Goal: Task Accomplishment & Management: Complete application form

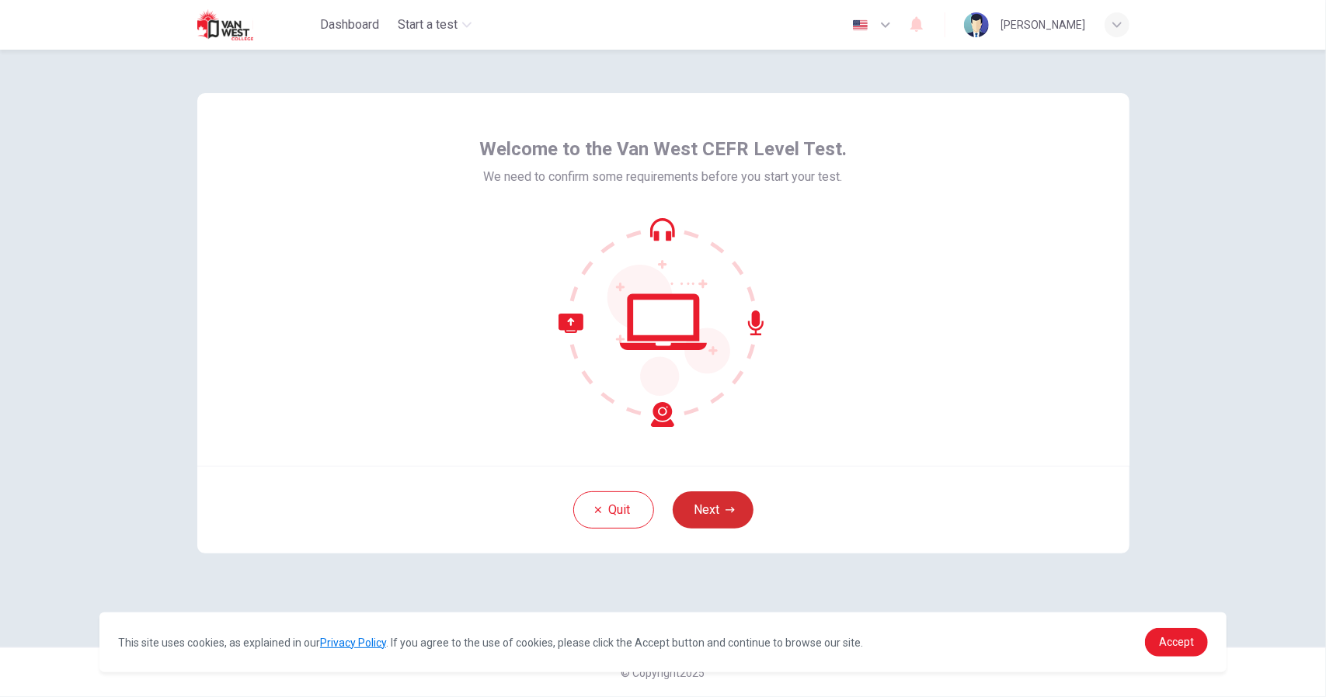
click at [730, 507] on icon "button" at bounding box center [729, 510] width 9 height 9
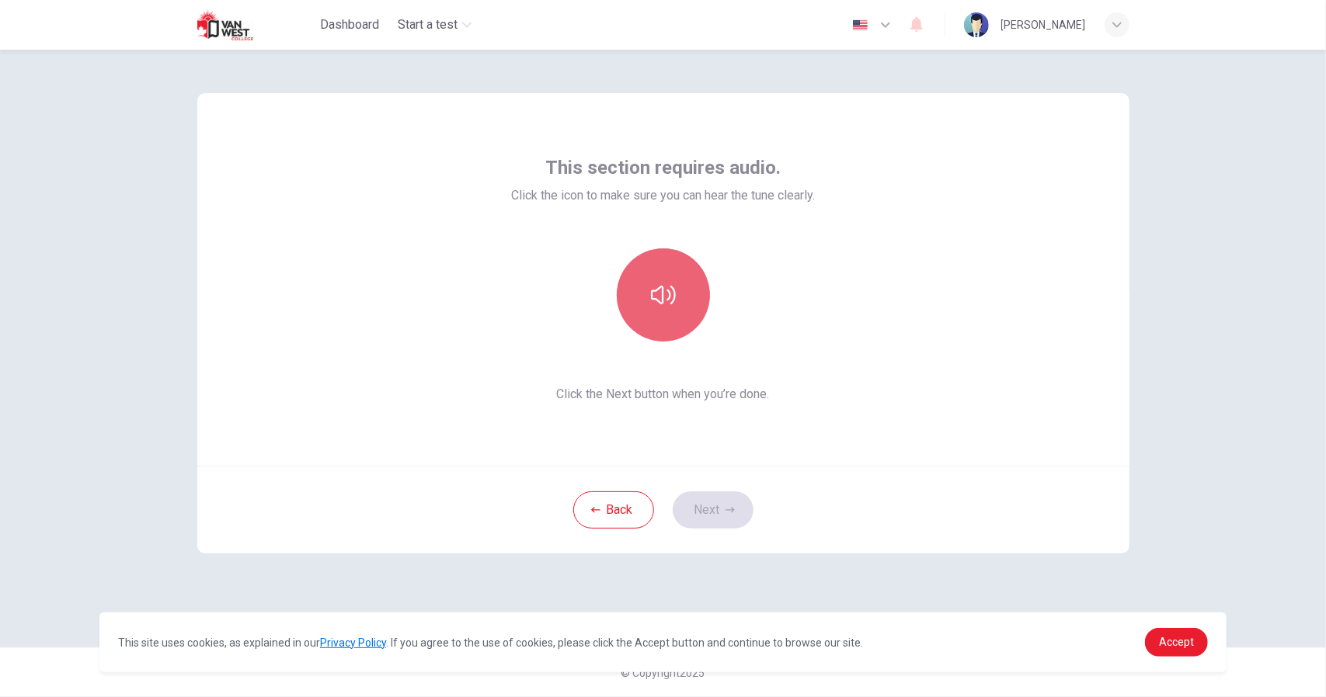
click at [670, 287] on icon "button" at bounding box center [663, 295] width 25 height 25
click at [692, 309] on button "button" at bounding box center [663, 295] width 93 height 93
click at [679, 307] on button "button" at bounding box center [663, 295] width 93 height 93
click at [707, 515] on button "Next" at bounding box center [713, 510] width 81 height 37
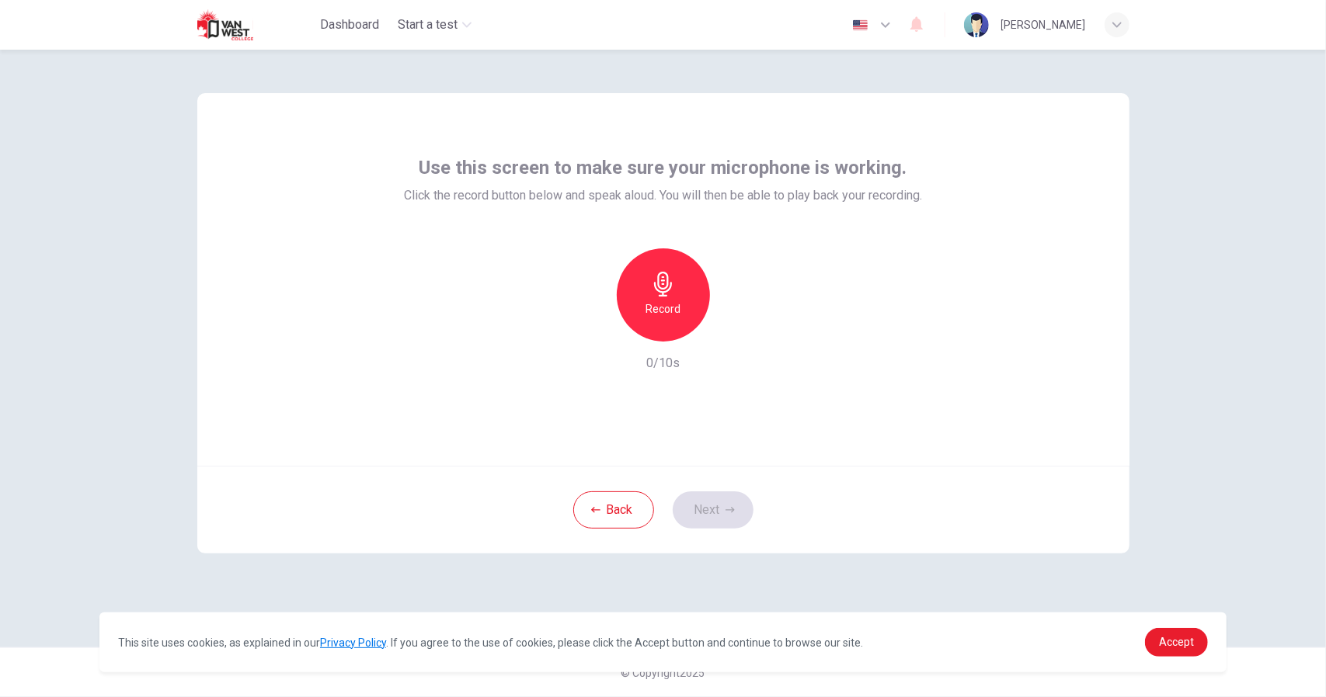
click at [674, 301] on h6 "Record" at bounding box center [662, 309] width 35 height 19
click at [738, 334] on icon "button" at bounding box center [735, 330] width 16 height 16
click at [735, 331] on icon "button" at bounding box center [735, 330] width 16 height 16
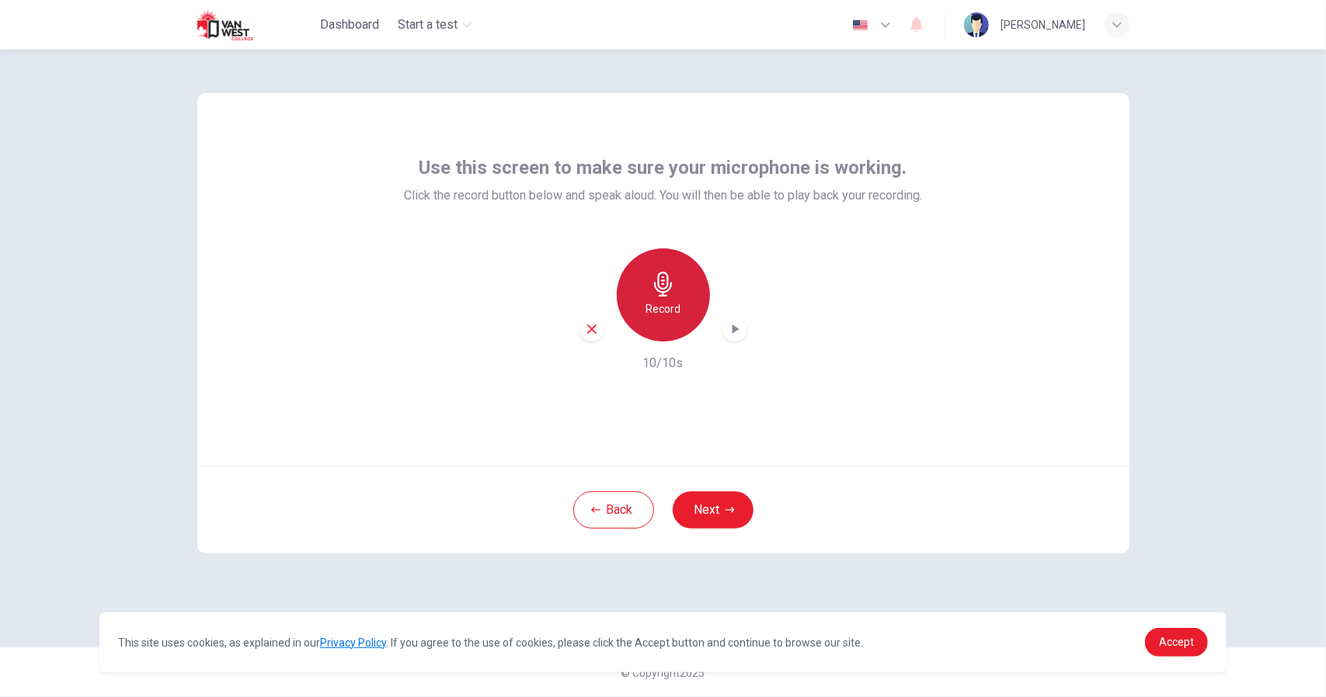
click at [657, 301] on h6 "Record" at bounding box center [662, 309] width 35 height 19
click at [736, 329] on icon "button" at bounding box center [735, 329] width 7 height 9
click at [657, 308] on h6 "Record" at bounding box center [662, 309] width 35 height 19
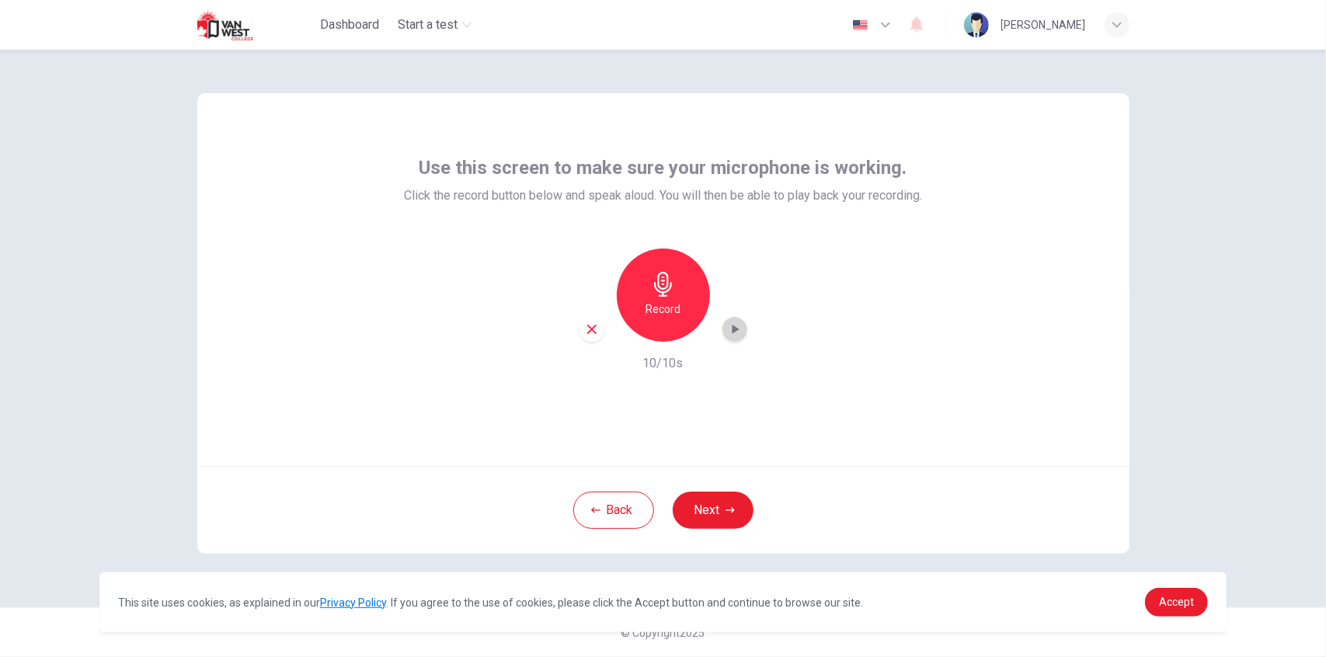
click at [732, 336] on icon "button" at bounding box center [735, 330] width 16 height 16
click at [520, 306] on div "Record 10/10s" at bounding box center [663, 311] width 518 height 124
click at [677, 287] on div "Record" at bounding box center [663, 295] width 93 height 93
click at [960, 459] on div "Use this screen to make sure your microphone is working. Click the record butto…" at bounding box center [663, 279] width 932 height 373
click at [739, 329] on icon "button" at bounding box center [735, 330] width 16 height 16
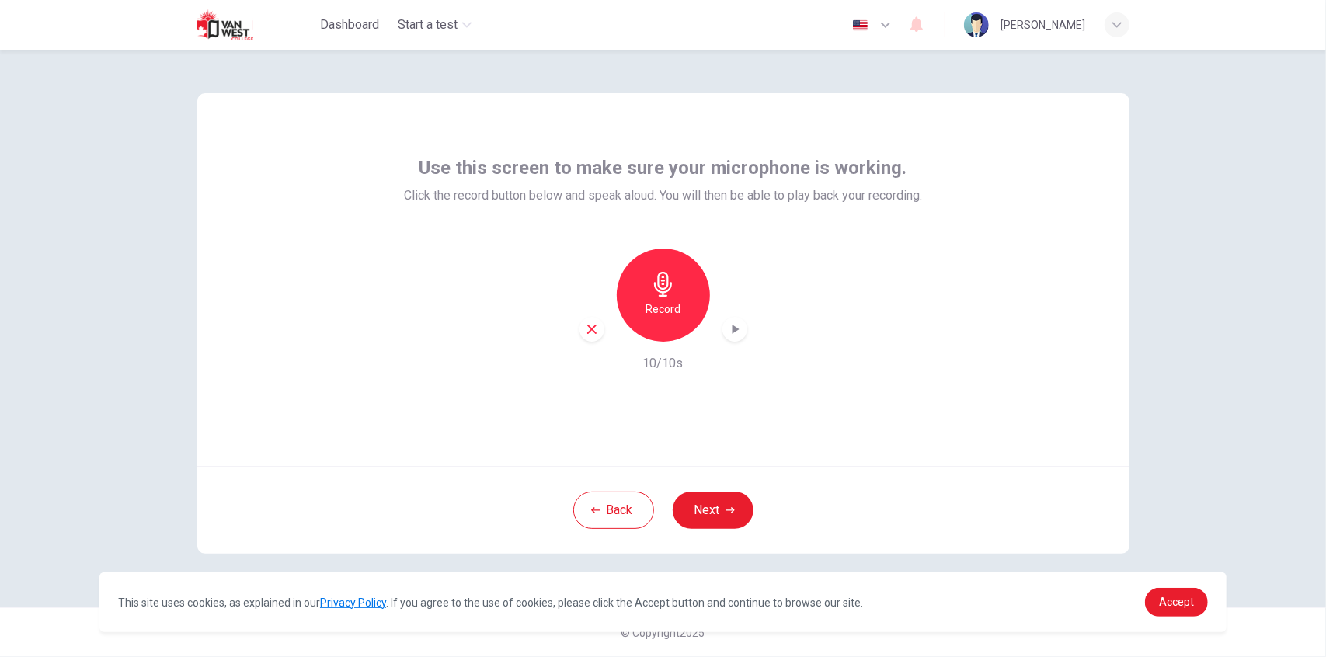
click at [666, 360] on h6 "10/10s" at bounding box center [663, 363] width 40 height 19
click at [591, 327] on icon "button" at bounding box center [592, 329] width 14 height 14
click at [636, 307] on div "Record" at bounding box center [663, 295] width 93 height 93
click at [739, 333] on icon "button" at bounding box center [735, 330] width 16 height 16
click at [662, 367] on h6 "10/10s" at bounding box center [663, 363] width 40 height 19
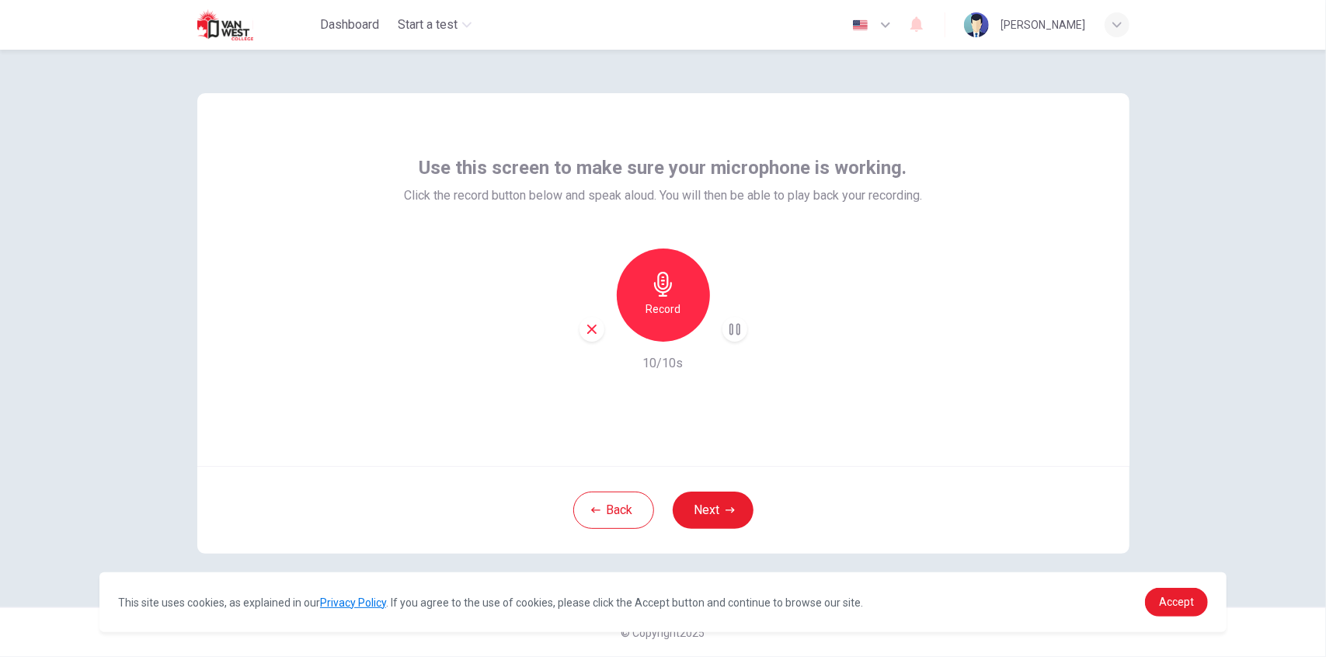
click at [642, 294] on div "Record" at bounding box center [663, 295] width 93 height 93
click at [732, 338] on div "button" at bounding box center [734, 329] width 25 height 25
click at [733, 331] on icon "button" at bounding box center [735, 329] width 7 height 9
click at [668, 367] on h6 "10/10s" at bounding box center [663, 363] width 40 height 19
click at [736, 329] on icon "button" at bounding box center [734, 330] width 11 height 12
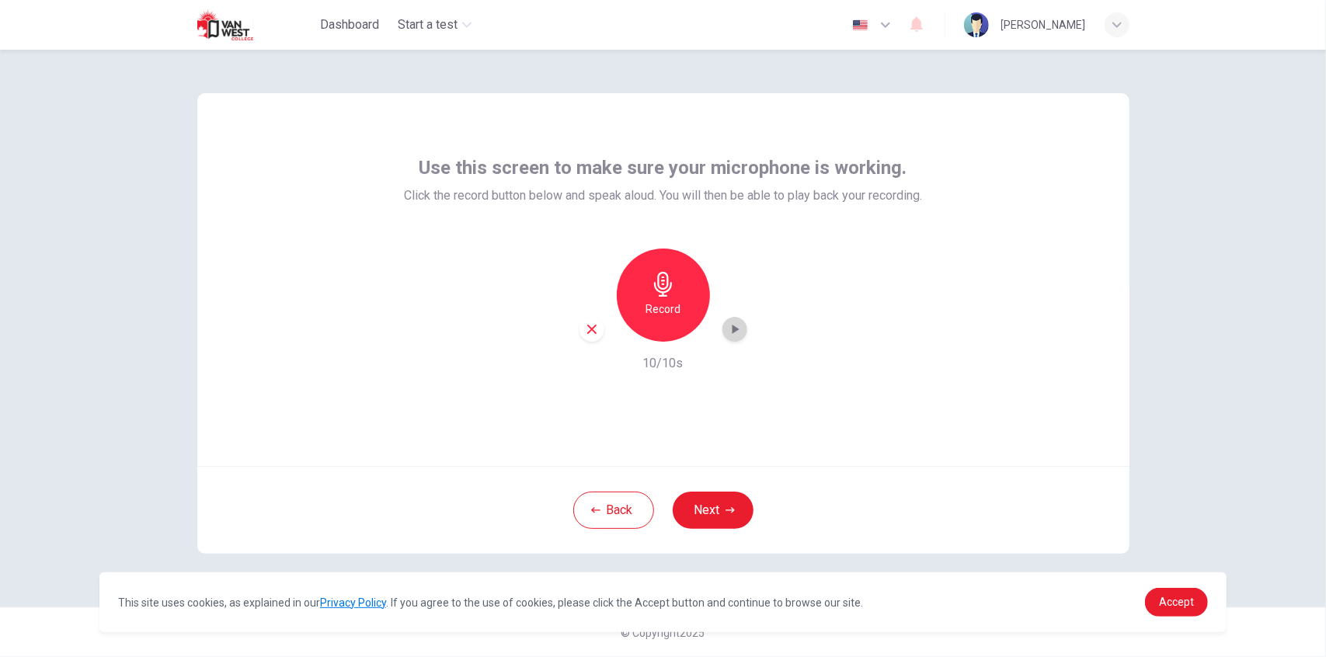
click at [736, 328] on icon "button" at bounding box center [735, 329] width 7 height 9
click at [1181, 605] on span "Accept" at bounding box center [1176, 602] width 35 height 12
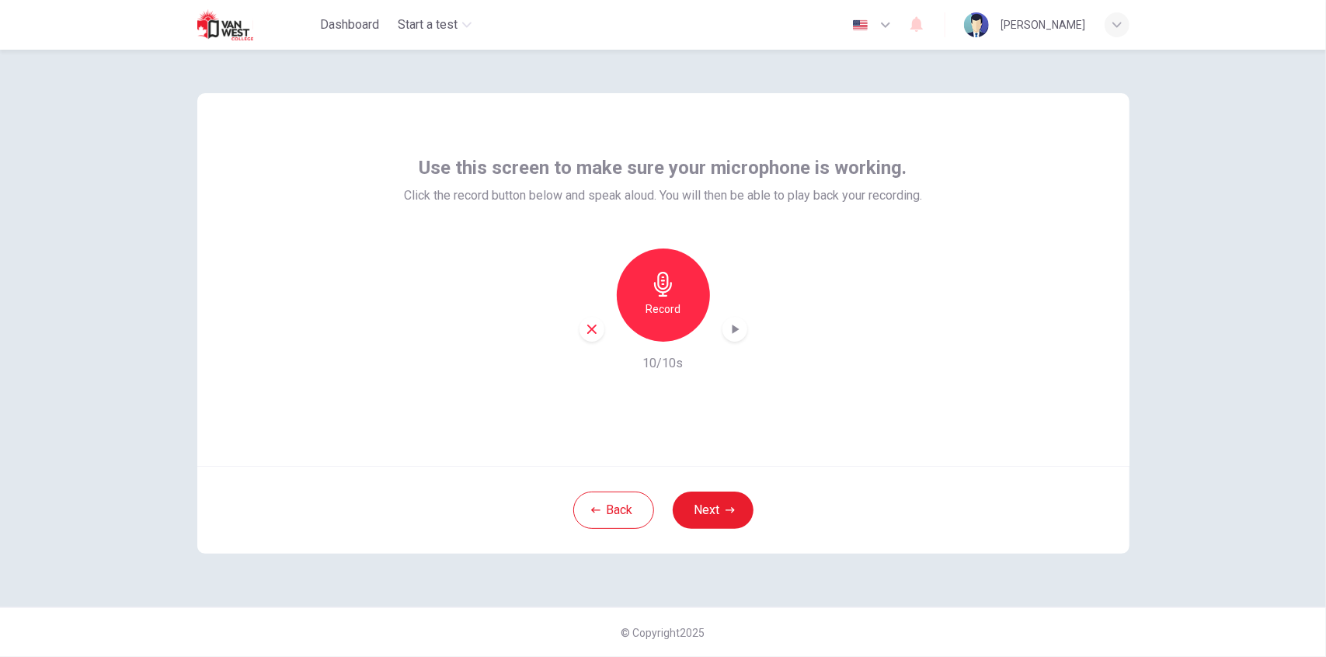
click at [731, 332] on icon "button" at bounding box center [735, 330] width 16 height 16
click at [727, 334] on icon "button" at bounding box center [735, 330] width 16 height 16
click at [632, 307] on div "Record" at bounding box center [663, 295] width 93 height 93
click at [668, 313] on h6 "Record" at bounding box center [662, 309] width 35 height 19
click at [668, 303] on h6 "Stop" at bounding box center [663, 309] width 23 height 19
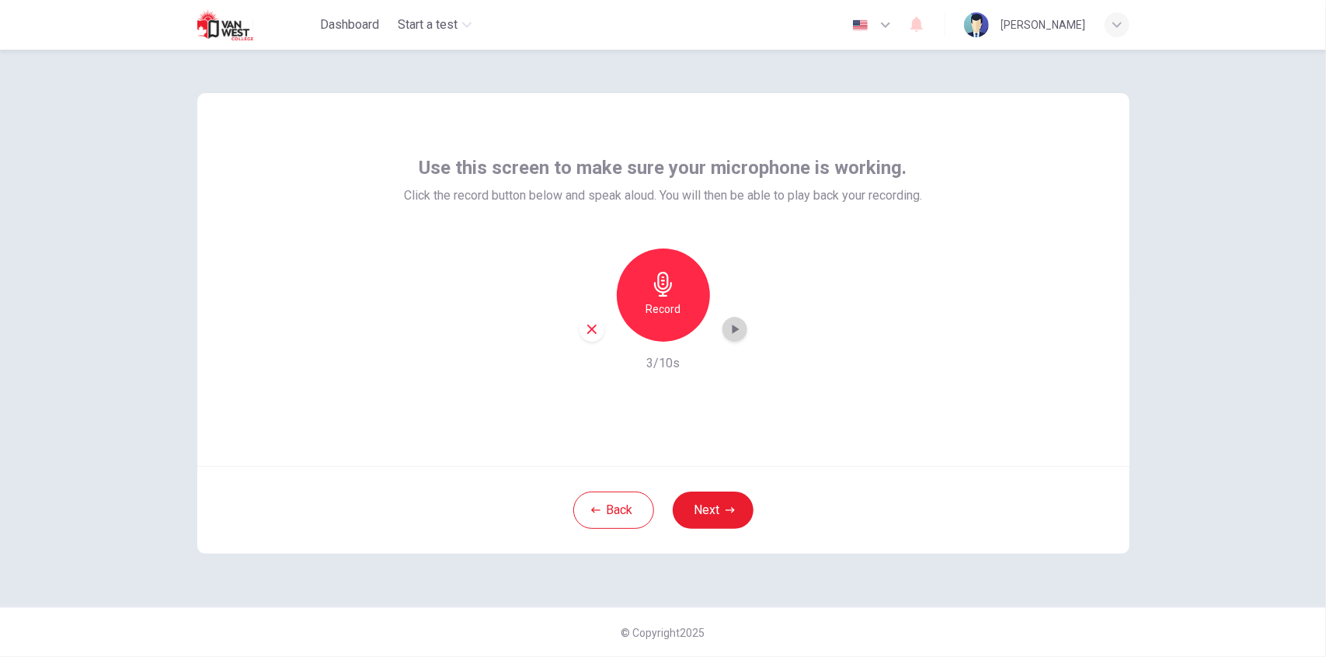
click at [741, 324] on icon "button" at bounding box center [735, 330] width 16 height 16
click at [737, 332] on icon "button" at bounding box center [735, 330] width 16 height 16
click at [663, 363] on h6 "3/10s" at bounding box center [662, 363] width 33 height 19
click at [649, 361] on h6 "3/10s" at bounding box center [662, 363] width 33 height 19
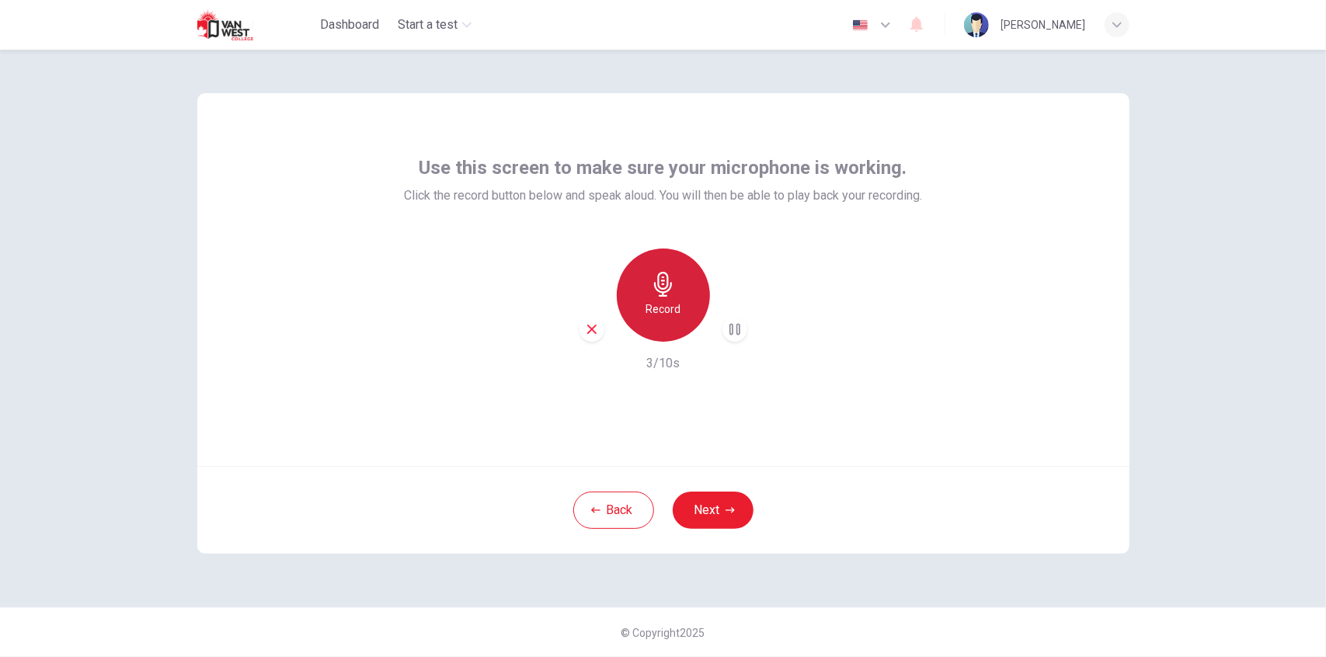
click at [688, 305] on div "Record" at bounding box center [663, 295] width 93 height 93
click at [731, 325] on icon "button" at bounding box center [735, 330] width 16 height 16
click at [660, 361] on h6 "10/10s" at bounding box center [663, 363] width 40 height 19
click at [651, 293] on icon "button" at bounding box center [663, 284] width 25 height 25
click at [660, 291] on icon "button" at bounding box center [663, 284] width 18 height 25
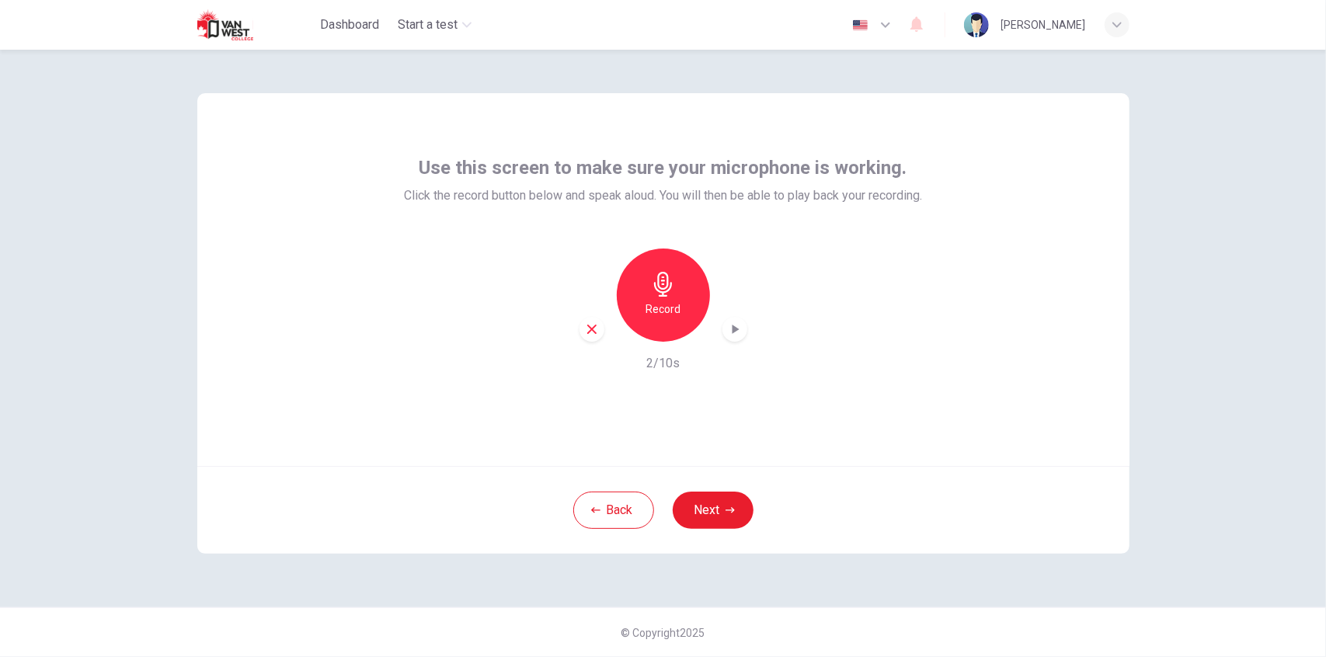
click at [739, 333] on icon "button" at bounding box center [735, 330] width 16 height 16
click at [590, 338] on div "button" at bounding box center [591, 329] width 25 height 25
click at [653, 297] on div "Record" at bounding box center [663, 295] width 93 height 93
click at [730, 331] on icon "button" at bounding box center [735, 330] width 16 height 16
click at [744, 329] on div "button" at bounding box center [734, 329] width 25 height 25
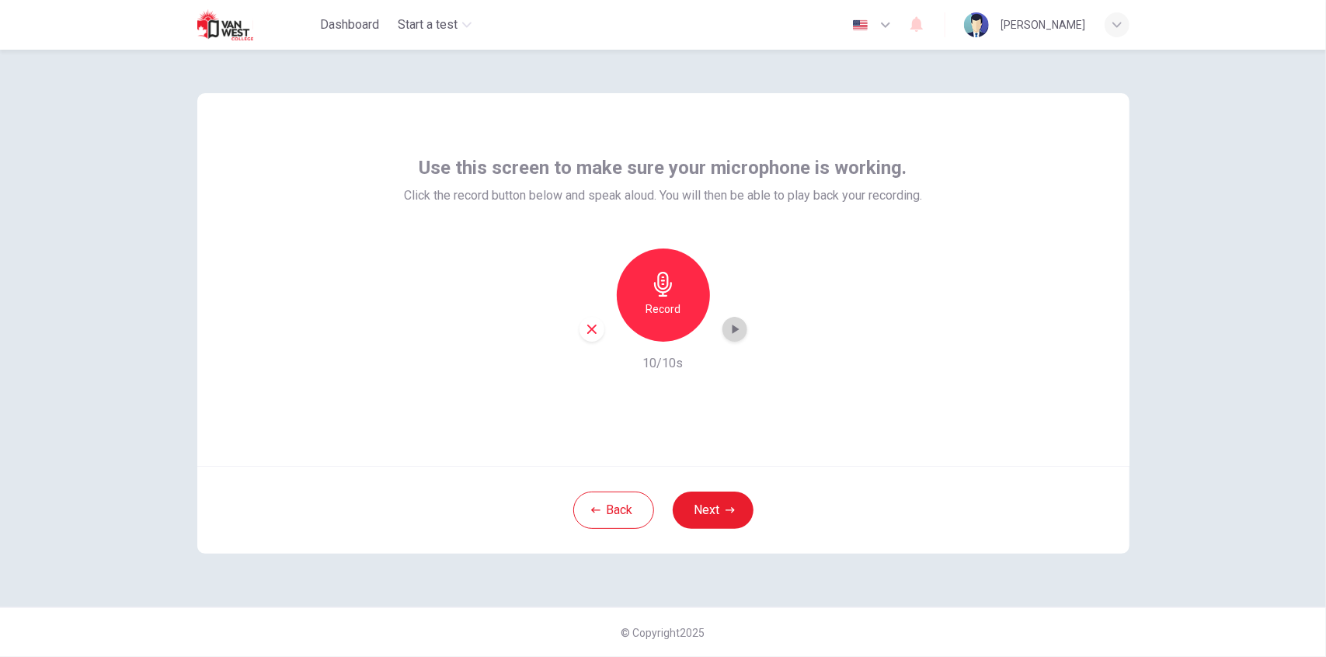
click at [743, 330] on div "button" at bounding box center [734, 329] width 25 height 25
drag, startPoint x: 665, startPoint y: 388, endPoint x: 663, endPoint y: 374, distance: 13.3
click at [665, 387] on div "Use this screen to make sure your microphone is working. Click the record butto…" at bounding box center [663, 279] width 932 height 373
click at [662, 358] on h6 "10/10s" at bounding box center [663, 363] width 40 height 19
click at [681, 249] on div "Record" at bounding box center [663, 295] width 168 height 93
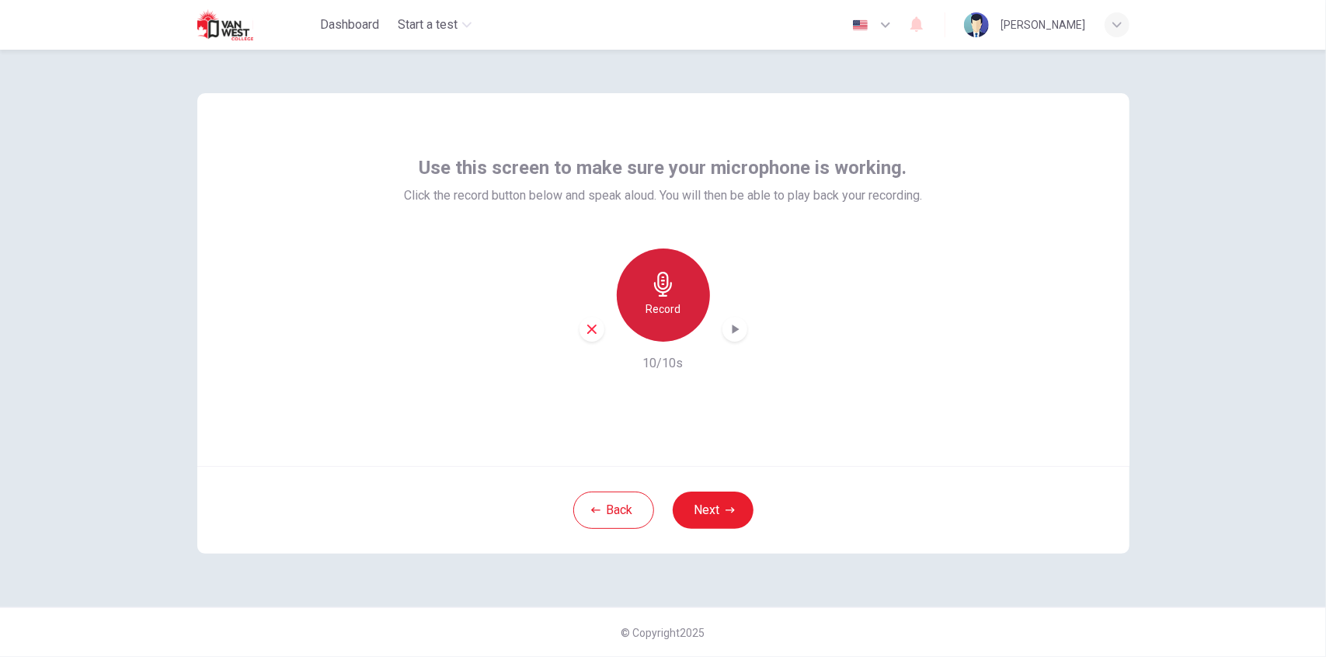
click at [666, 277] on icon "button" at bounding box center [663, 284] width 25 height 25
click at [729, 325] on icon "button" at bounding box center [735, 330] width 16 height 16
click at [729, 325] on icon "button" at bounding box center [734, 330] width 11 height 12
click at [729, 325] on icon "button" at bounding box center [735, 330] width 16 height 16
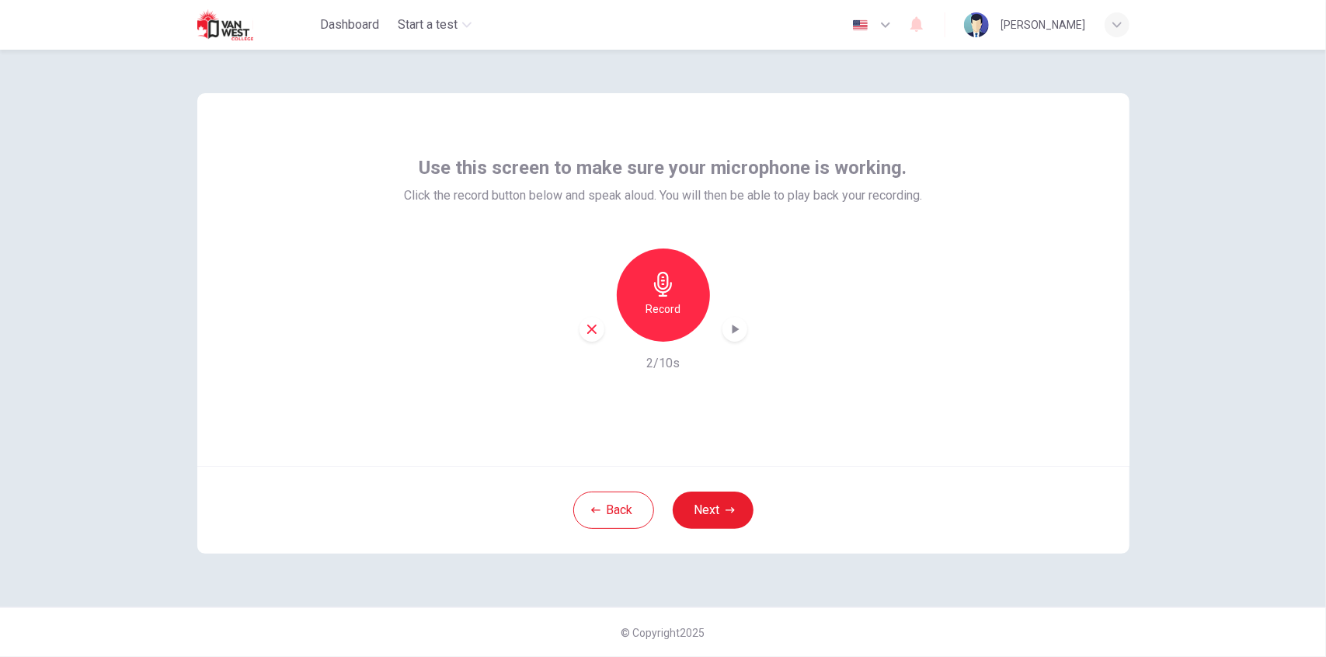
click at [679, 294] on div "Record" at bounding box center [663, 295] width 93 height 93
click at [664, 297] on div "Stop" at bounding box center [663, 295] width 93 height 93
click at [732, 330] on icon "button" at bounding box center [735, 330] width 16 height 16
click at [1202, 69] on div "Use this screen to make sure your microphone is working. Click the record butto…" at bounding box center [663, 353] width 1326 height 607
click at [670, 277] on icon "button" at bounding box center [663, 284] width 25 height 25
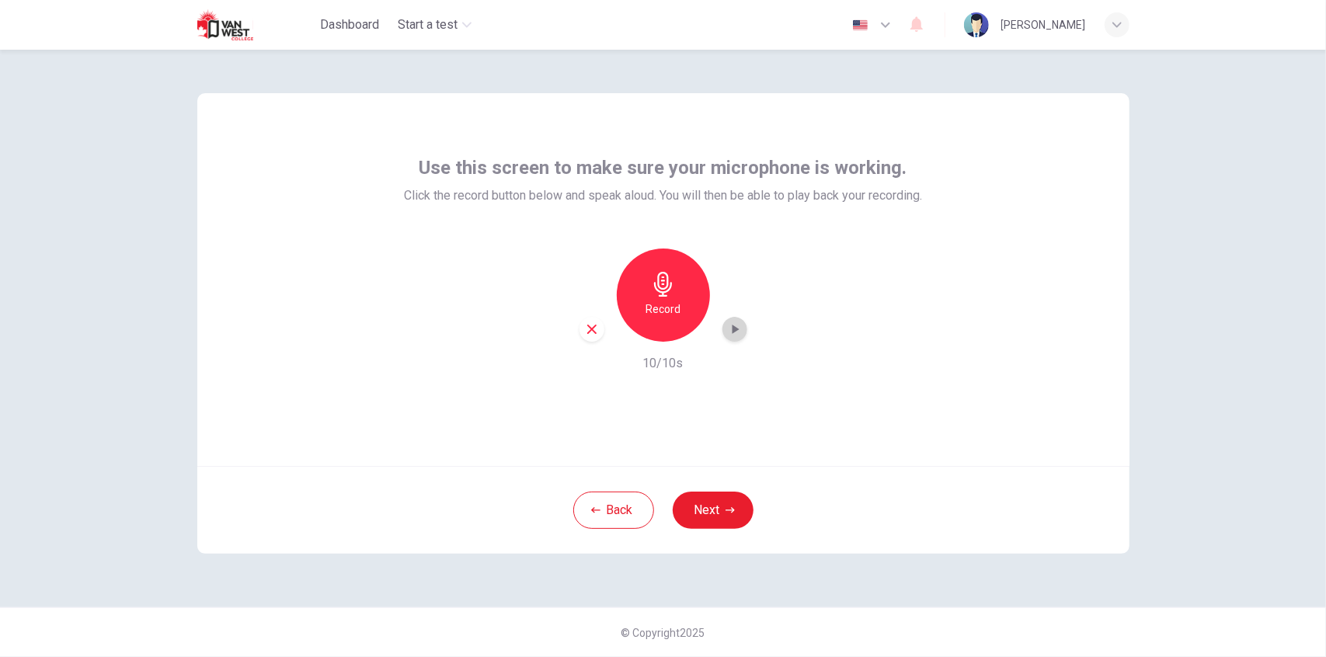
click at [733, 329] on icon "button" at bounding box center [735, 329] width 7 height 9
click at [730, 325] on icon "button" at bounding box center [735, 330] width 16 height 16
click at [696, 297] on div "Record" at bounding box center [663, 295] width 93 height 93
click at [676, 311] on div "Stop" at bounding box center [663, 295] width 93 height 93
click at [734, 328] on icon "button" at bounding box center [735, 329] width 7 height 9
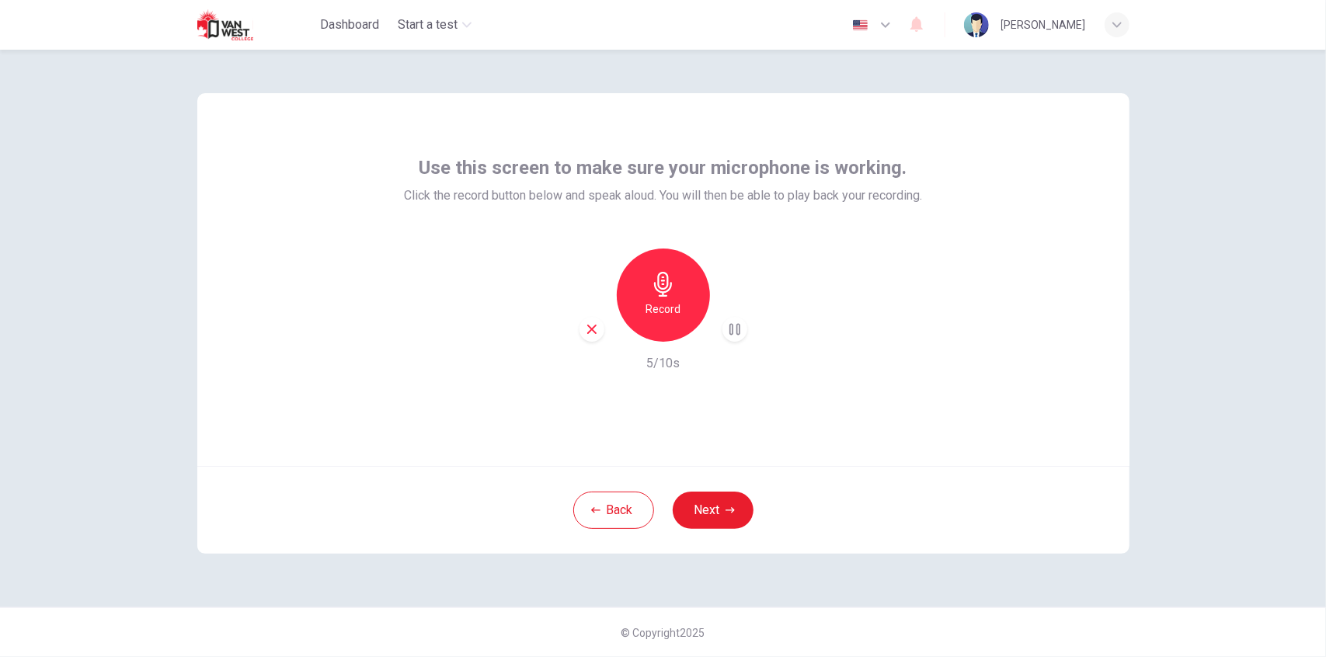
click at [1232, 246] on div "Use this screen to make sure your microphone is working. Click the record butto…" at bounding box center [663, 353] width 1326 height 607
click at [687, 299] on div "Record" at bounding box center [663, 295] width 93 height 93
click at [687, 297] on div "Stop" at bounding box center [663, 295] width 93 height 93
click at [687, 301] on div "Record" at bounding box center [663, 295] width 93 height 93
click at [734, 333] on icon "button" at bounding box center [735, 330] width 16 height 16
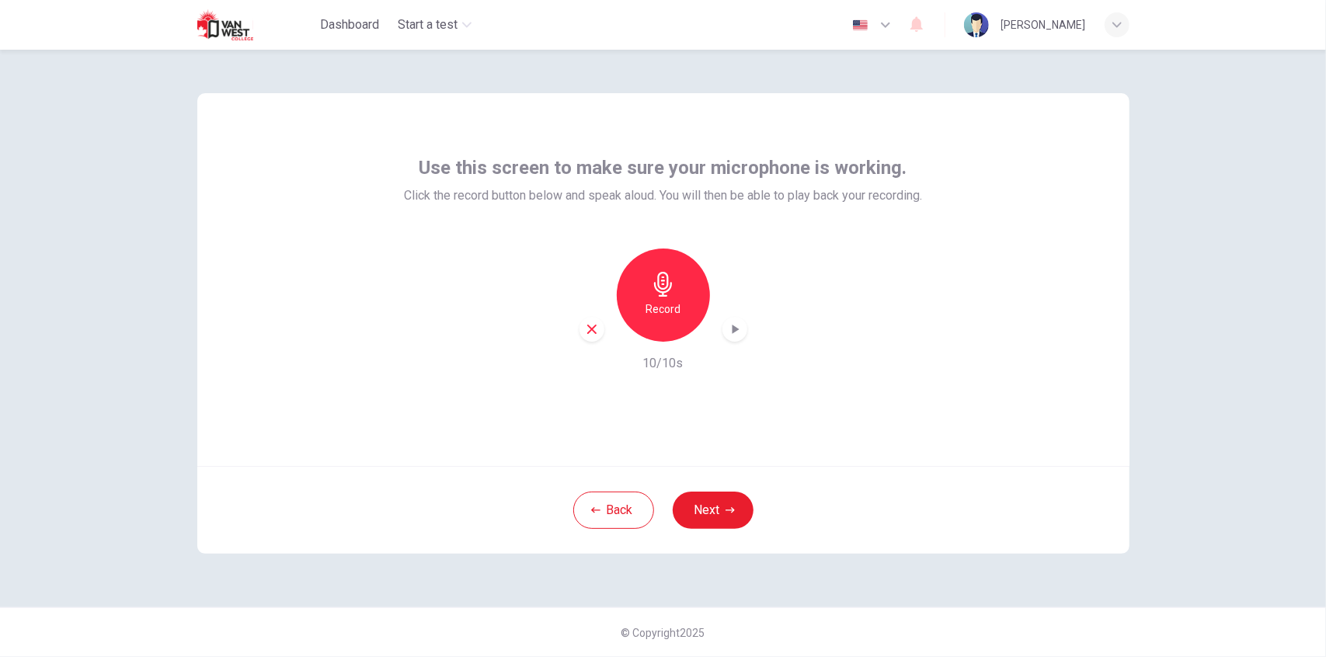
click at [660, 274] on icon "button" at bounding box center [663, 284] width 25 height 25
click at [667, 304] on h6 "Stop" at bounding box center [663, 309] width 23 height 19
click at [735, 336] on icon "button" at bounding box center [735, 330] width 16 height 16
click at [670, 300] on h6 "Record" at bounding box center [662, 309] width 35 height 19
click at [673, 315] on h6 "Stop" at bounding box center [663, 309] width 23 height 19
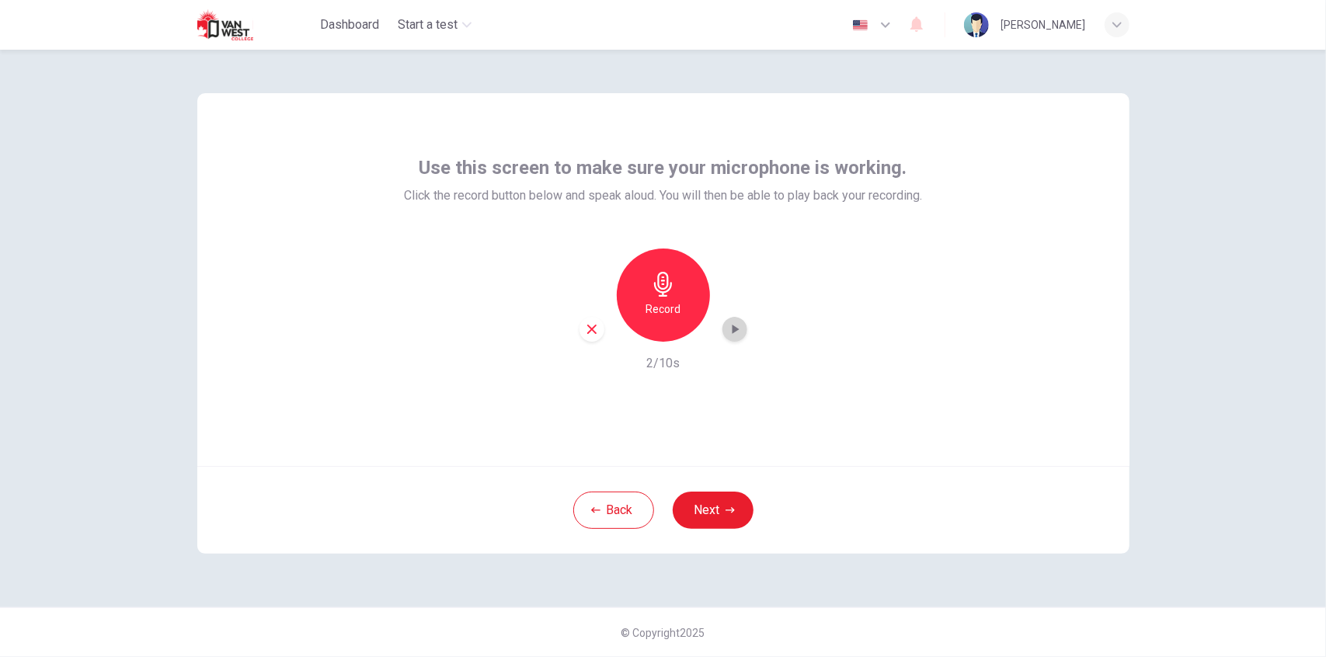
click at [732, 336] on icon "button" at bounding box center [735, 330] width 16 height 16
click at [680, 304] on h6 "Record" at bounding box center [662, 309] width 35 height 19
click at [668, 294] on icon "button" at bounding box center [663, 284] width 25 height 25
click at [730, 330] on icon "button" at bounding box center [735, 330] width 16 height 16
click at [670, 267] on div "Record" at bounding box center [663, 295] width 93 height 93
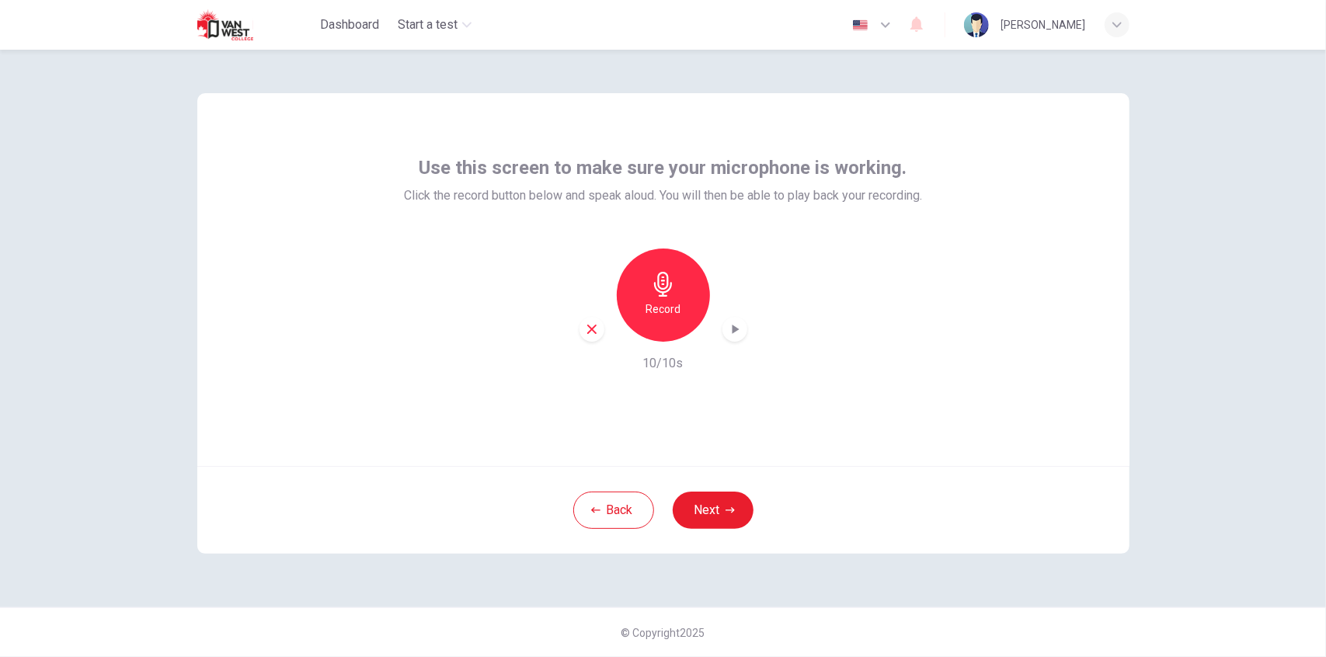
click at [657, 296] on icon "button" at bounding box center [663, 284] width 25 height 25
click at [668, 300] on h6 "Stop" at bounding box center [663, 309] width 23 height 19
click at [736, 333] on icon "button" at bounding box center [735, 330] width 16 height 16
click at [295, 110] on div "Use this screen to make sure your microphone is working. Click the record butto…" at bounding box center [663, 279] width 932 height 373
click at [677, 341] on div "Record" at bounding box center [663, 295] width 168 height 93
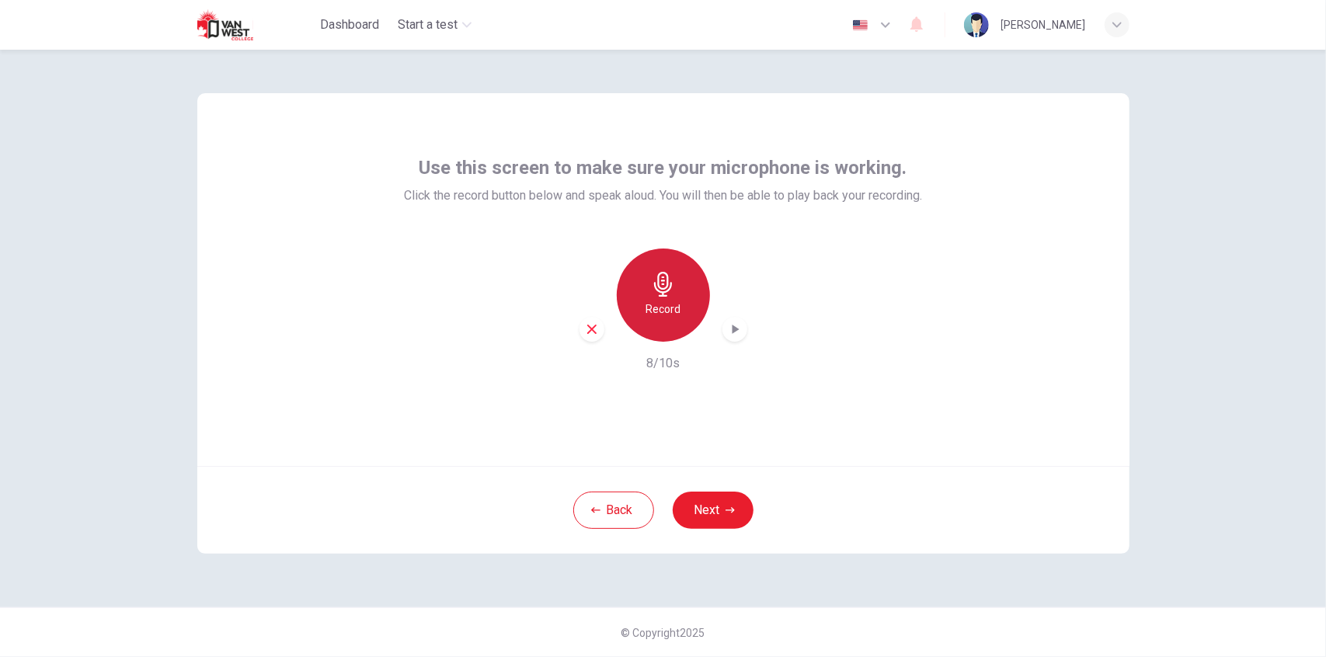
click at [673, 320] on div "Record" at bounding box center [663, 295] width 93 height 93
click at [736, 325] on icon "button" at bounding box center [735, 330] width 16 height 16
click at [683, 290] on div "Record" at bounding box center [663, 295] width 93 height 93
click at [86, 97] on div "Use this screen to make sure your microphone is working. Click the record butto…" at bounding box center [663, 353] width 1326 height 607
click at [642, 260] on div "Record" at bounding box center [663, 295] width 93 height 93
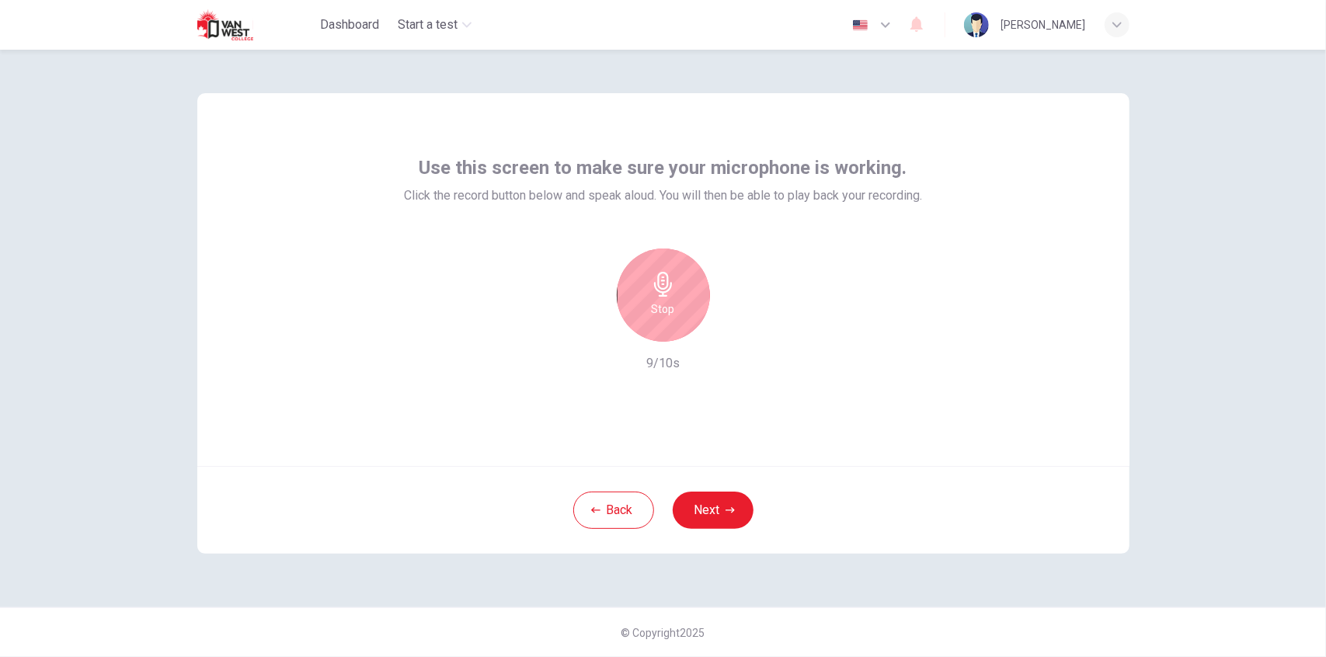
click at [685, 302] on div "Stop" at bounding box center [663, 295] width 93 height 93
click at [733, 336] on div "button" at bounding box center [734, 329] width 25 height 25
click at [937, 238] on div "Use this screen to make sure your microphone is working. Click the record butto…" at bounding box center [663, 279] width 932 height 373
click at [665, 313] on h6 "Record" at bounding box center [662, 309] width 35 height 19
click at [649, 280] on div "Stop" at bounding box center [663, 295] width 93 height 93
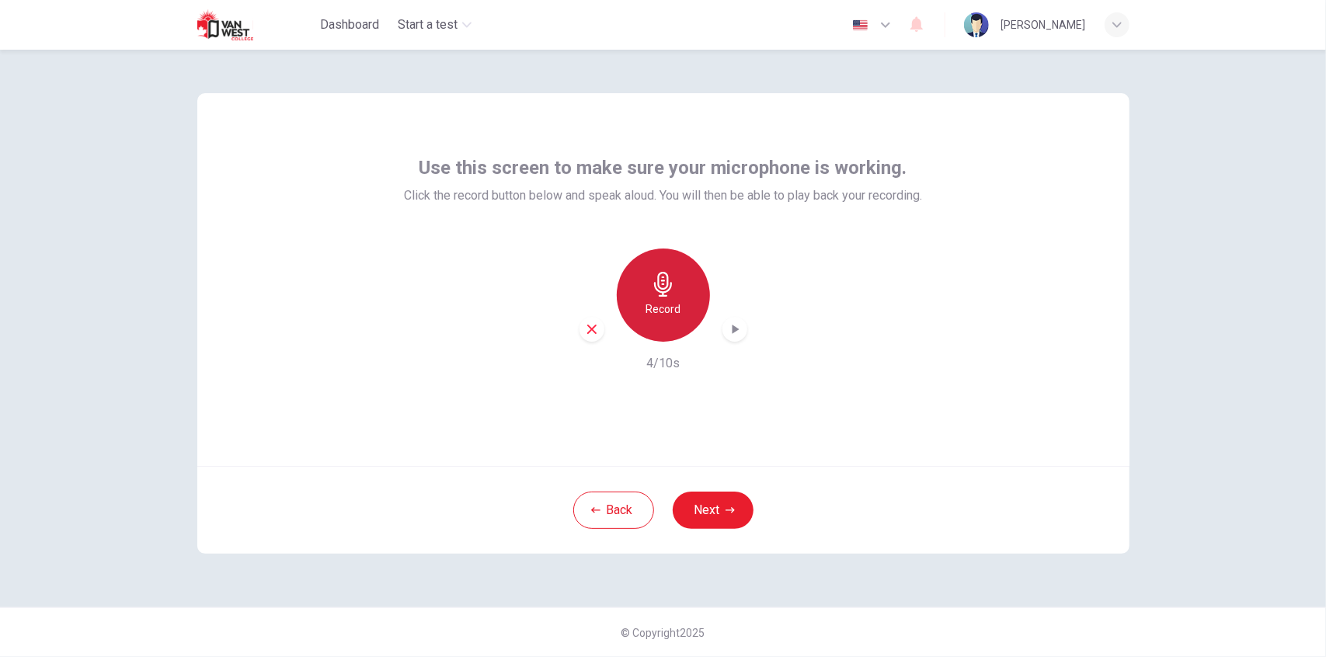
click at [665, 289] on icon "button" at bounding box center [663, 284] width 18 height 25
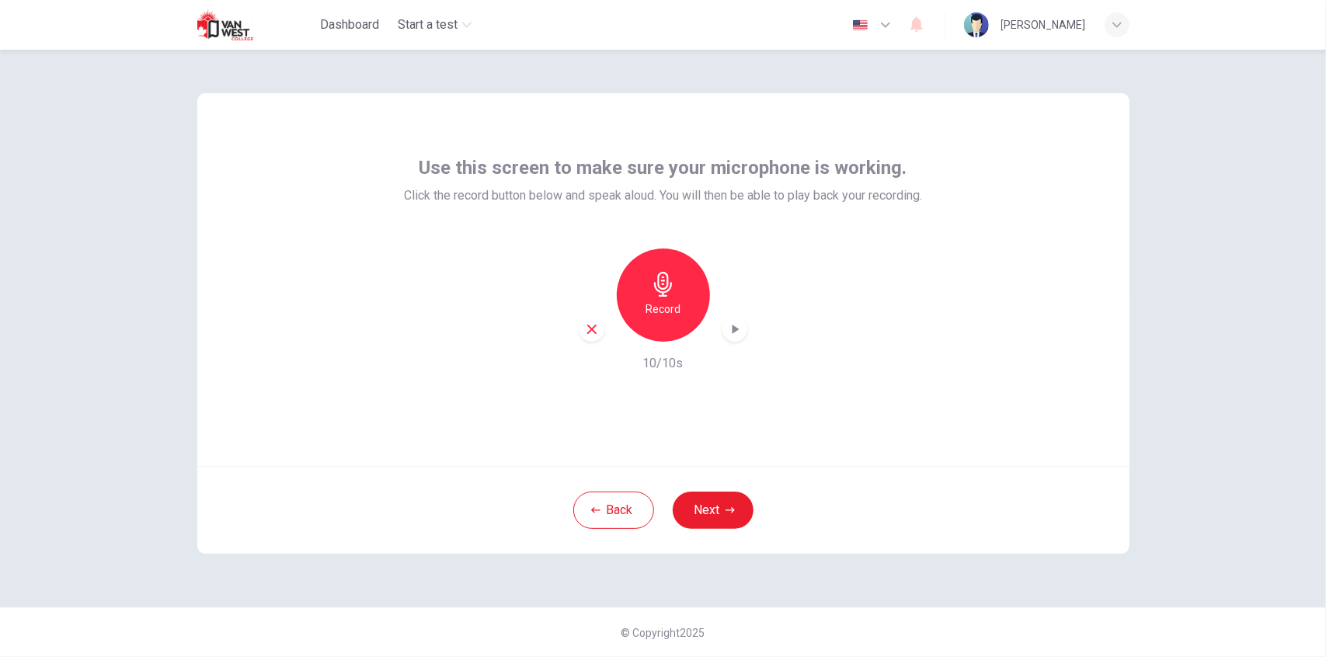
click at [733, 332] on icon "button" at bounding box center [735, 329] width 7 height 9
click at [677, 290] on div "Record" at bounding box center [663, 295] width 93 height 93
click at [676, 283] on div "Record" at bounding box center [663, 295] width 93 height 93
click at [670, 291] on icon "button" at bounding box center [663, 284] width 25 height 25
click at [735, 327] on icon "button" at bounding box center [735, 329] width 7 height 9
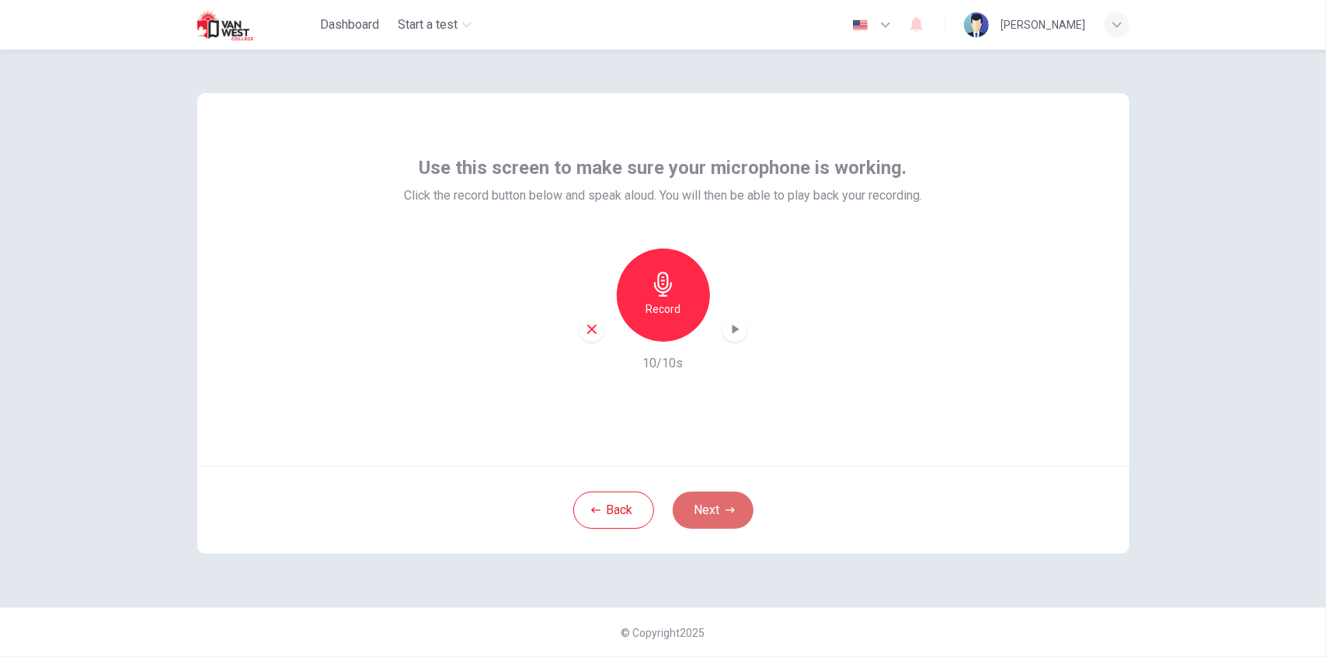
click at [724, 512] on button "Next" at bounding box center [713, 510] width 81 height 37
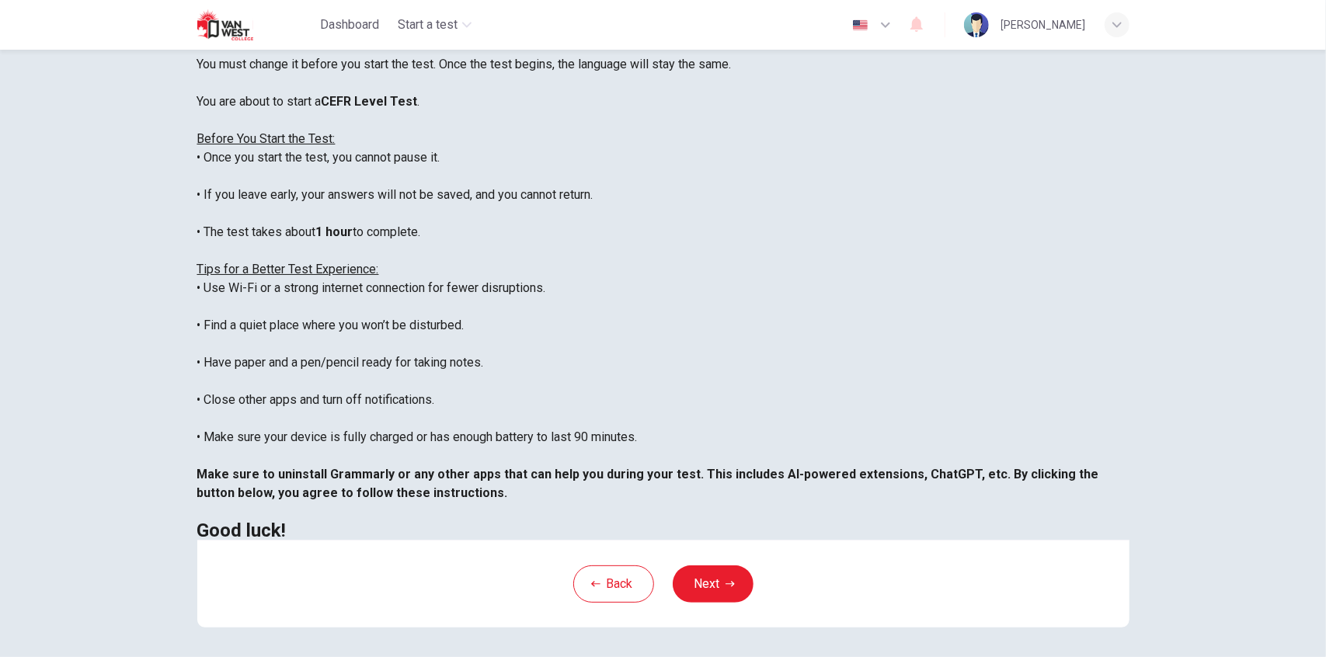
scroll to position [155, 0]
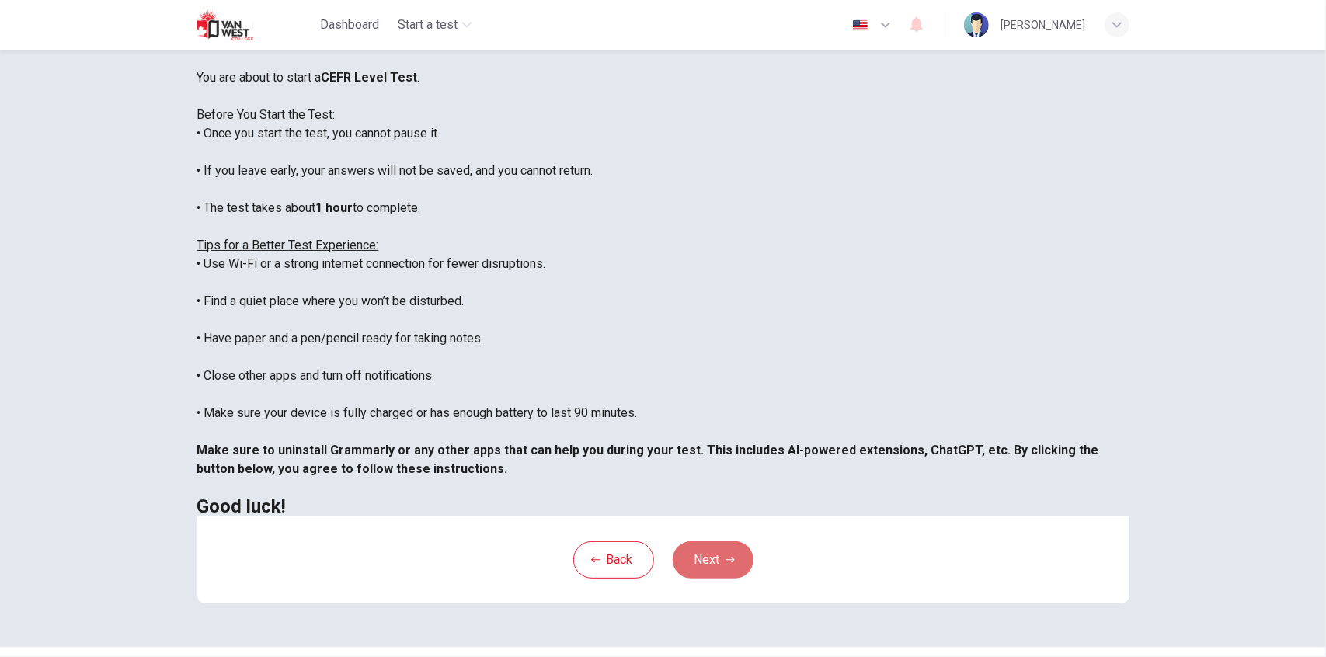
click at [707, 566] on button "Next" at bounding box center [713, 559] width 81 height 37
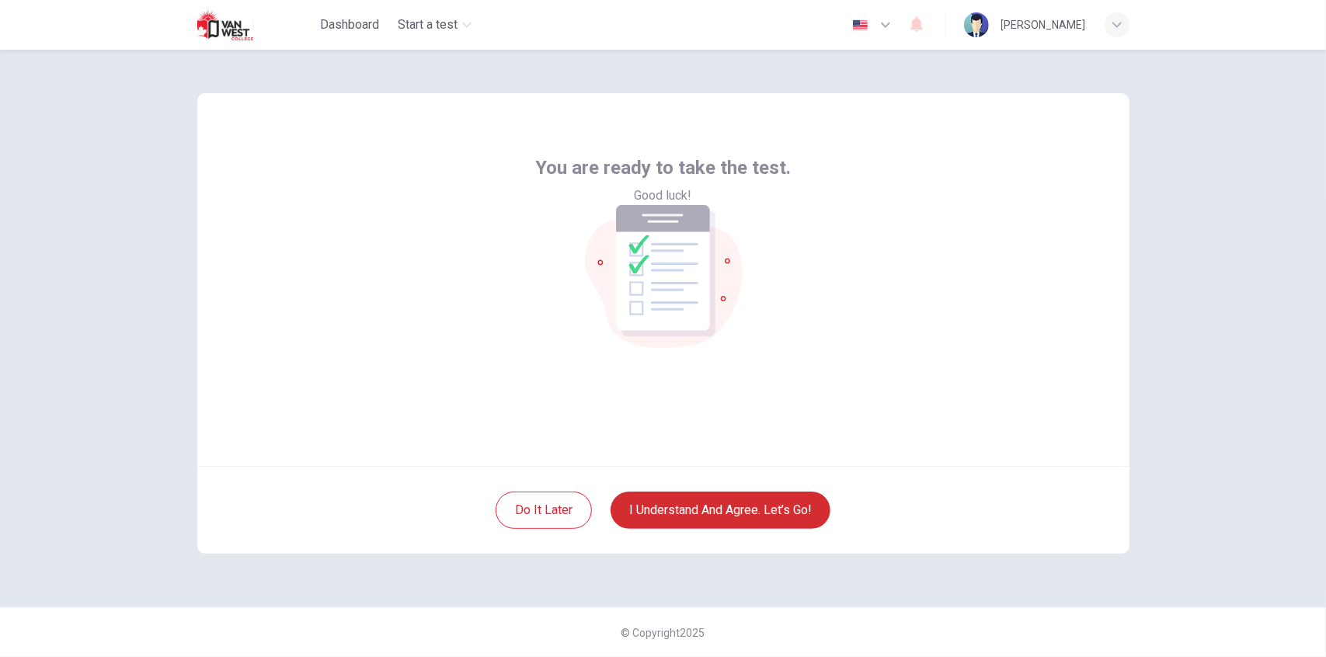
click at [761, 517] on button "I understand and agree. Let’s go!" at bounding box center [720, 510] width 220 height 37
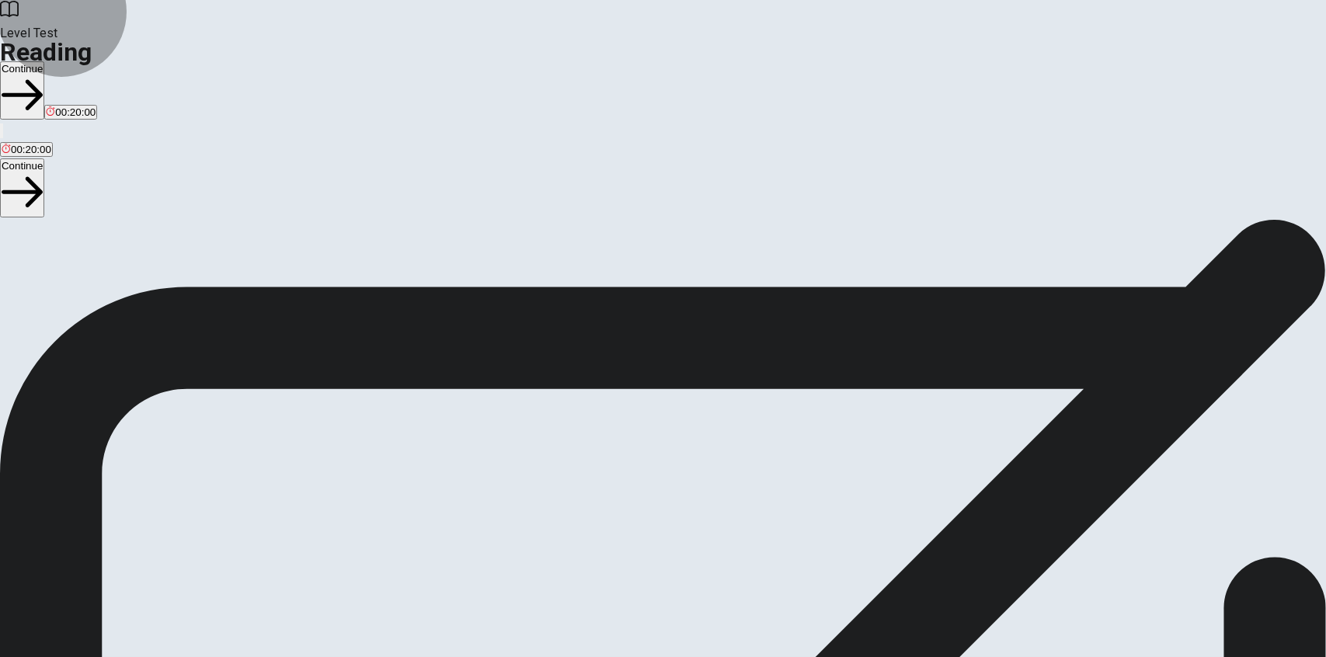
click at [44, 61] on button "Continue" at bounding box center [22, 90] width 44 height 58
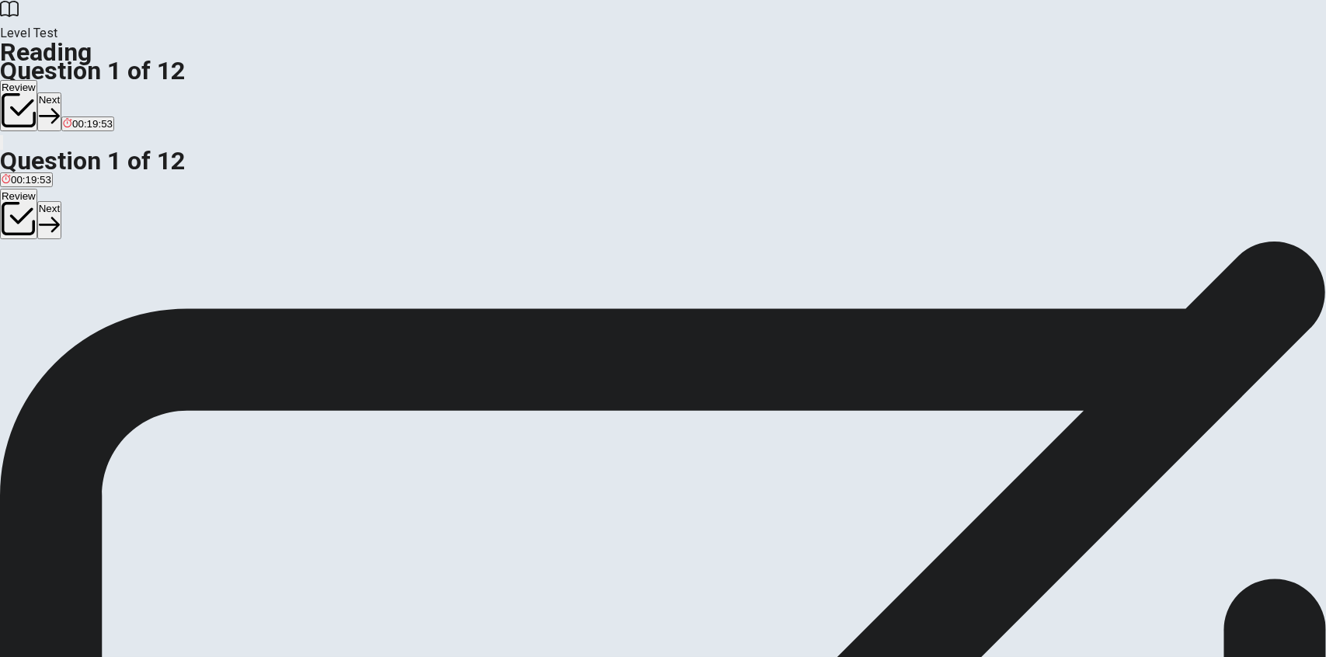
drag, startPoint x: 389, startPoint y: 160, endPoint x: 488, endPoint y: 161, distance: 98.6
click at [311, 280] on span "What problem existed before streetlights were invented?" at bounding box center [155, 287] width 311 height 15
click at [259, 297] on button "B Streets were unlit and unsafe at night." at bounding box center [194, 310] width 177 height 26
click at [61, 92] on button "Next" at bounding box center [49, 111] width 24 height 38
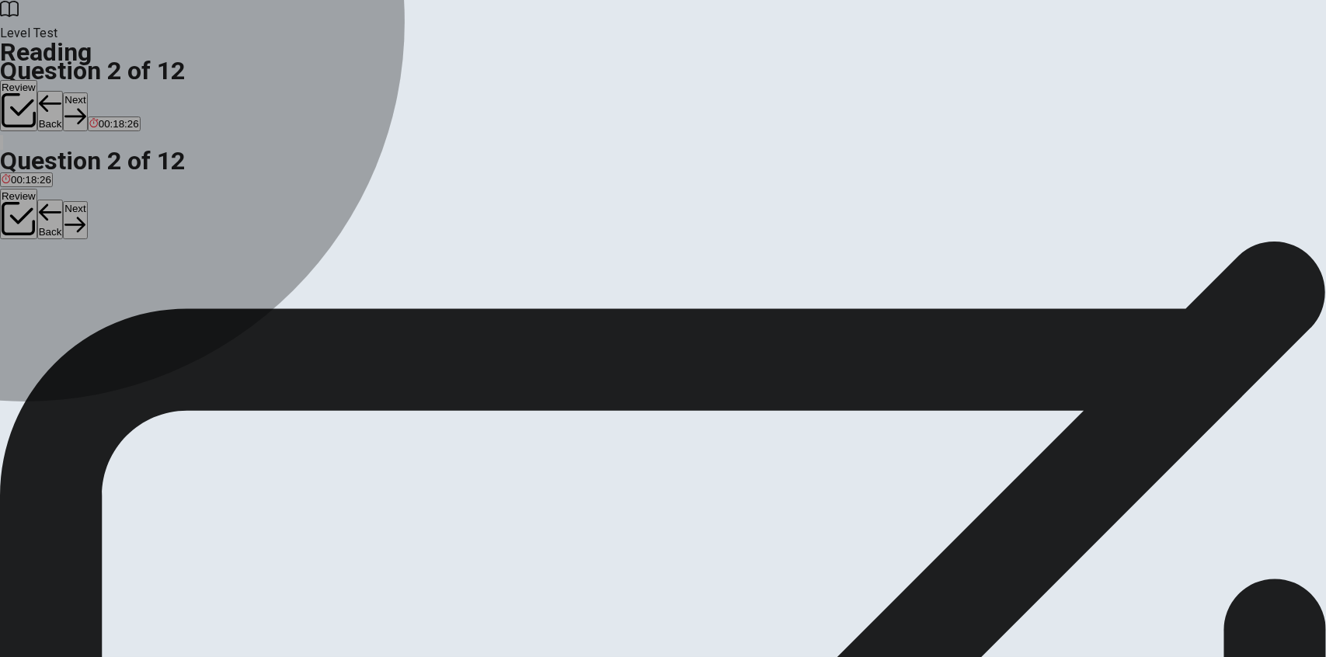
click at [145, 310] on div "C" at bounding box center [122, 304] width 45 height 12
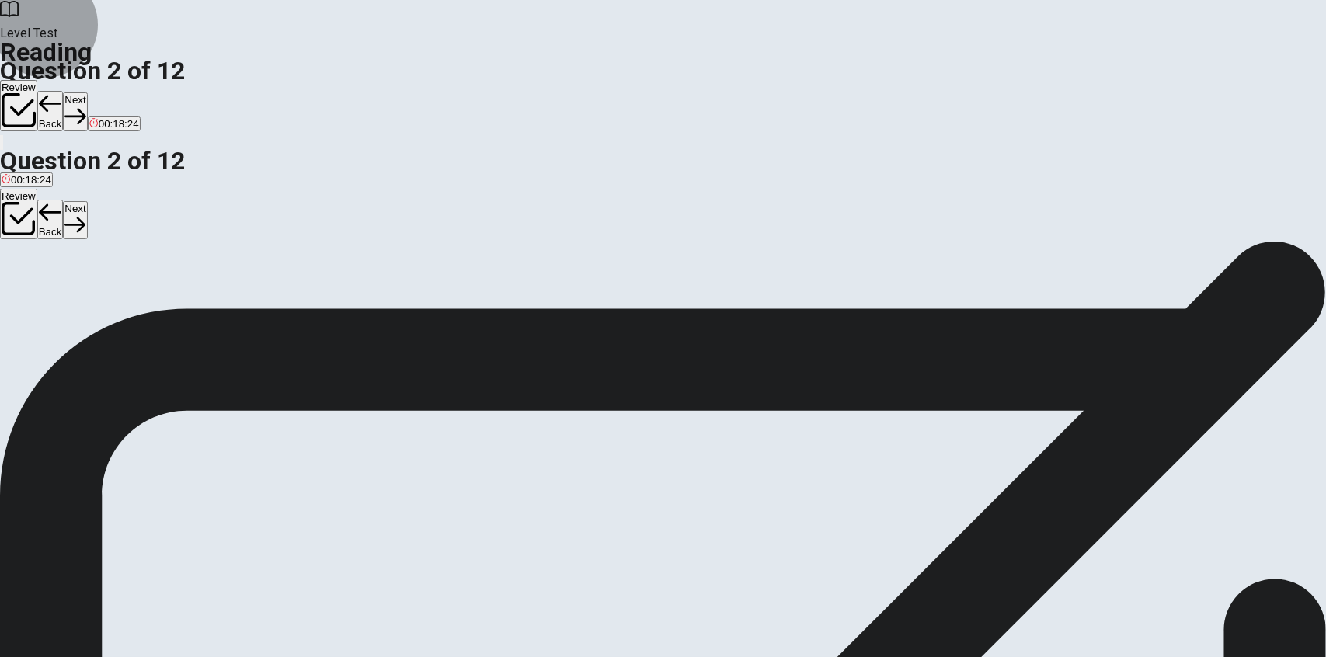
click at [87, 92] on button "Next" at bounding box center [75, 111] width 24 height 38
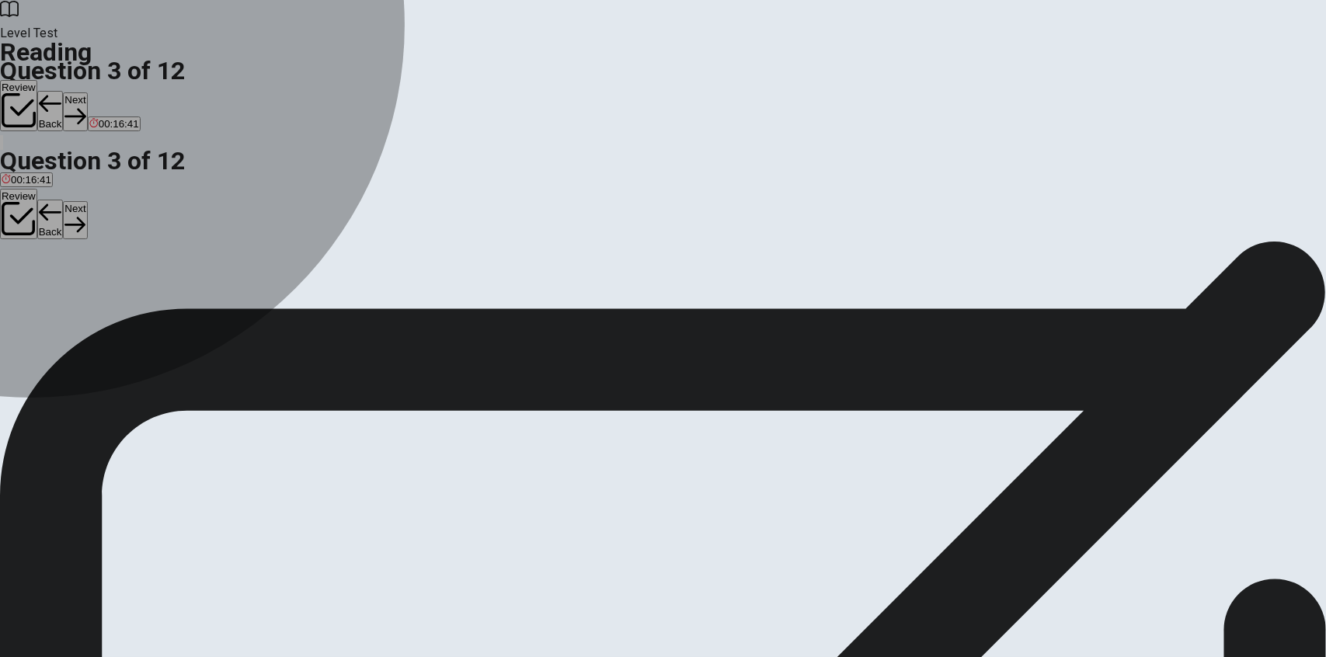
click at [160, 297] on button "A People avoided going out at night." at bounding box center [80, 310] width 160 height 26
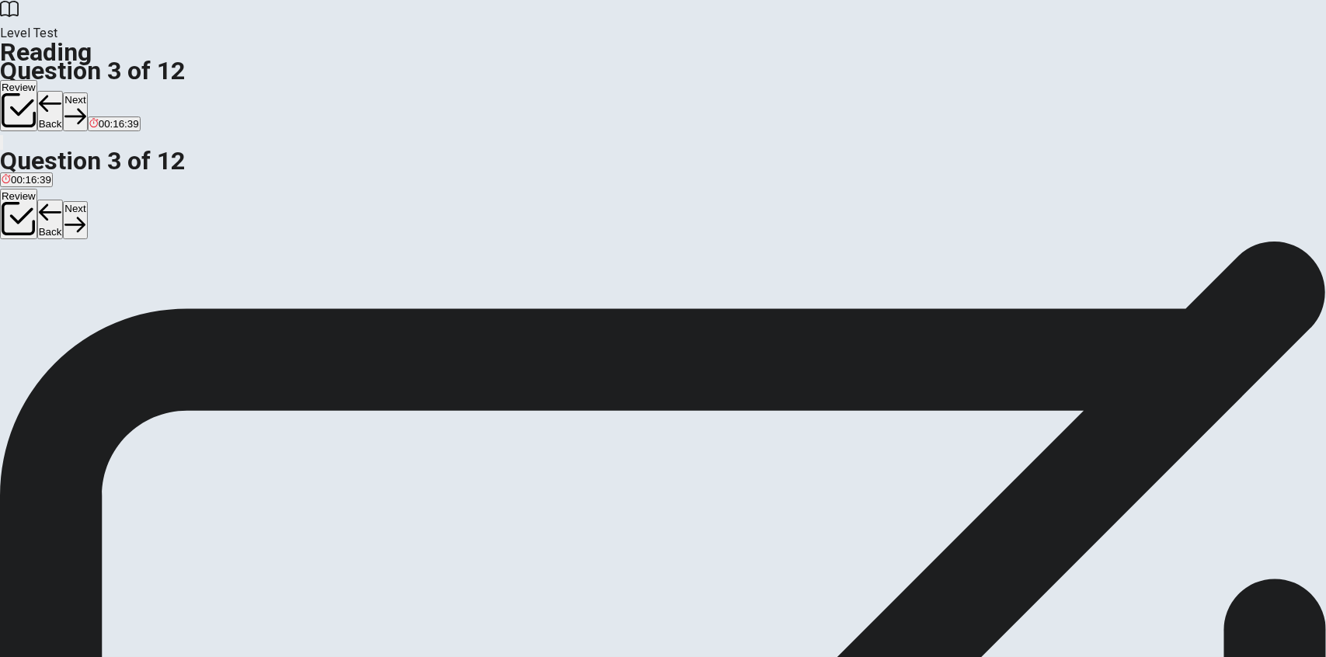
click at [87, 92] on button "Next" at bounding box center [75, 111] width 24 height 38
click at [120, 315] on button "C Lamps" at bounding box center [102, 310] width 34 height 26
click at [87, 92] on button "Next" at bounding box center [75, 111] width 24 height 38
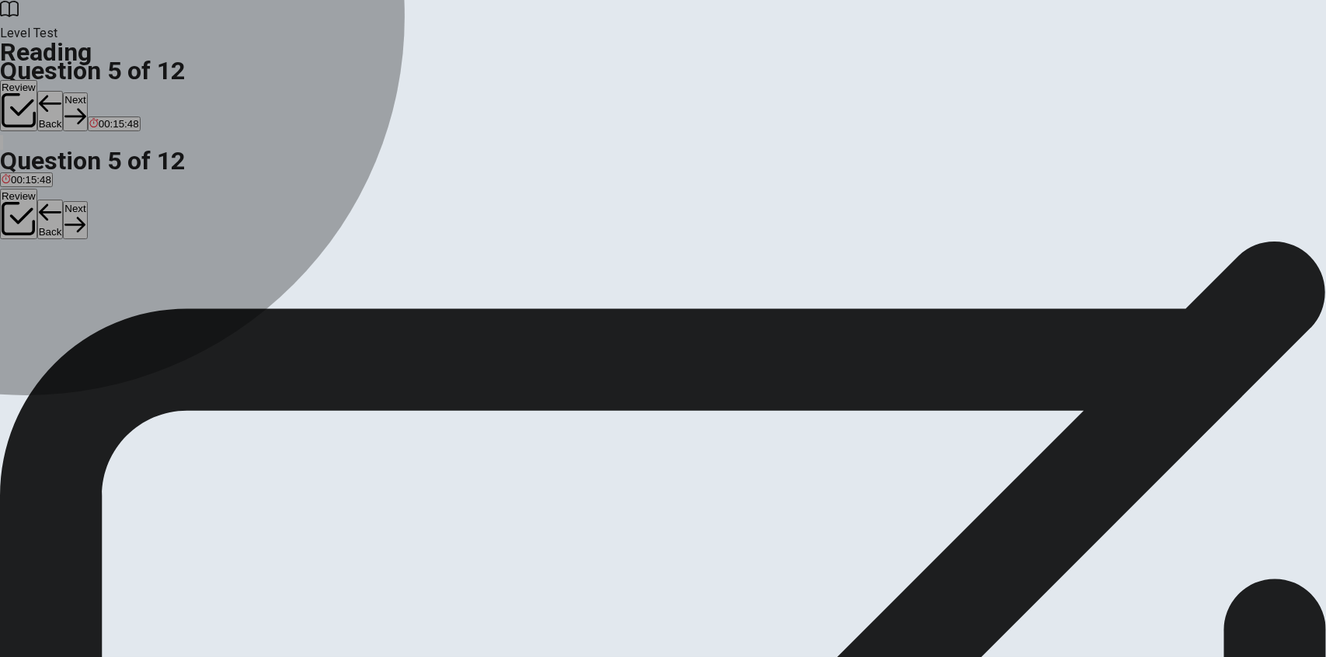
click at [214, 310] on div "D" at bounding box center [186, 304] width 54 height 12
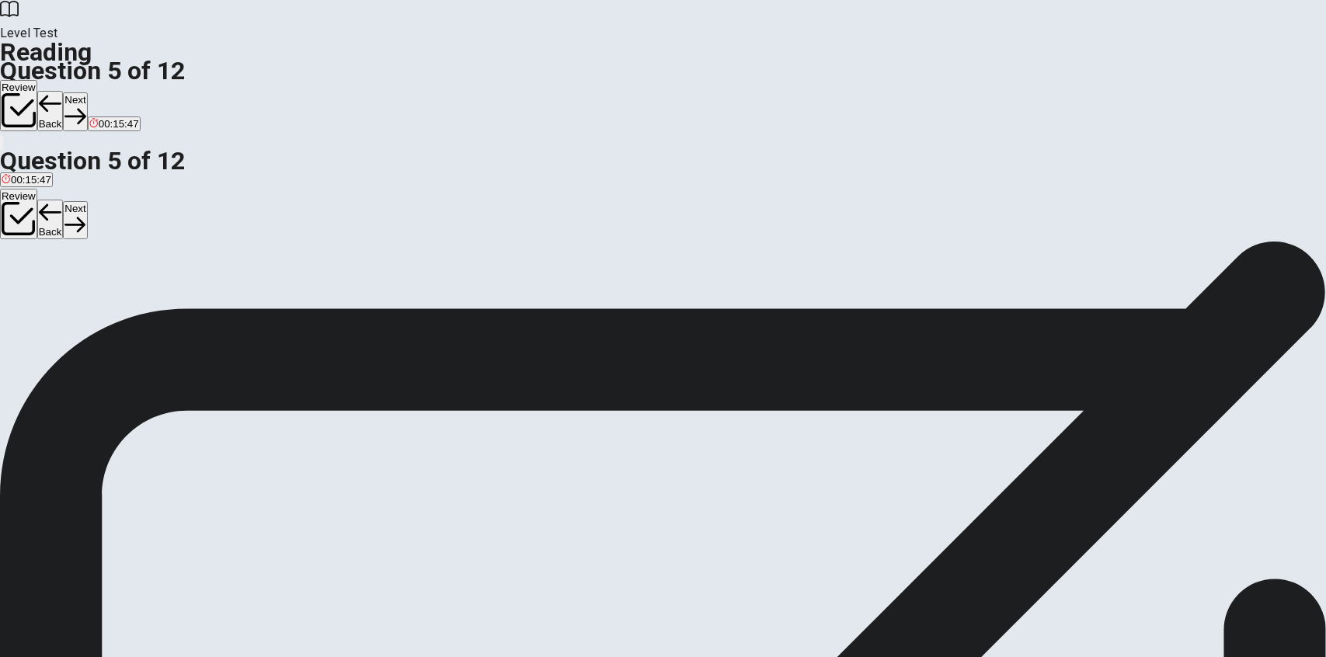
click at [87, 92] on button "Next" at bounding box center [75, 111] width 24 height 38
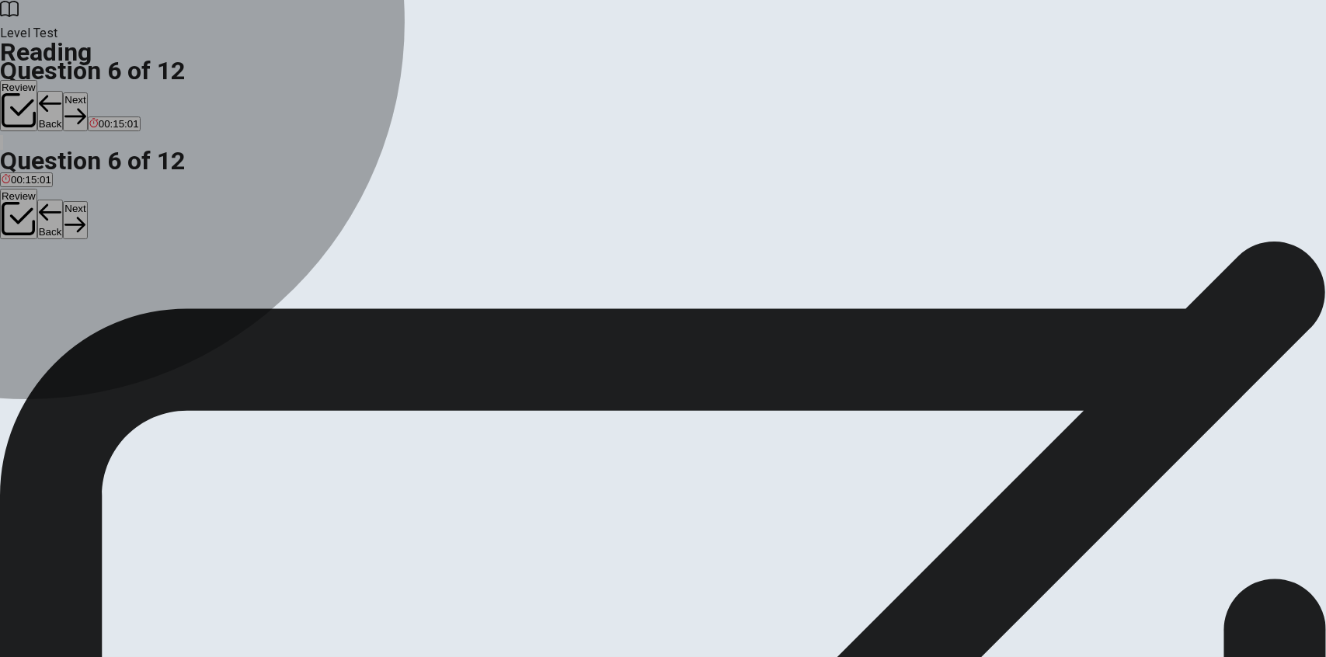
click at [252, 298] on div "B" at bounding box center [331, 304] width 227 height 12
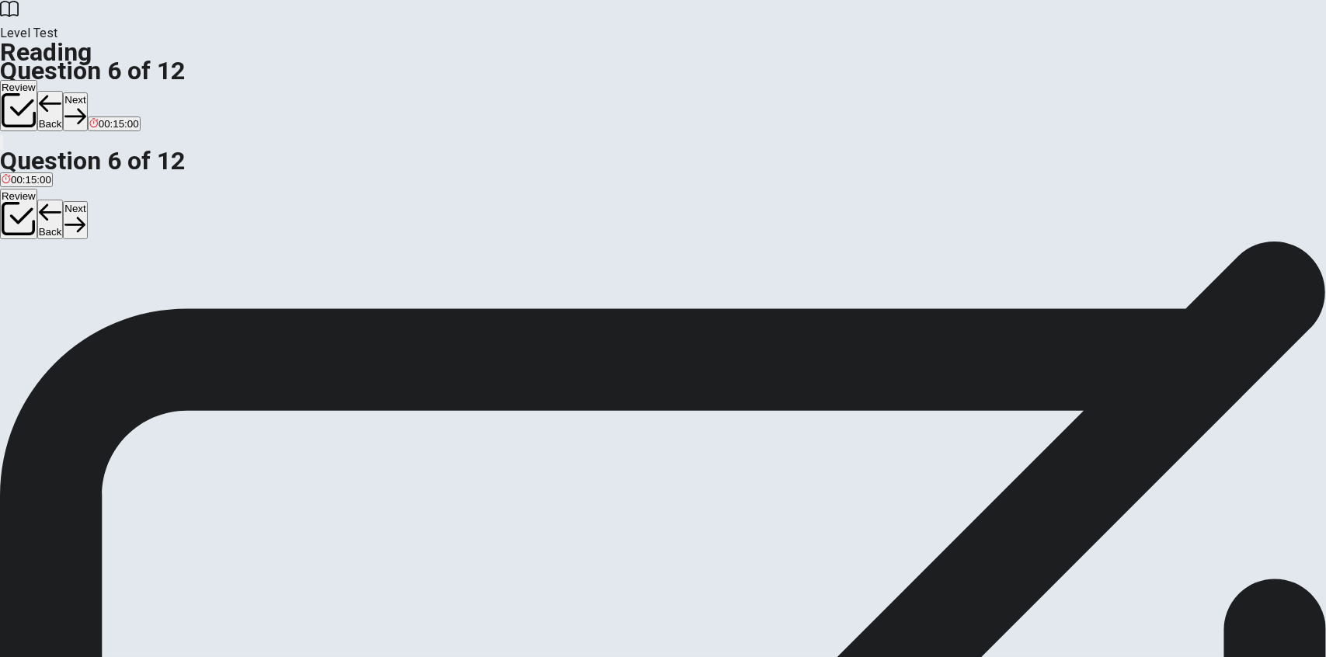
click at [87, 92] on button "Next" at bounding box center [75, 111] width 24 height 38
click at [57, 310] on span "Dependable" at bounding box center [30, 316] width 56 height 12
click at [87, 92] on button "Next" at bounding box center [75, 111] width 24 height 38
click at [321, 317] on span "They use less energy and last longer." at bounding box center [407, 316] width 172 height 12
click at [87, 92] on button "Next" at bounding box center [75, 111] width 24 height 38
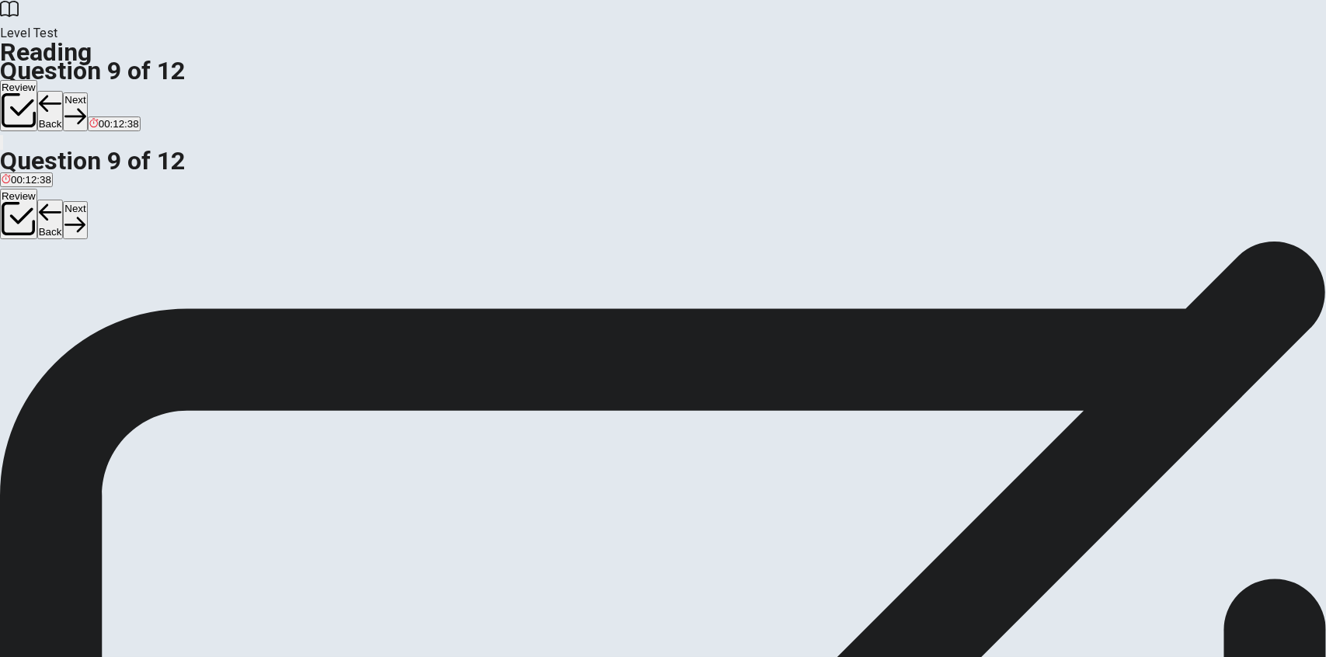
click at [248, 298] on div "B" at bounding box center [382, 304] width 310 height 12
click at [87, 92] on button "Next" at bounding box center [75, 111] width 24 height 38
click at [987, 485] on input at bounding box center [1054, 492] width 134 height 15
click at [246, 504] on input at bounding box center [179, 511] width 134 height 15
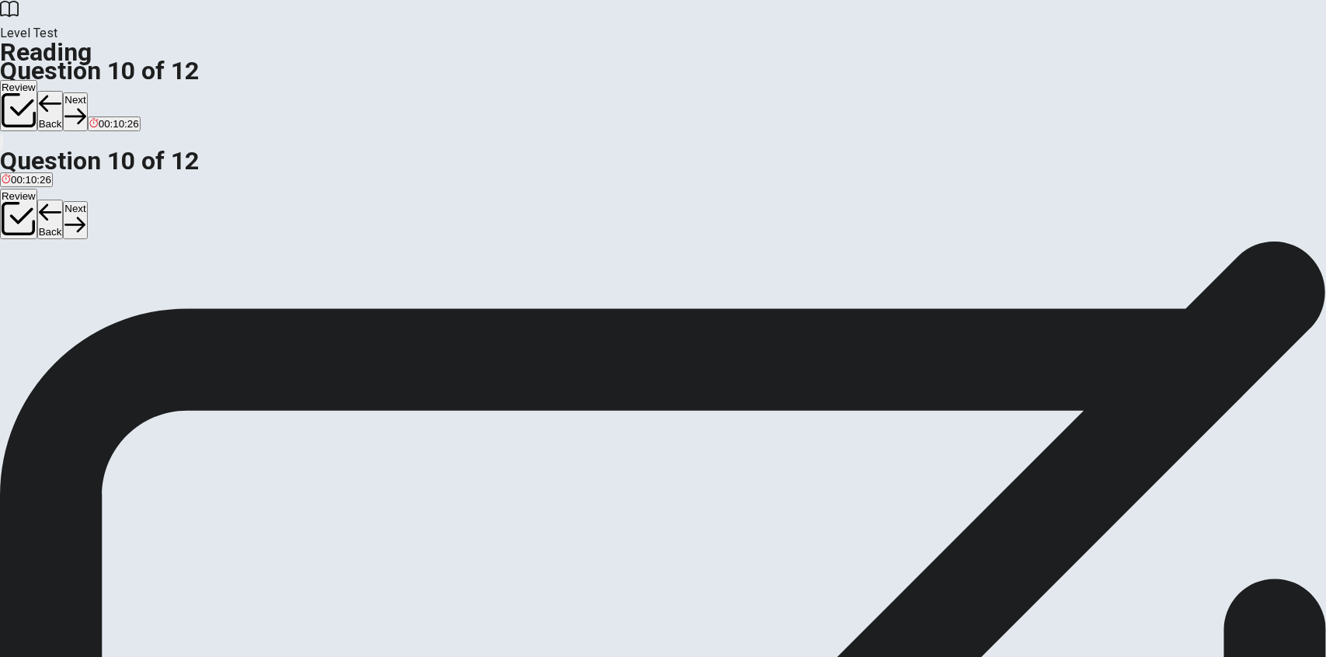
click at [1167, 467] on input at bounding box center [1234, 474] width 134 height 15
click at [87, 92] on button "Next" at bounding box center [75, 111] width 24 height 38
click at [64, 91] on button "Back" at bounding box center [50, 111] width 26 height 40
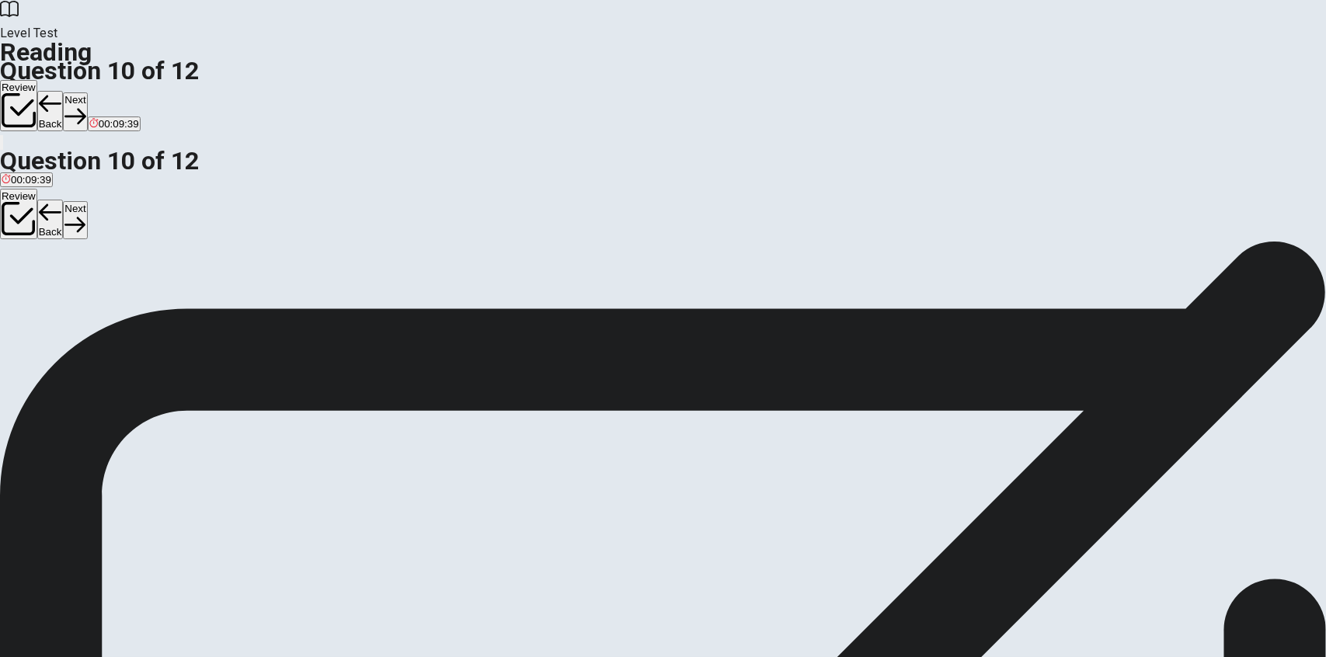
click at [87, 92] on button "Next" at bounding box center [75, 111] width 24 height 38
drag, startPoint x: 337, startPoint y: 535, endPoint x: 1007, endPoint y: 459, distance: 673.8
click at [64, 91] on button "Back" at bounding box center [50, 111] width 26 height 40
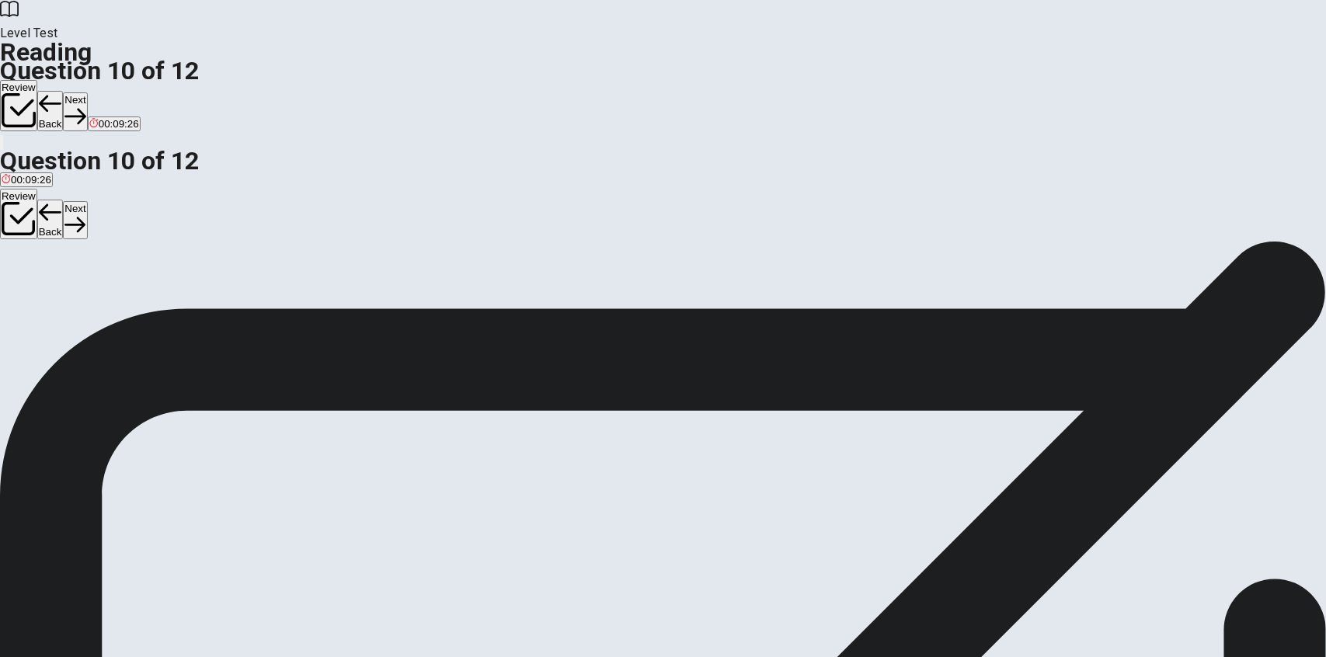
scroll to position [33, 0]
click at [87, 92] on button "Next" at bounding box center [75, 111] width 24 height 38
drag, startPoint x: 315, startPoint y: 369, endPoint x: 583, endPoint y: 437, distance: 275.6
drag, startPoint x: 370, startPoint y: 367, endPoint x: 663, endPoint y: 482, distance: 314.9
drag, startPoint x: 346, startPoint y: 355, endPoint x: 648, endPoint y: 548, distance: 358.1
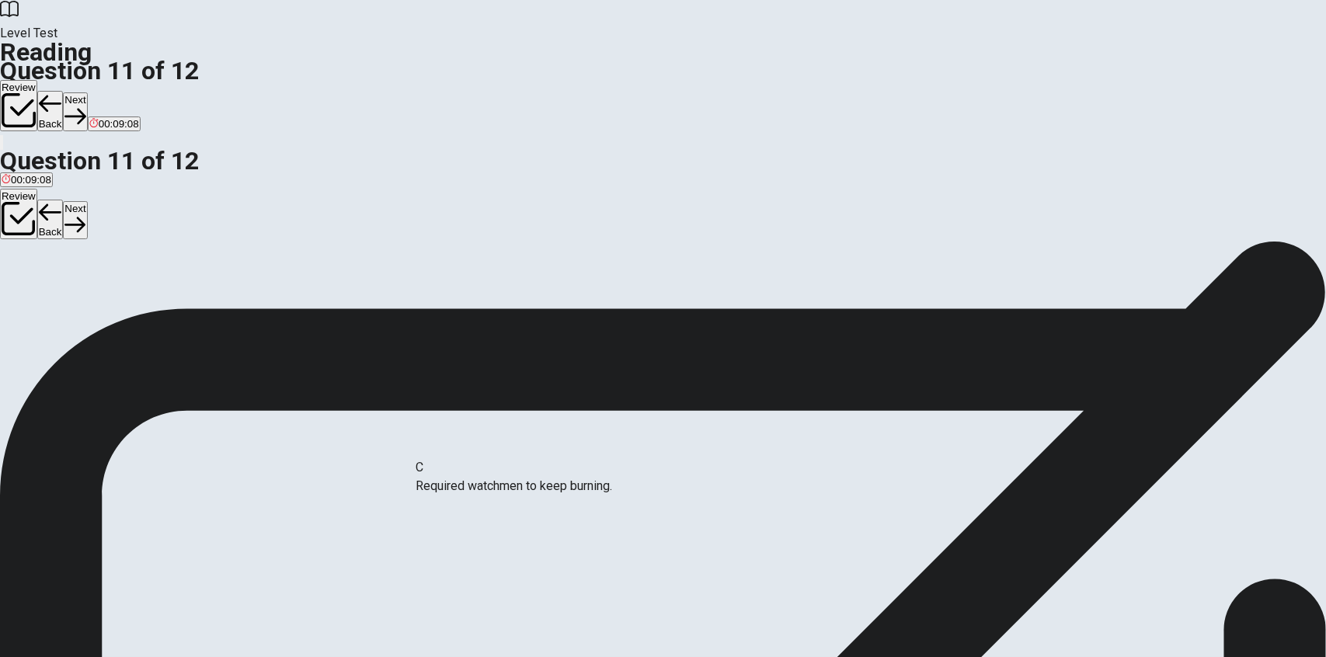
drag, startPoint x: 371, startPoint y: 368, endPoint x: 704, endPoint y: 537, distance: 373.4
drag, startPoint x: 341, startPoint y: 354, endPoint x: 593, endPoint y: 504, distance: 293.6
drag, startPoint x: 362, startPoint y: 357, endPoint x: 637, endPoint y: 549, distance: 335.7
drag, startPoint x: 380, startPoint y: 384, endPoint x: 663, endPoint y: 520, distance: 314.1
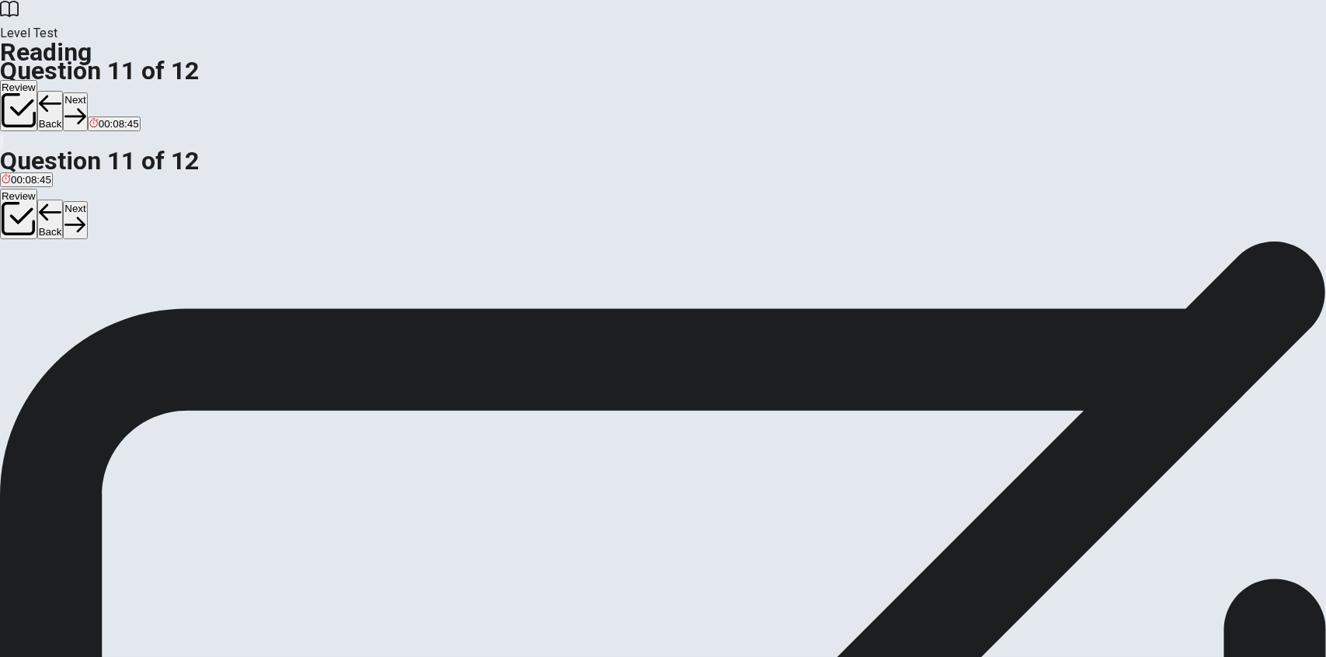
scroll to position [44, 0]
drag, startPoint x: 339, startPoint y: 489, endPoint x: 972, endPoint y: 365, distance: 645.9
drag, startPoint x: 297, startPoint y: 440, endPoint x: 1028, endPoint y: 473, distance: 732.4
click at [64, 91] on button "Back" at bounding box center [50, 111] width 26 height 40
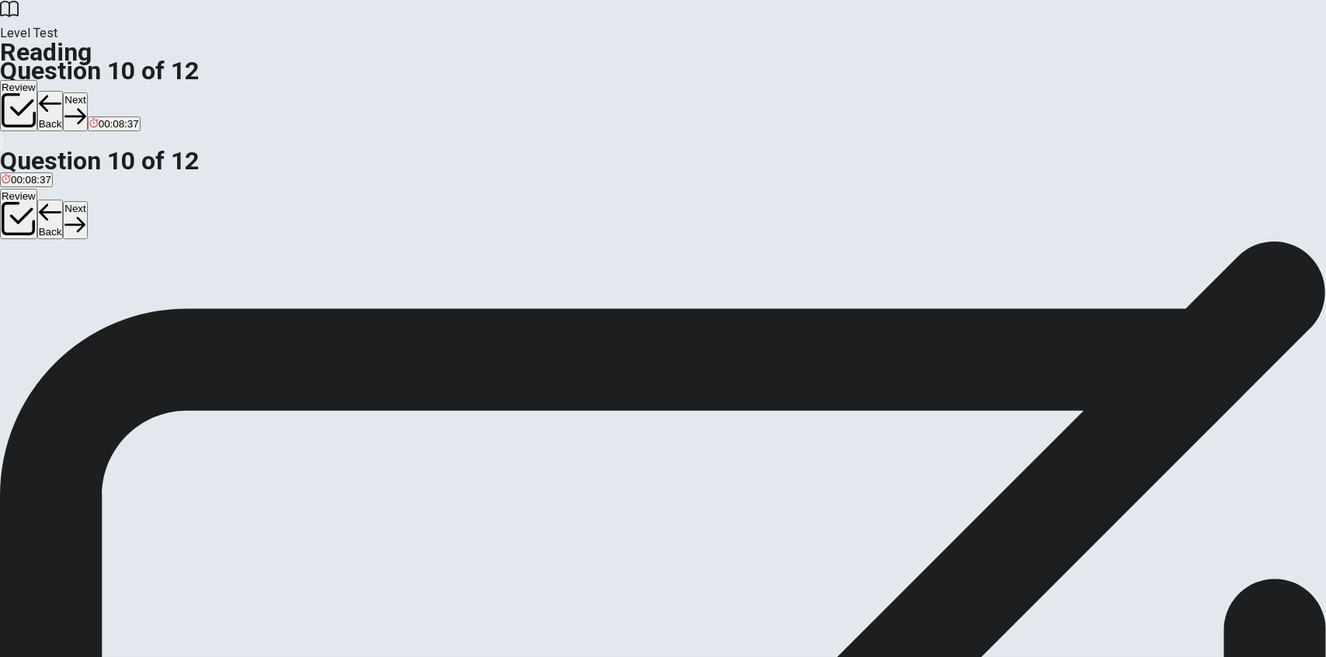
scroll to position [44, 0]
click at [87, 92] on button "Next" at bounding box center [75, 111] width 24 height 38
click at [57, 236] on button "View text" at bounding box center [28, 243] width 57 height 15
click at [78, 238] on span "View question" at bounding box center [46, 244] width 64 height 12
click at [87, 92] on button "Next" at bounding box center [75, 111] width 24 height 38
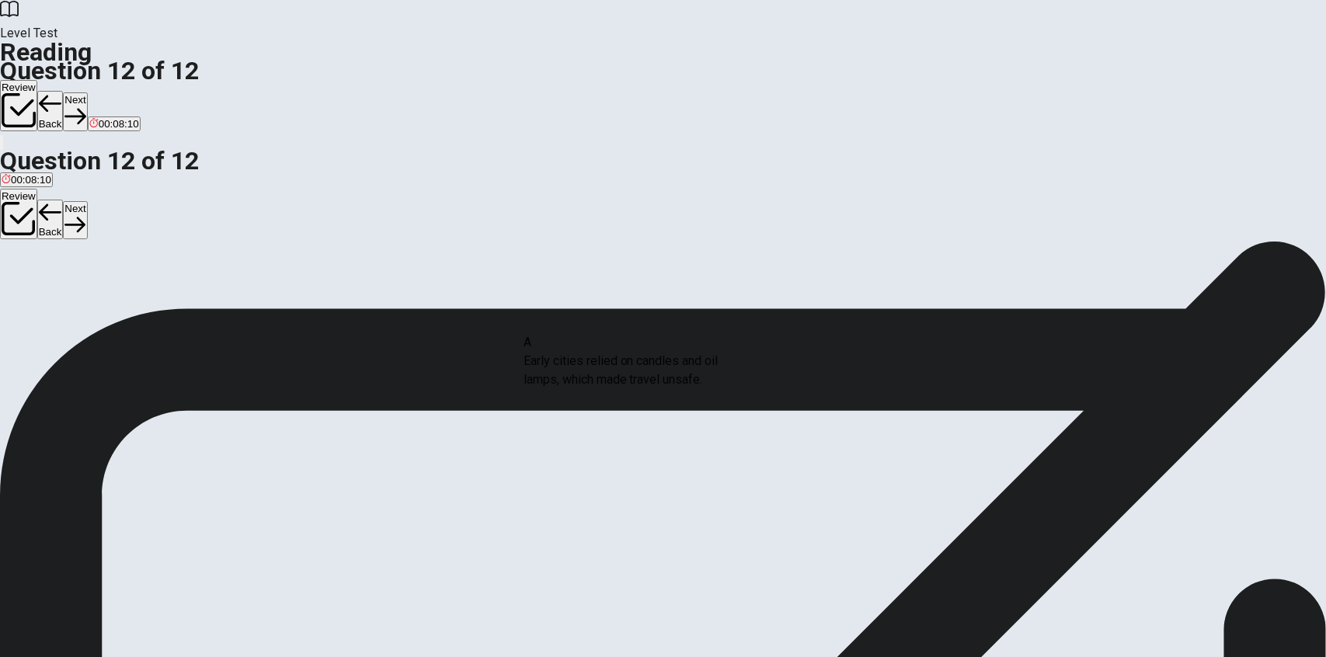
drag, startPoint x: 350, startPoint y: 356, endPoint x: 656, endPoint y: 386, distance: 307.5
drag, startPoint x: 322, startPoint y: 352, endPoint x: 634, endPoint y: 450, distance: 327.2
drag, startPoint x: 558, startPoint y: 412, endPoint x: 488, endPoint y: 392, distance: 73.3
drag, startPoint x: 366, startPoint y: 348, endPoint x: 318, endPoint y: 332, distance: 50.1
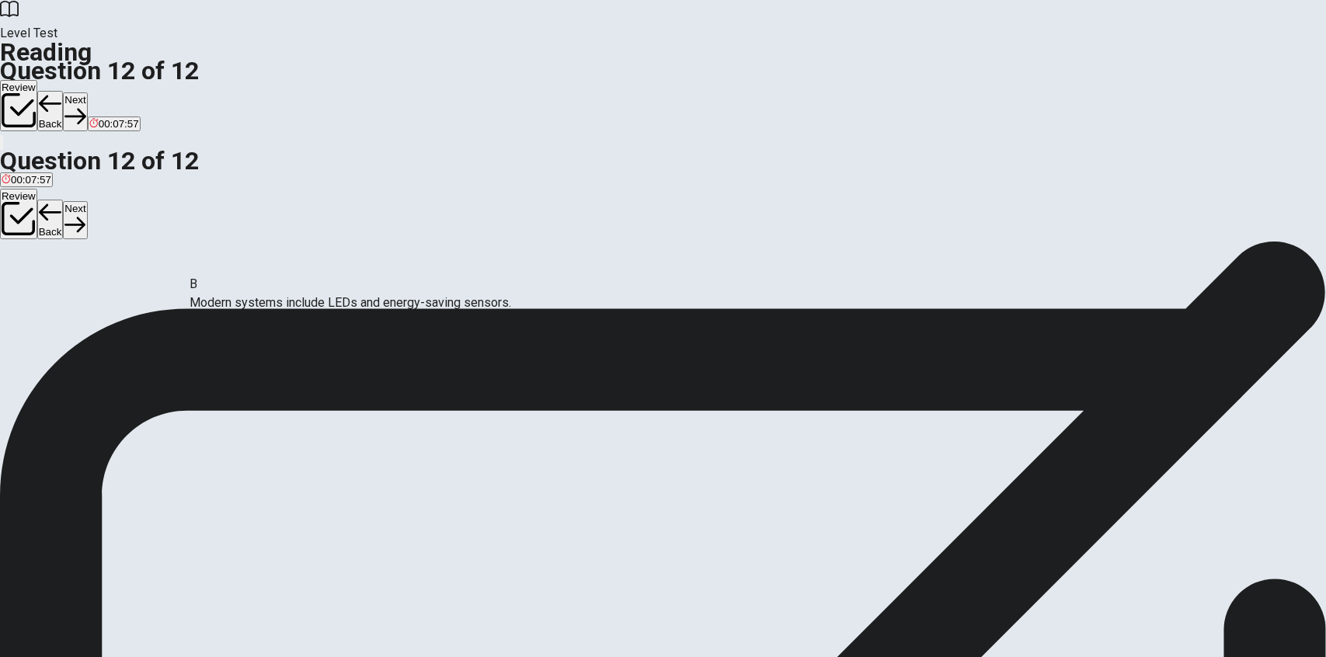
drag, startPoint x: 520, startPoint y: 409, endPoint x: 236, endPoint y: 329, distance: 295.5
click at [47, 234] on button "View Text" at bounding box center [23, 264] width 47 height 61
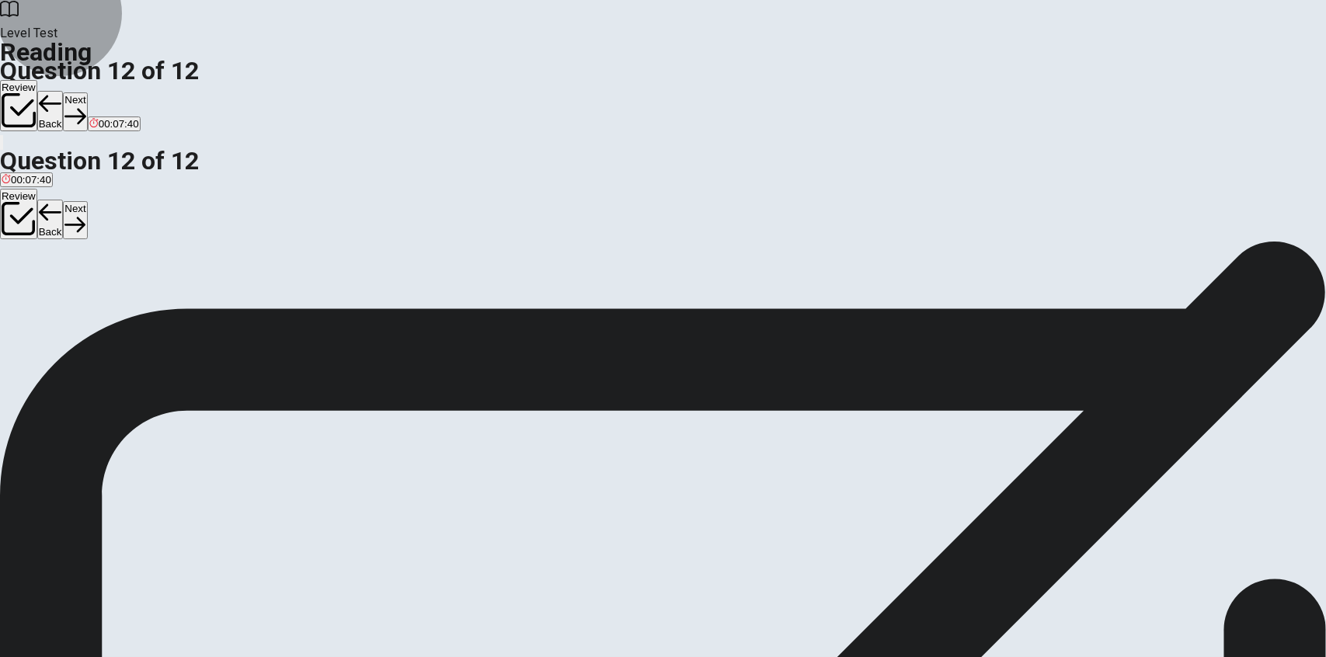
click at [70, 234] on button "View Question" at bounding box center [35, 276] width 70 height 84
click at [47, 234] on button "View Text" at bounding box center [23, 264] width 47 height 61
click at [70, 234] on button "View Question" at bounding box center [35, 276] width 70 height 84
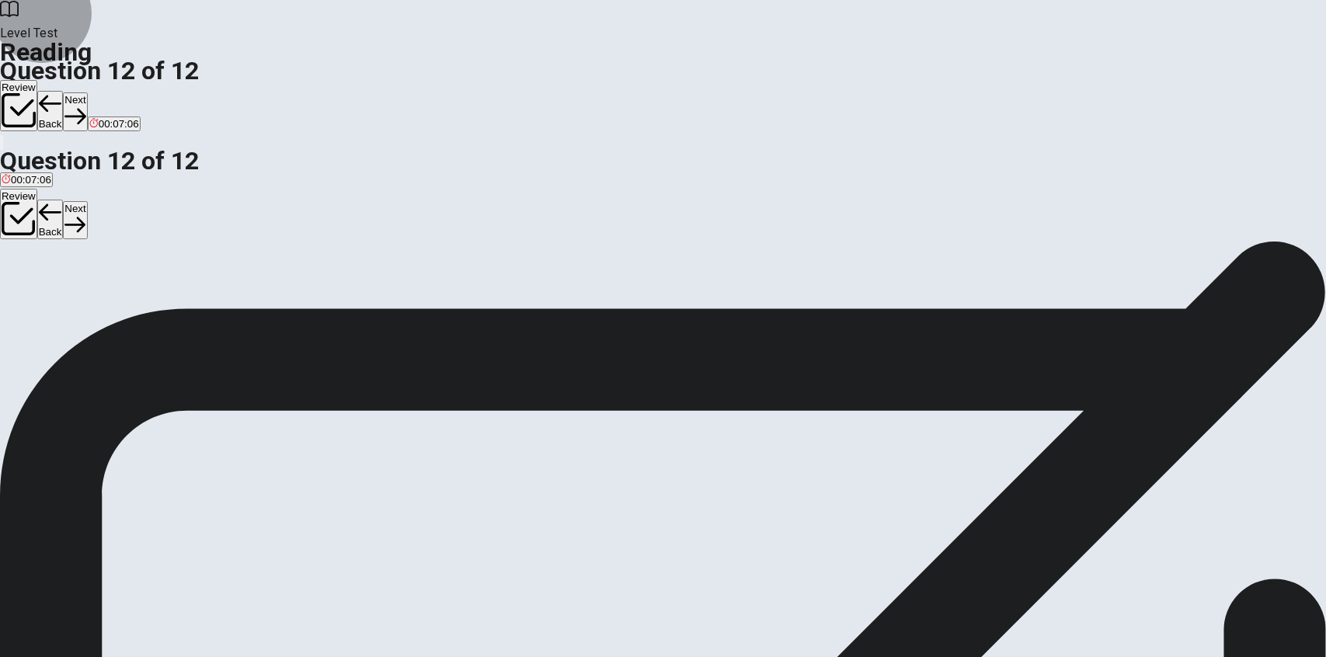
click at [47, 234] on button "View Text" at bounding box center [23, 264] width 47 height 61
click at [70, 234] on button "View Question" at bounding box center [35, 276] width 70 height 84
drag, startPoint x: 365, startPoint y: 353, endPoint x: 719, endPoint y: 421, distance: 360.6
click at [47, 234] on button "View Text" at bounding box center [23, 264] width 47 height 61
click at [70, 234] on button "View Question" at bounding box center [35, 276] width 70 height 84
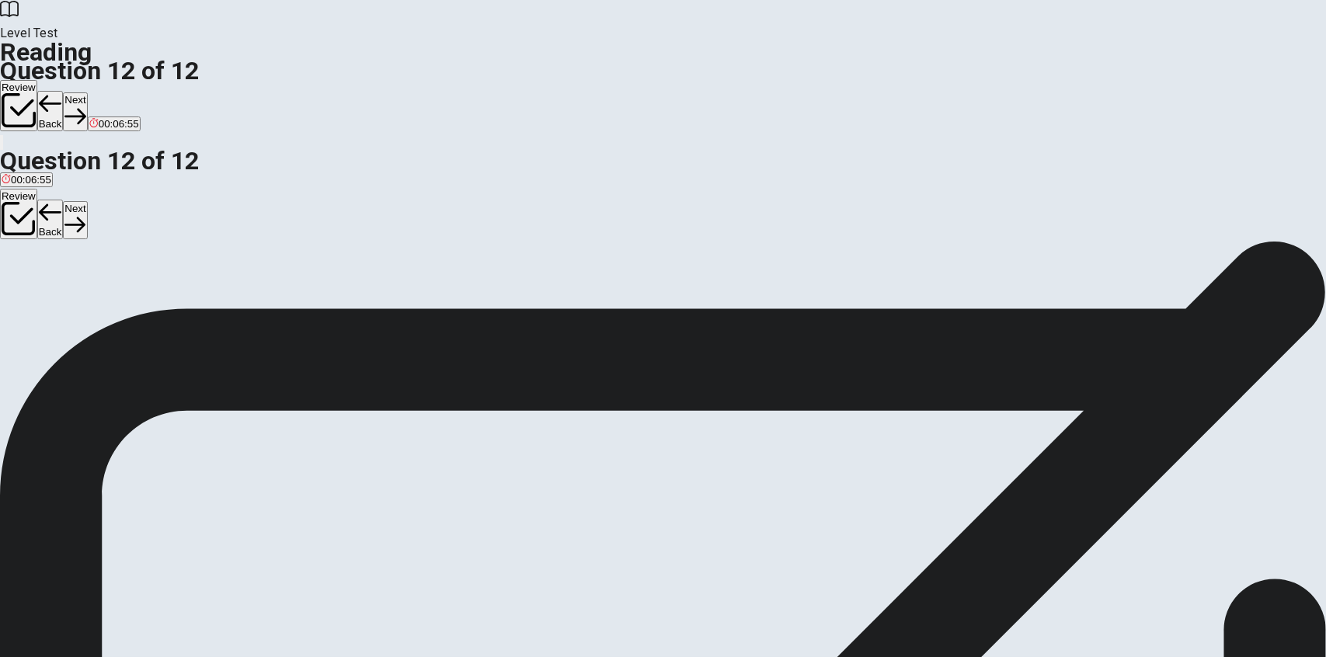
scroll to position [47, 0]
click at [47, 234] on button "View Text" at bounding box center [23, 264] width 47 height 61
click at [70, 234] on button "View Question" at bounding box center [35, 276] width 70 height 84
drag, startPoint x: 359, startPoint y: 517, endPoint x: 664, endPoint y: 398, distance: 327.8
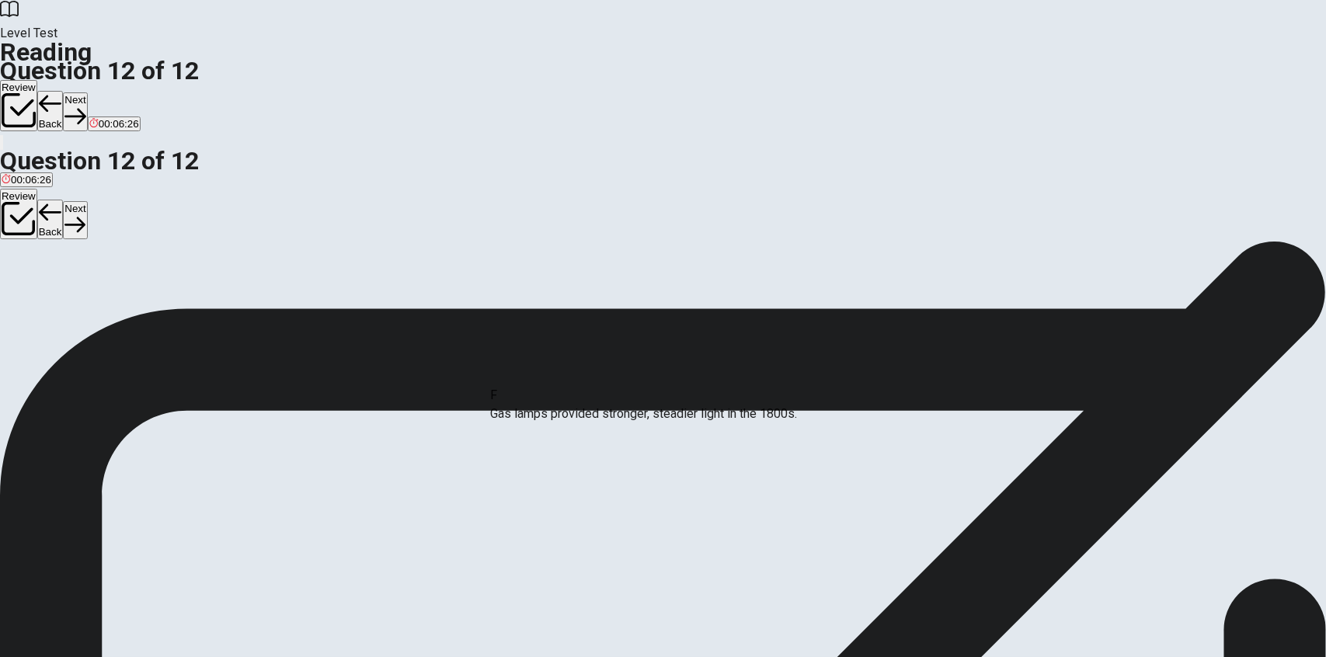
drag, startPoint x: 589, startPoint y: 476, endPoint x: 595, endPoint y: 392, distance: 84.1
drag, startPoint x: 551, startPoint y: 455, endPoint x: 544, endPoint y: 366, distance: 89.6
drag, startPoint x: 548, startPoint y: 476, endPoint x: 269, endPoint y: 475, distance: 279.6
drag, startPoint x: 531, startPoint y: 411, endPoint x: 316, endPoint y: 430, distance: 216.0
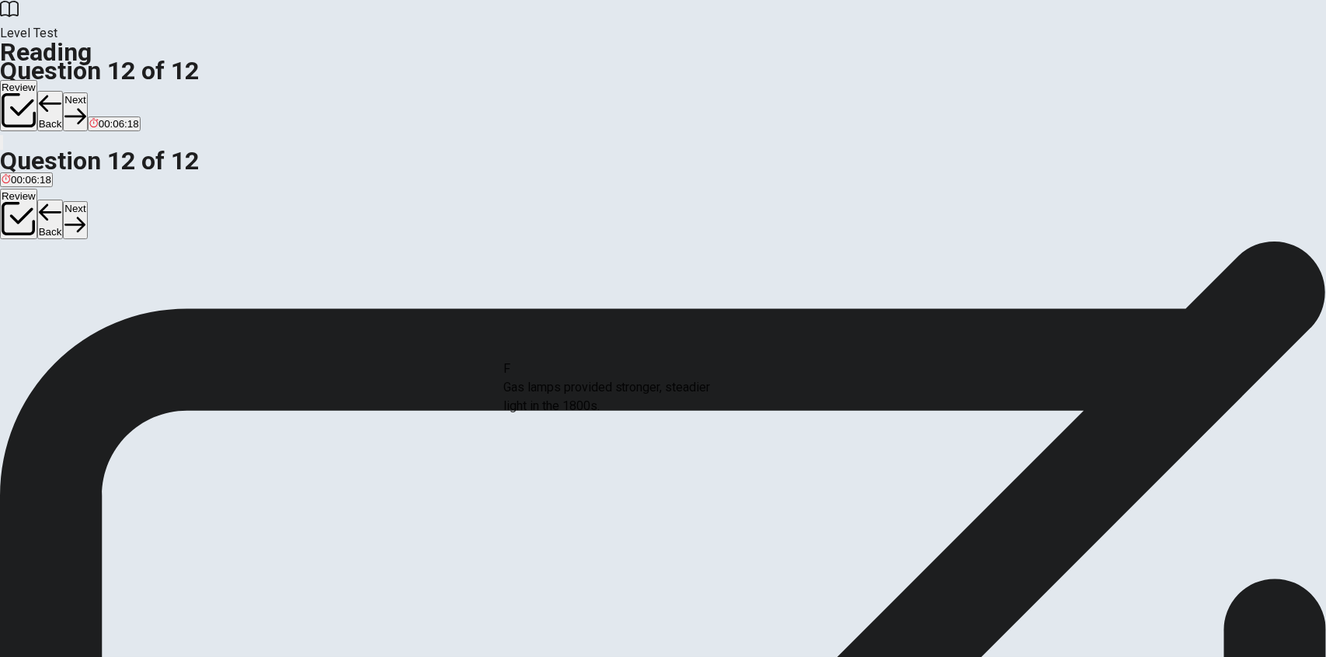
drag, startPoint x: 359, startPoint y: 524, endPoint x: 656, endPoint y: 389, distance: 326.0
drag, startPoint x: 338, startPoint y: 394, endPoint x: 666, endPoint y: 531, distance: 356.1
click at [87, 92] on button "Next" at bounding box center [75, 111] width 24 height 38
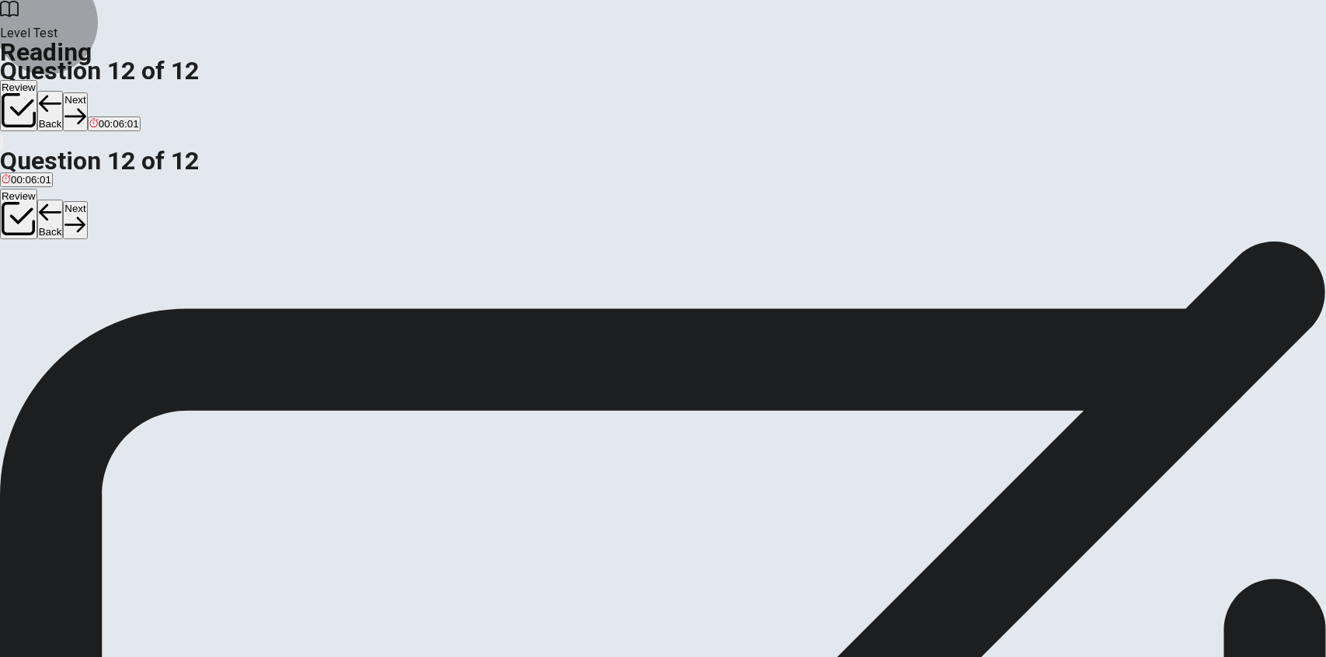
click at [64, 91] on button "Back" at bounding box center [50, 111] width 26 height 40
click at [56, 282] on span "View text" at bounding box center [35, 288] width 42 height 12
click at [78, 282] on span "View question" at bounding box center [46, 288] width 64 height 12
drag, startPoint x: 880, startPoint y: 23, endPoint x: 871, endPoint y: 30, distance: 11.7
click at [881, 80] on div "Review Back Next 00:05:42" at bounding box center [663, 106] width 1326 height 53
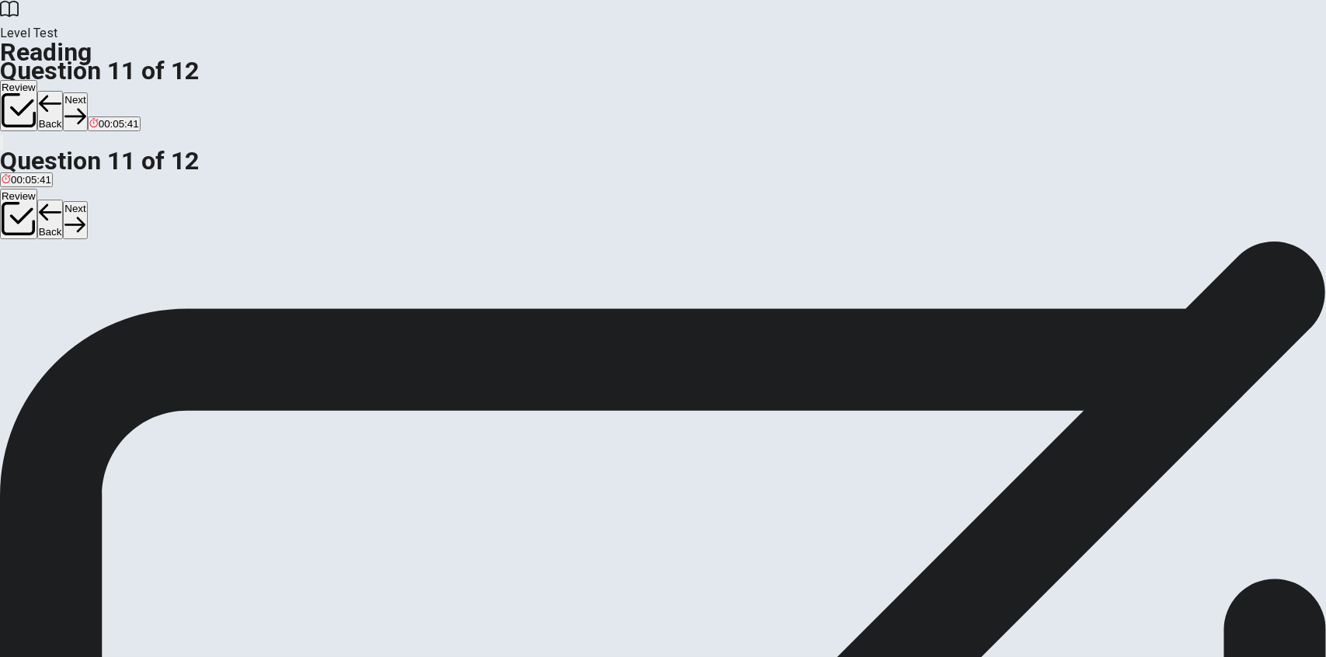
click at [64, 91] on button "Back" at bounding box center [50, 111] width 26 height 40
click at [87, 92] on button "Next" at bounding box center [75, 111] width 24 height 38
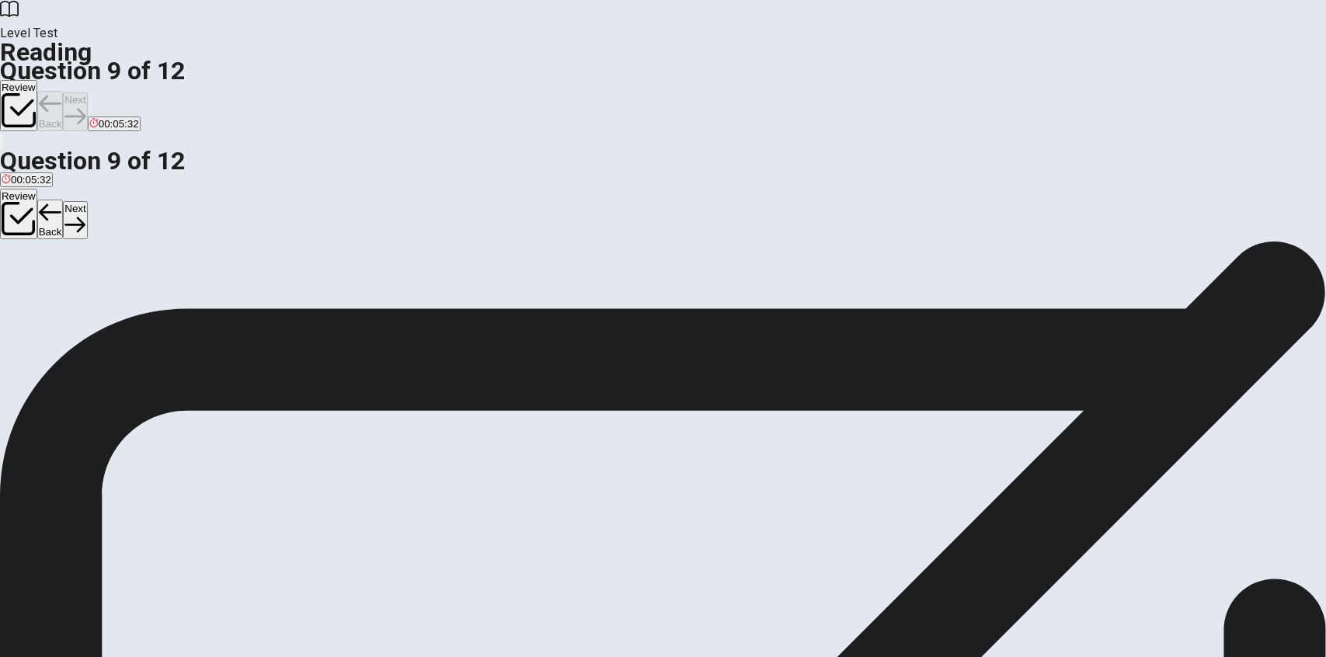
click at [926, 80] on div "Review Back Next 00:05:32" at bounding box center [663, 106] width 1326 height 53
click at [87, 92] on button "Next" at bounding box center [75, 111] width 24 height 38
click at [85, 106] on icon "button" at bounding box center [74, 116] width 21 height 21
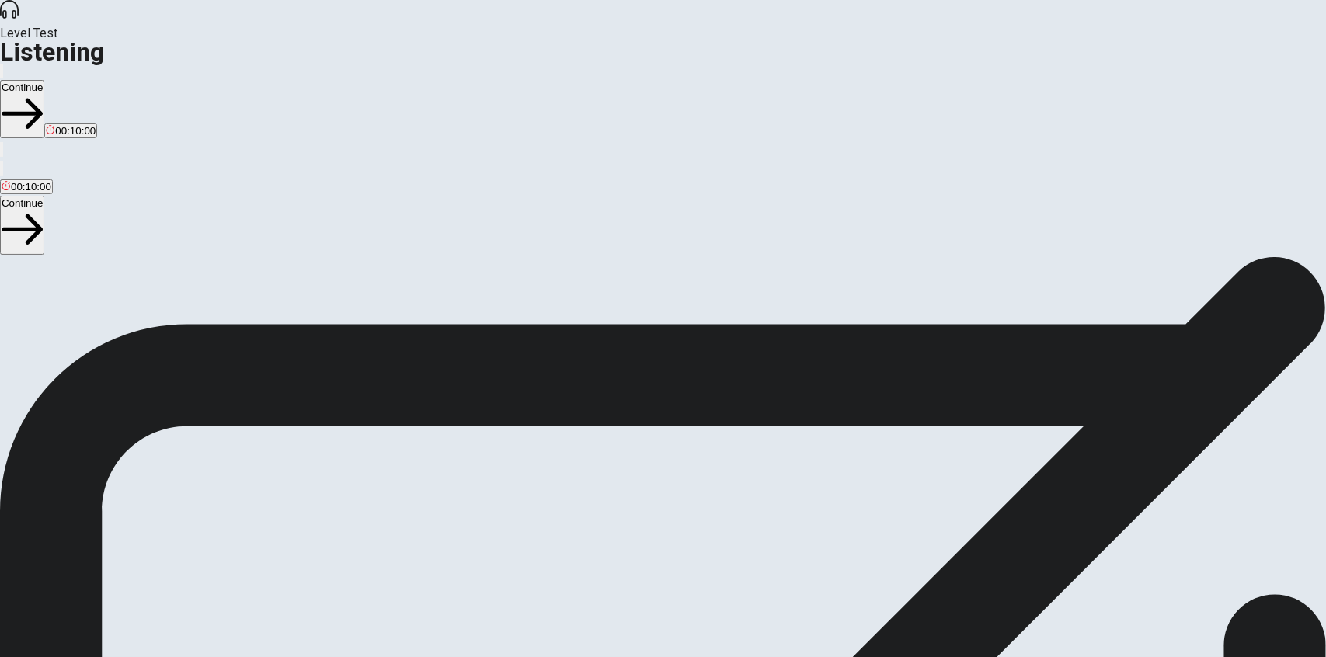
scroll to position [78, 0]
click at [805, 42] on span at bounding box center [805, 42] width 0 height 0
type input "0.9"
click at [805, 42] on span at bounding box center [805, 42] width 0 height 0
click at [693, 210] on span "This test checks how well you understand spoken English. You will listen to 1 c…" at bounding box center [346, 414] width 693 height 430
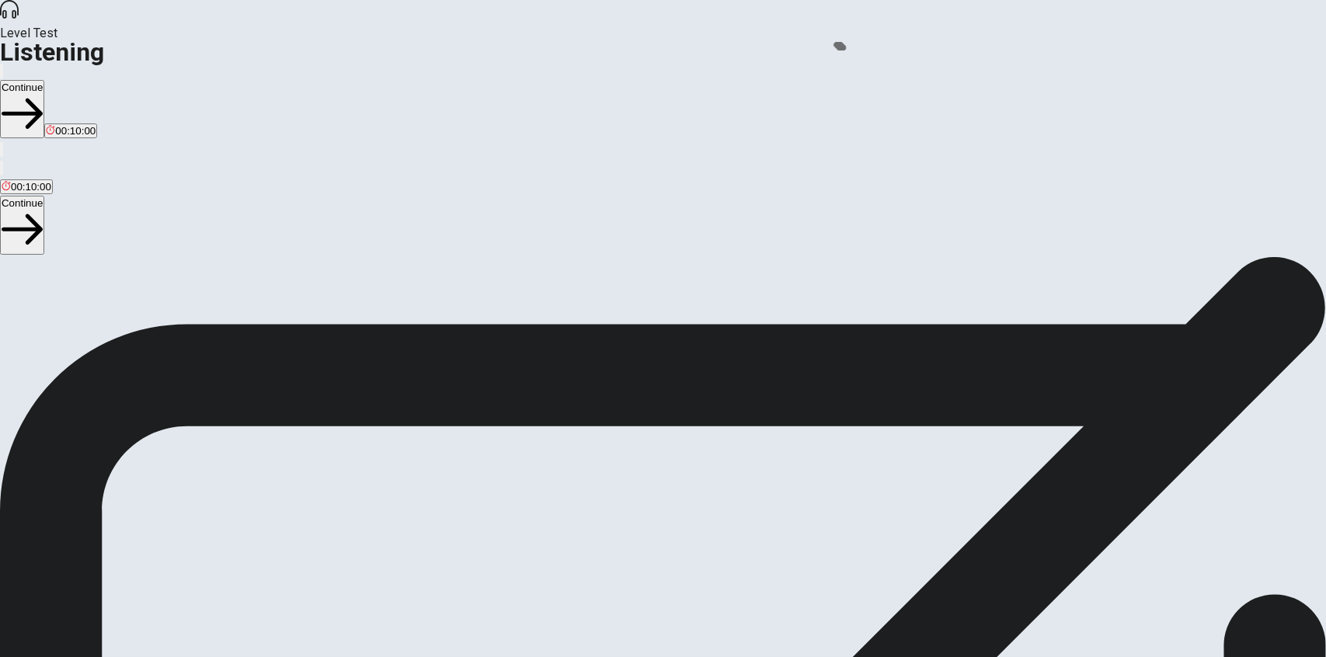
click at [20, 77] on icon "button" at bounding box center [11, 84] width 19 height 14
click at [805, 42] on span at bounding box center [805, 42] width 0 height 0
type input "0.8"
click at [805, 42] on span at bounding box center [805, 42] width 0 height 0
click at [44, 80] on button "Continue" at bounding box center [22, 109] width 44 height 58
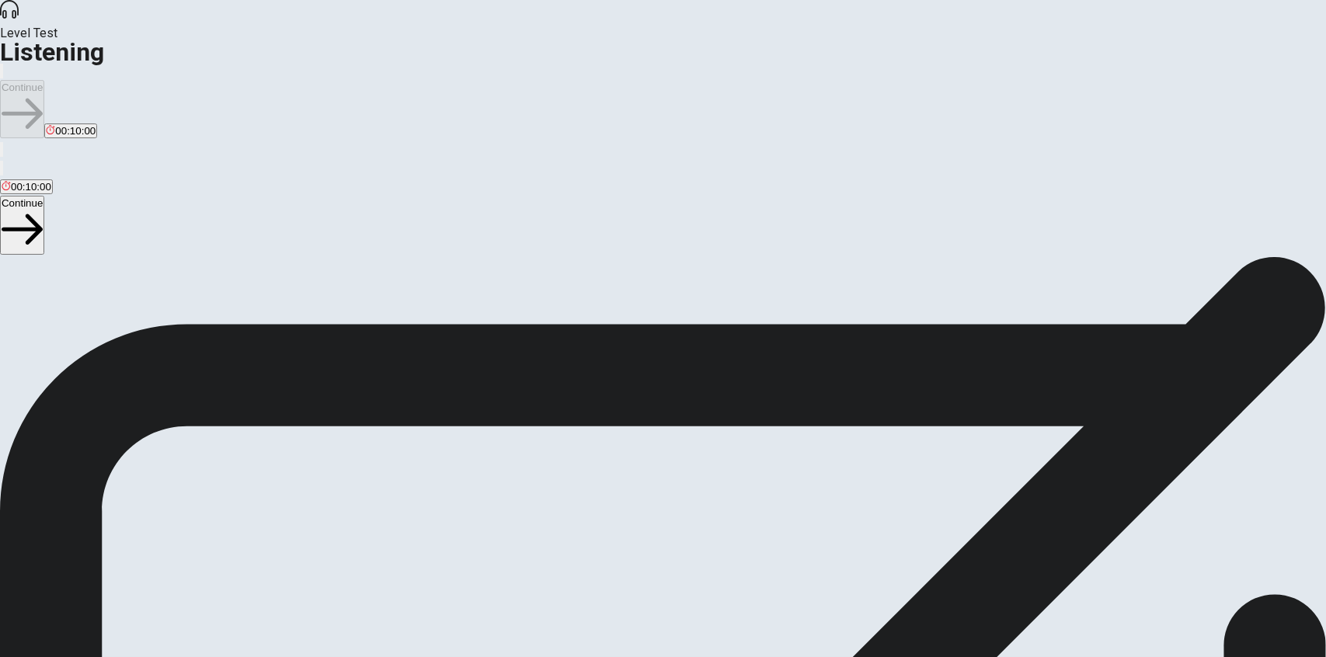
scroll to position [0, 0]
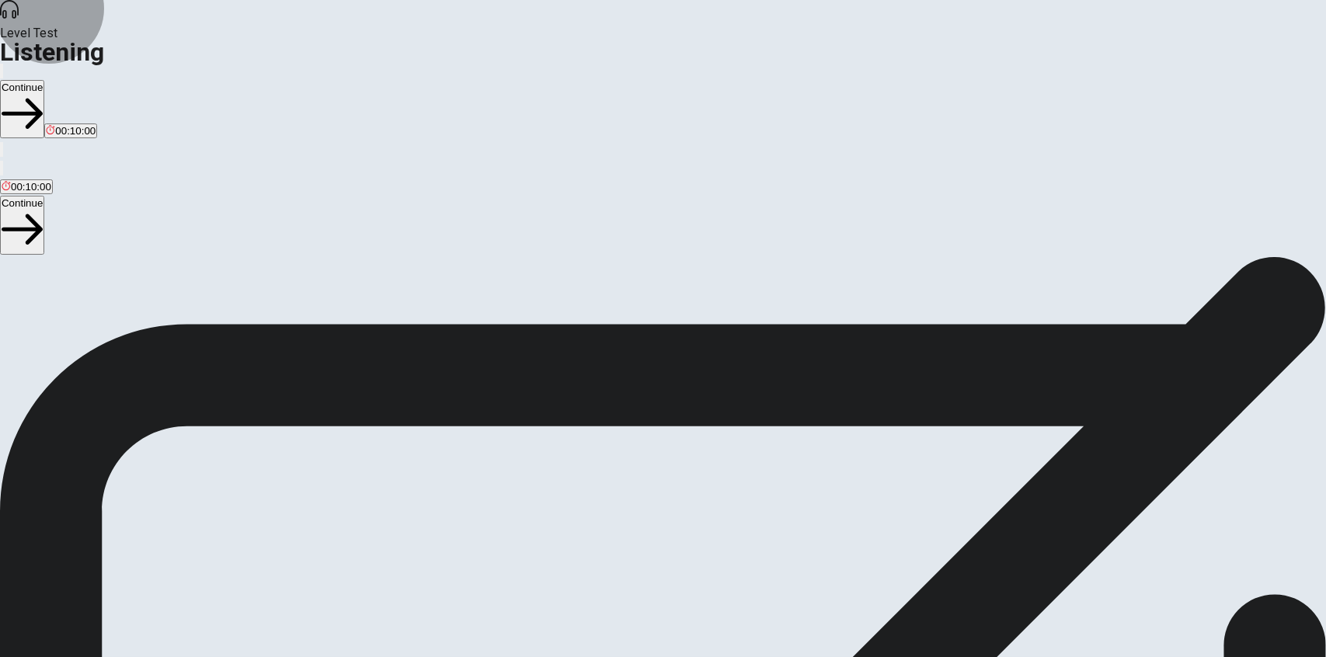
click at [44, 80] on button "Continue" at bounding box center [22, 109] width 44 height 58
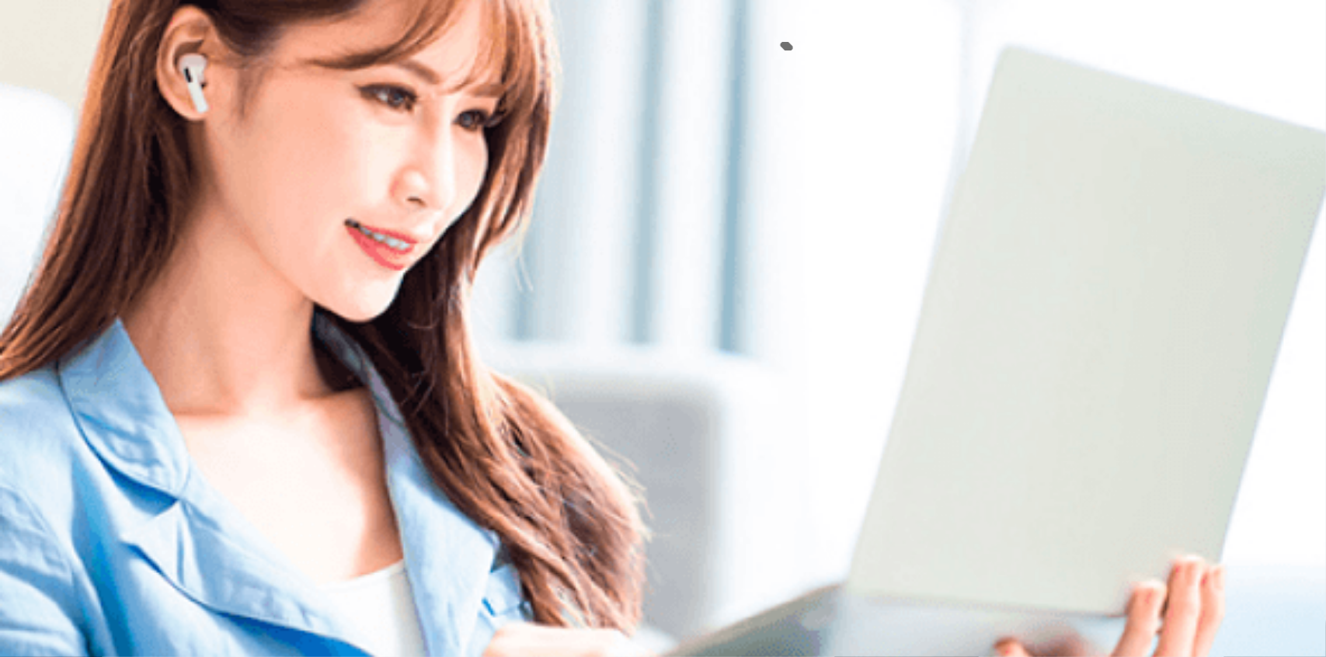
type input "1"
click at [751, 42] on span at bounding box center [751, 42] width 0 height 0
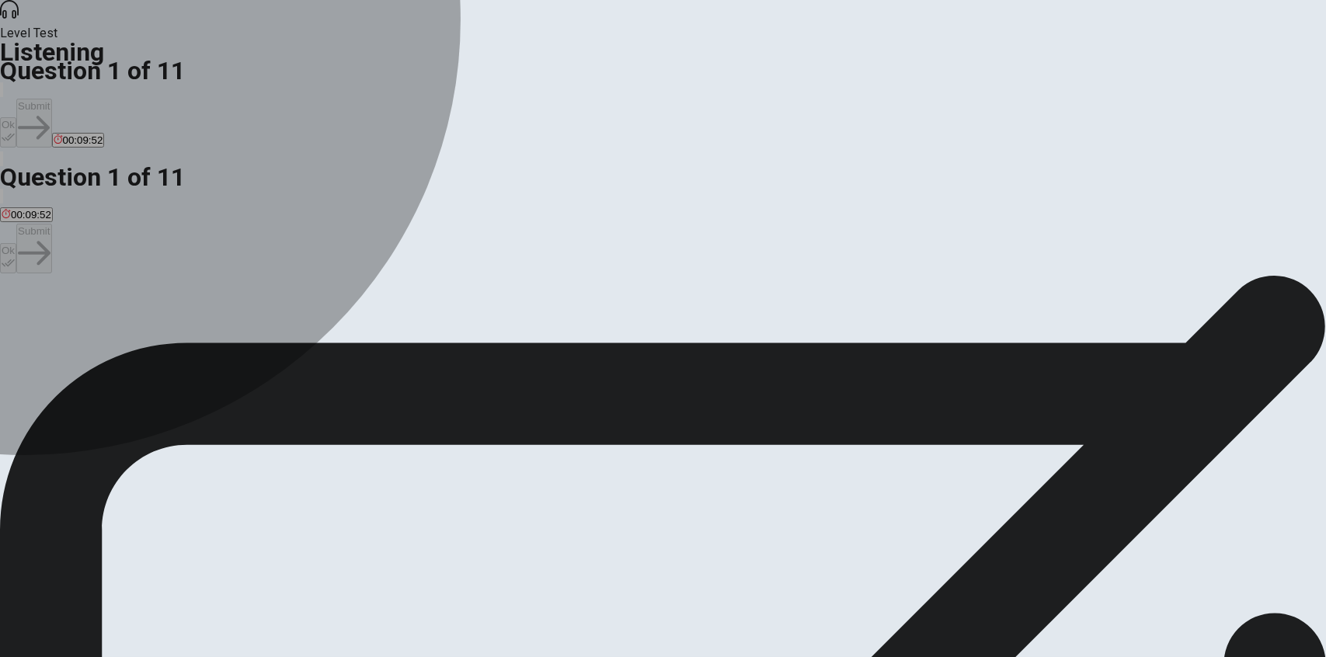
click at [122, 314] on div "B" at bounding box center [93, 320] width 57 height 12
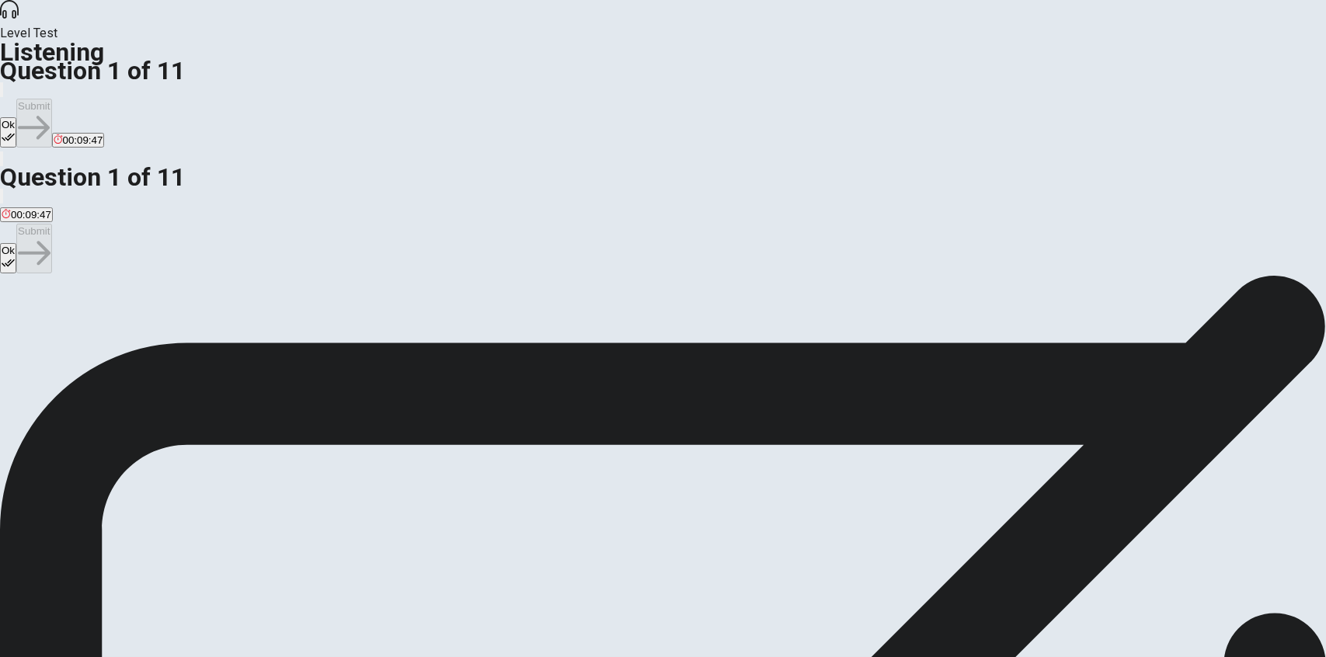
click at [15, 130] on icon "button" at bounding box center [8, 136] width 13 height 13
click at [839, 80] on div "Ok Submit 00:09:43" at bounding box center [663, 114] width 1326 height 69
click at [400, 295] on span "What topic are the students planning to focus on for their science project?" at bounding box center [200, 302] width 400 height 15
click at [51, 99] on button "Submit" at bounding box center [33, 123] width 35 height 49
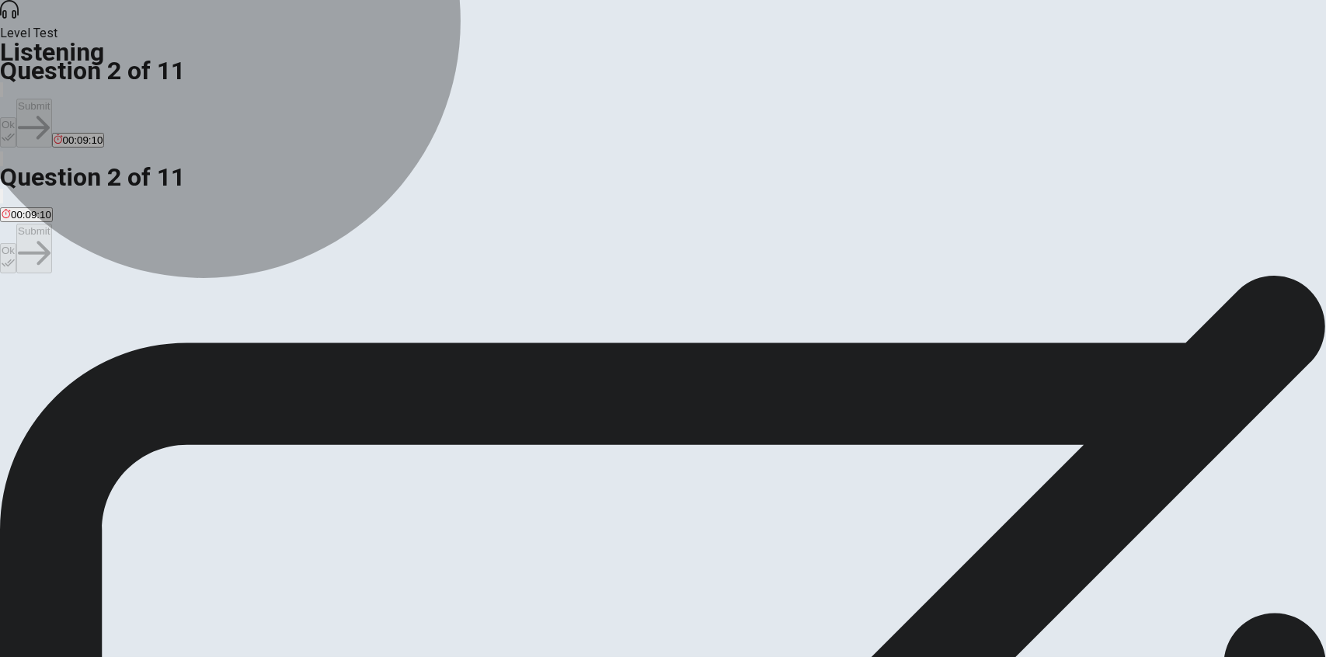
click at [474, 325] on span "They think the topic might be too complicated to explain." at bounding box center [345, 331] width 258 height 12
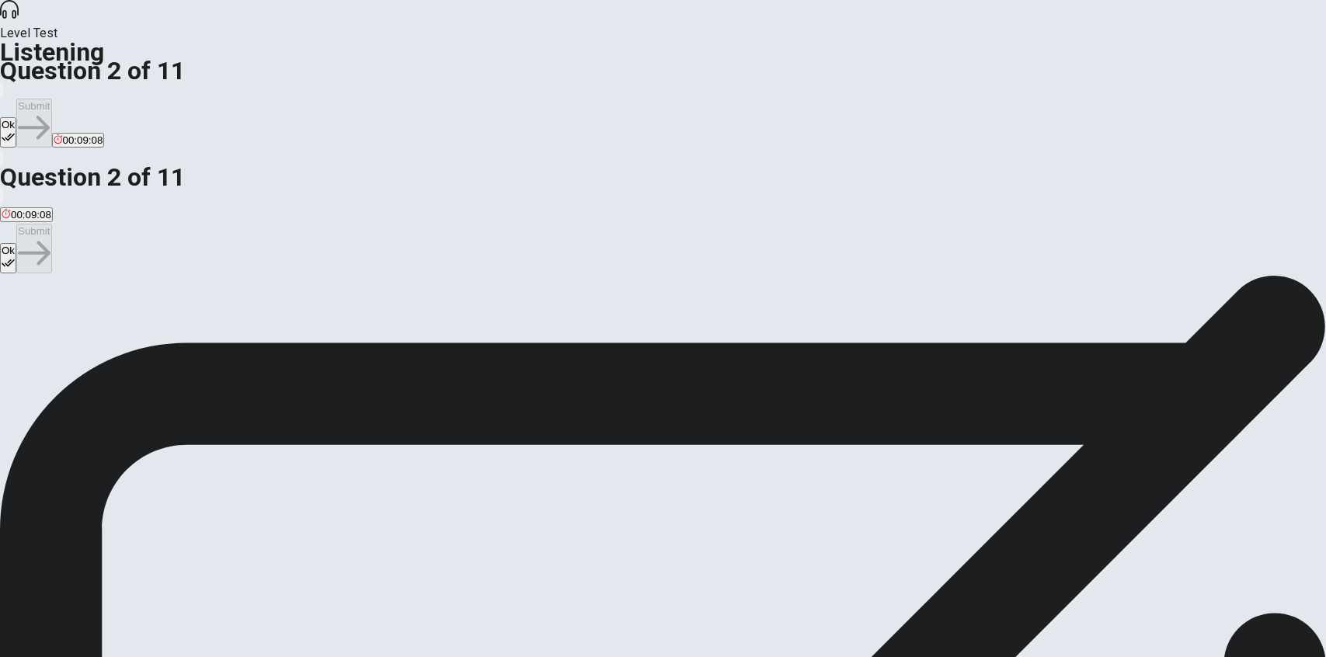
click at [16, 117] on button "Ok" at bounding box center [8, 132] width 16 height 30
click at [51, 99] on button "Submit" at bounding box center [33, 123] width 35 height 49
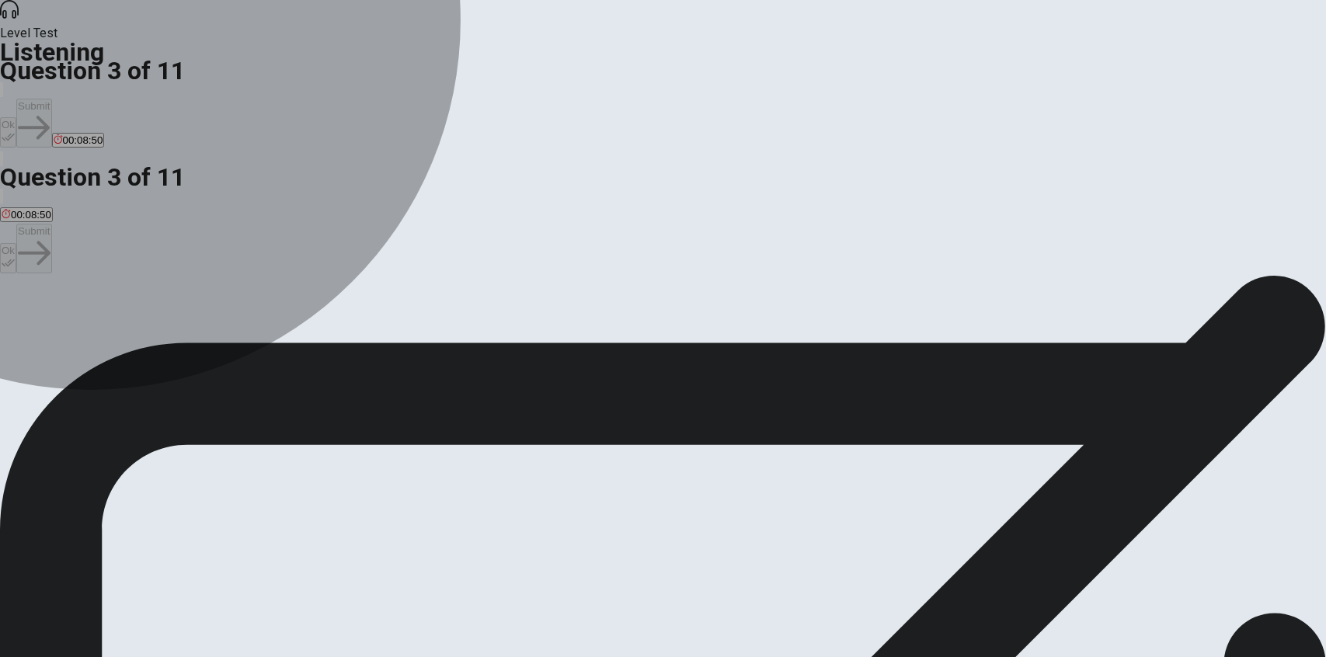
click at [520, 337] on span "Build a simple model of a wind turbine." at bounding box center [472, 331] width 177 height 12
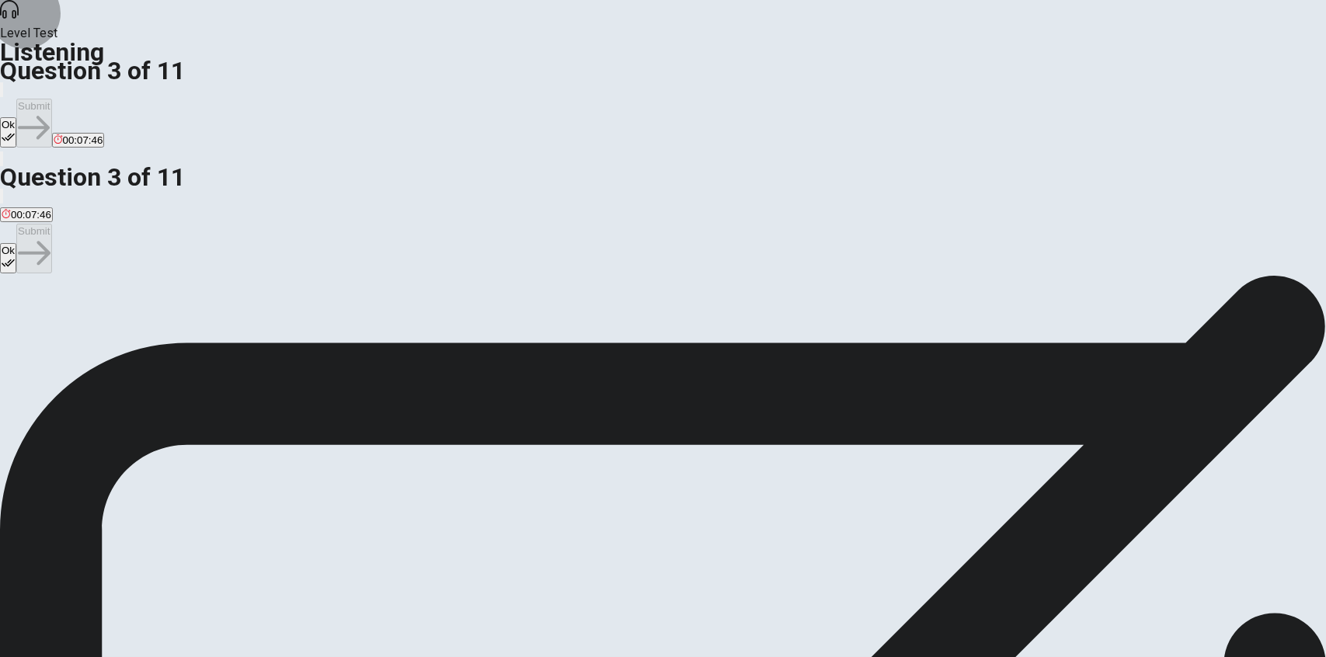
click at [16, 117] on button "Ok" at bounding box center [8, 132] width 16 height 30
click at [51, 99] on button "Submit" at bounding box center [33, 123] width 35 height 49
click at [328, 325] on span "Cardboard, plastic, and a small motor." at bounding box center [241, 331] width 174 height 12
click at [16, 117] on button "Ok" at bounding box center [8, 132] width 16 height 30
click at [51, 99] on button "Submit" at bounding box center [33, 123] width 35 height 49
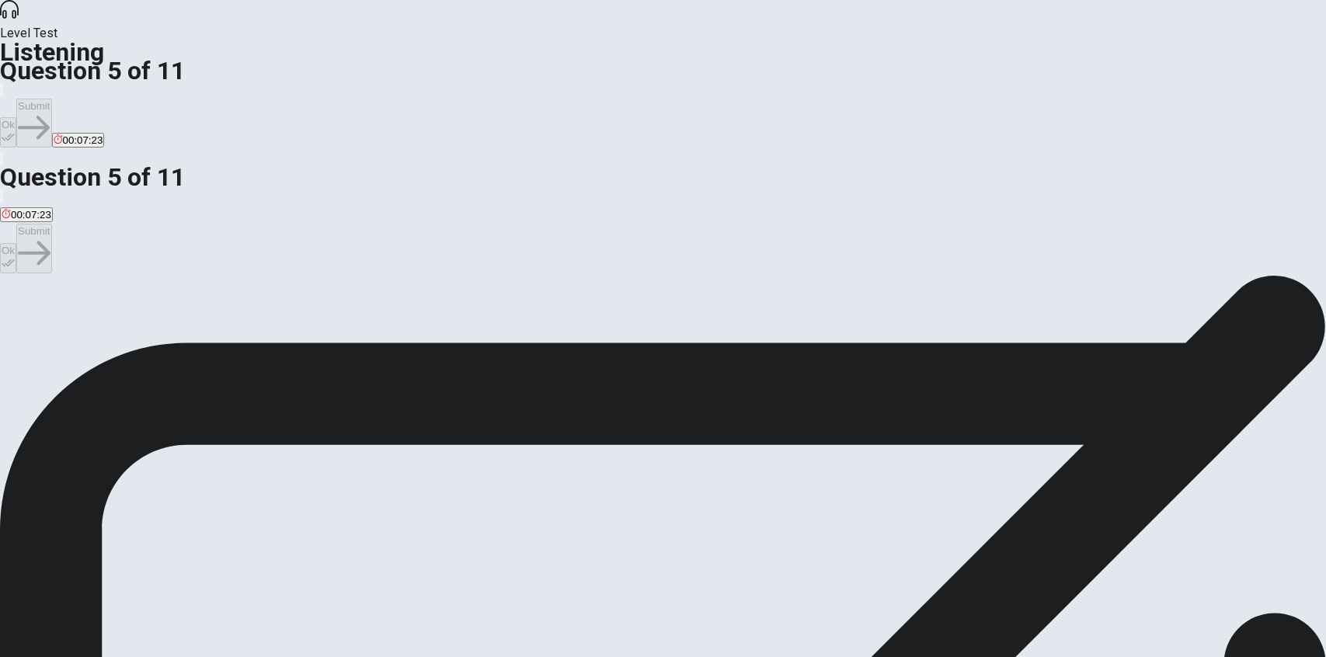
click at [460, 337] on span "A poster with key facts about wind energy." at bounding box center [363, 331] width 193 height 12
click at [16, 117] on button "Ok" at bounding box center [8, 132] width 16 height 30
click at [50, 112] on icon "button" at bounding box center [34, 128] width 32 height 32
click at [421, 325] on span "To explain why it is a good choice for the environment." at bounding box center [296, 331] width 249 height 12
click at [16, 117] on button "Ok" at bounding box center [8, 132] width 16 height 30
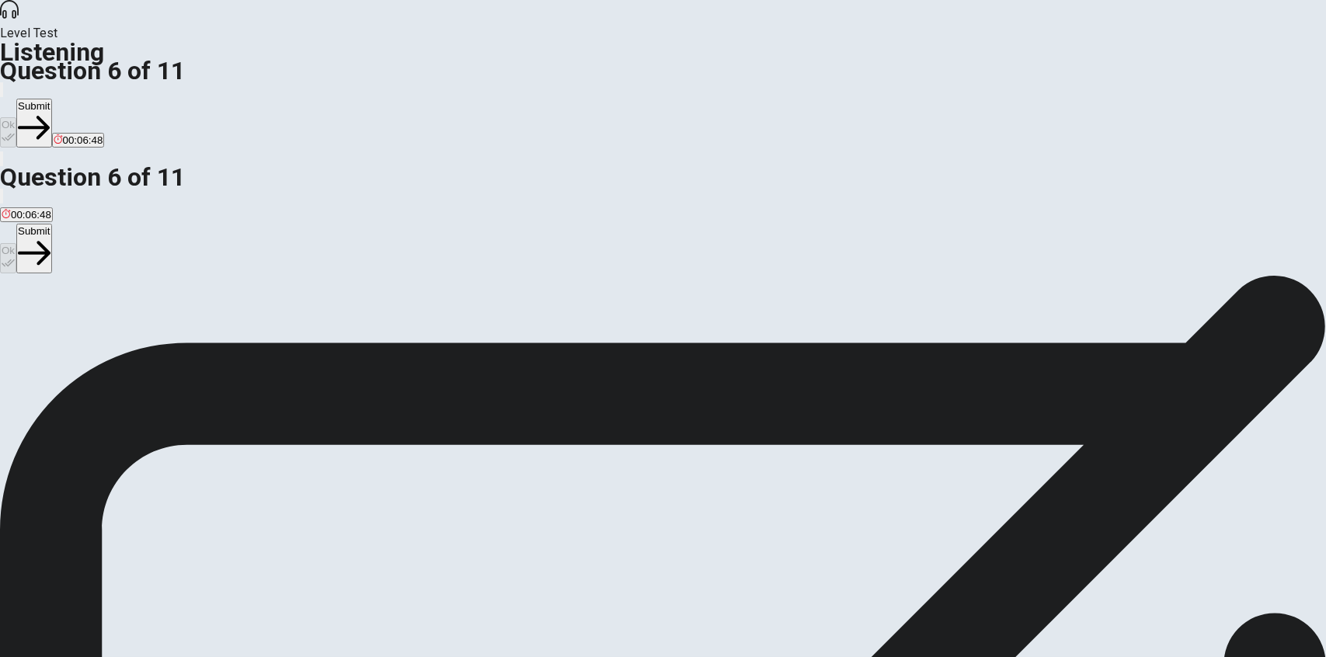
click at [51, 99] on button "Submit" at bounding box center [33, 123] width 35 height 49
click at [168, 312] on button "A Research statistics on wind power. ." at bounding box center [84, 325] width 168 height 26
click at [15, 130] on icon "button" at bounding box center [8, 136] width 13 height 13
click at [51, 99] on button "Submit" at bounding box center [33, 123] width 35 height 49
click at [259, 337] on span "Excited and confident." at bounding box center [208, 331] width 102 height 12
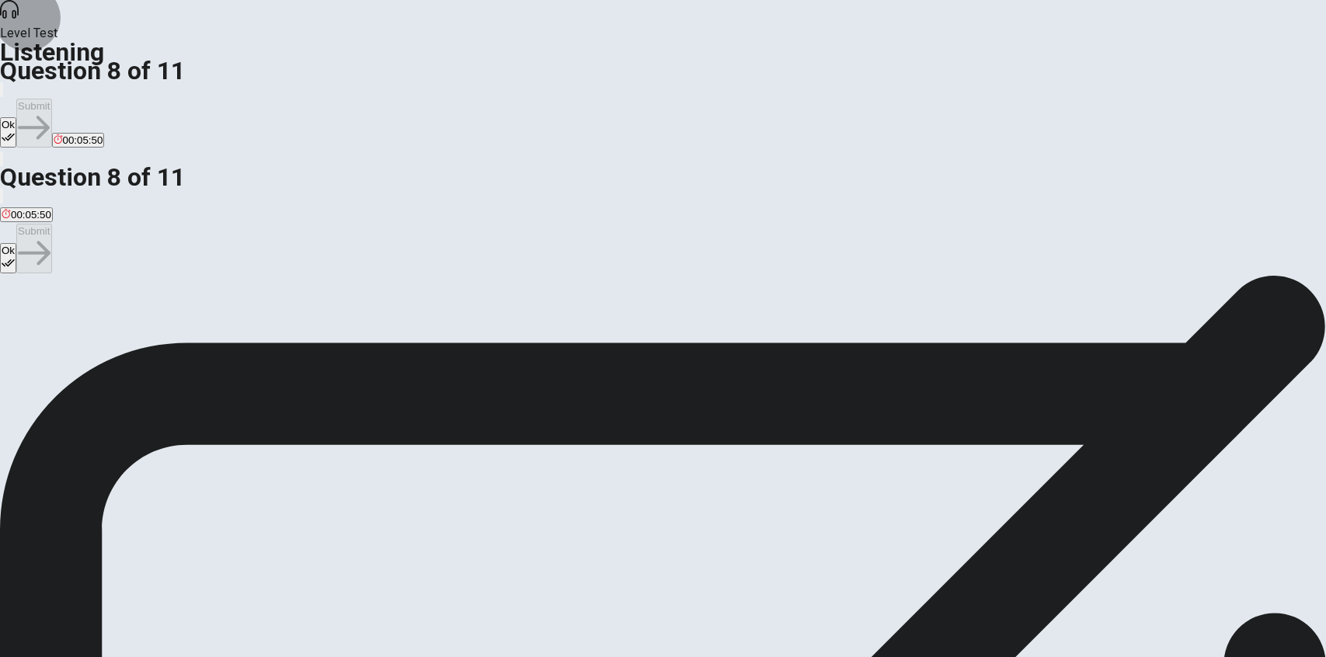
click at [16, 117] on button "Ok" at bounding box center [8, 132] width 16 height 30
click at [51, 99] on button "Submit" at bounding box center [33, 123] width 35 height 49
click at [16, 117] on button "Ok" at bounding box center [8, 132] width 16 height 30
click at [51, 99] on button "Submit" at bounding box center [33, 123] width 35 height 49
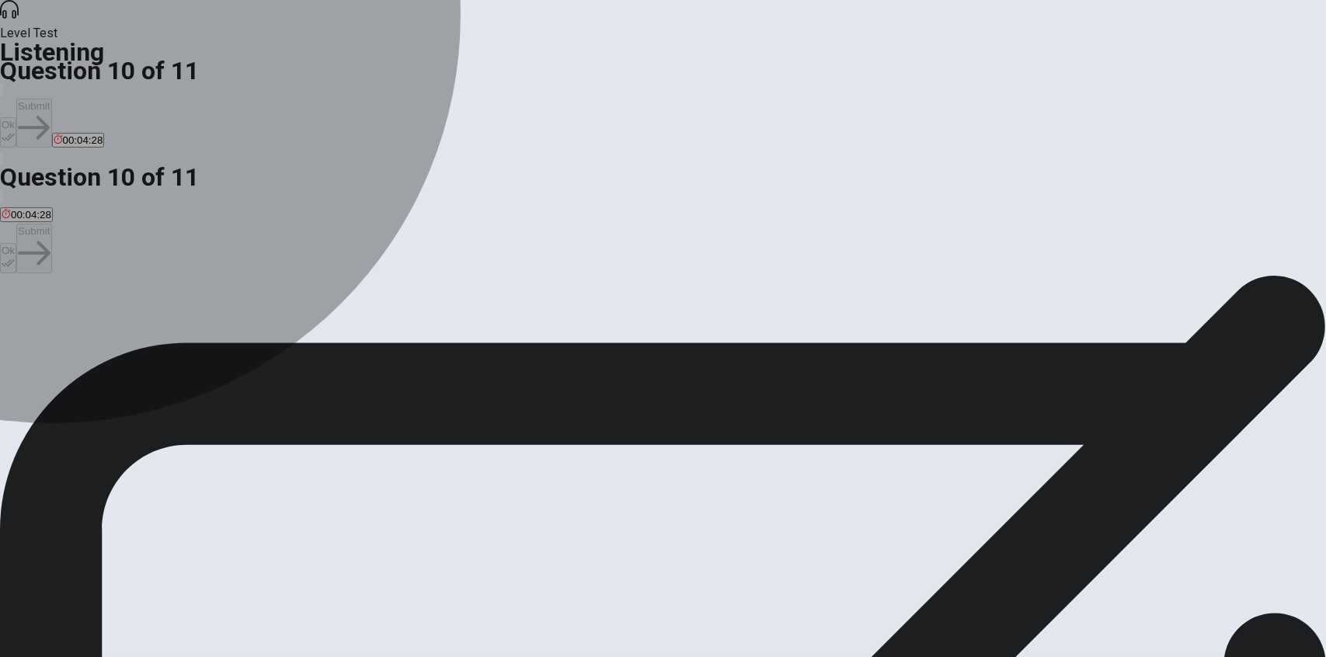
click at [482, 325] on span "To demonstrate the environmental impact of wind power." at bounding box center [545, 331] width 259 height 12
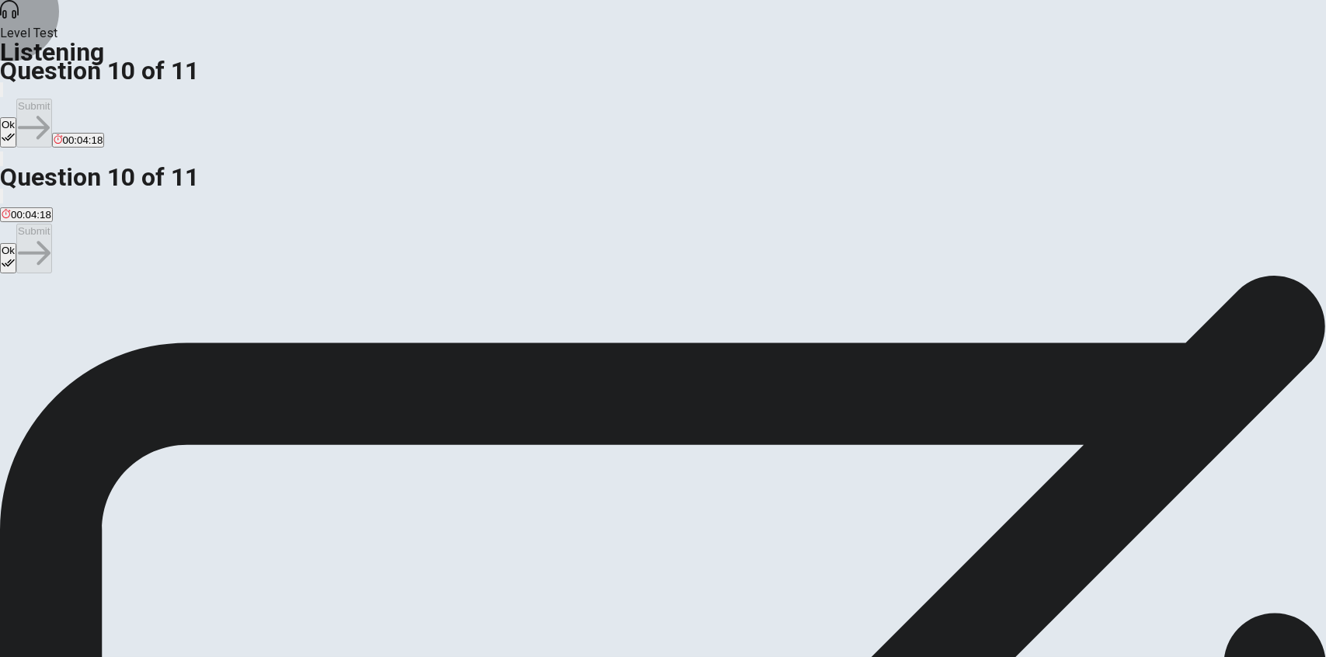
click at [16, 117] on button "Ok" at bounding box center [8, 132] width 16 height 30
click at [51, 99] on button "Submit" at bounding box center [33, 123] width 35 height 49
drag, startPoint x: 634, startPoint y: 288, endPoint x: 604, endPoint y: 288, distance: 29.5
click at [604, 325] on span "One student will do all the research, and the other will make the model." at bounding box center [518, 331] width 325 height 12
click at [15, 130] on icon "button" at bounding box center [8, 136] width 13 height 13
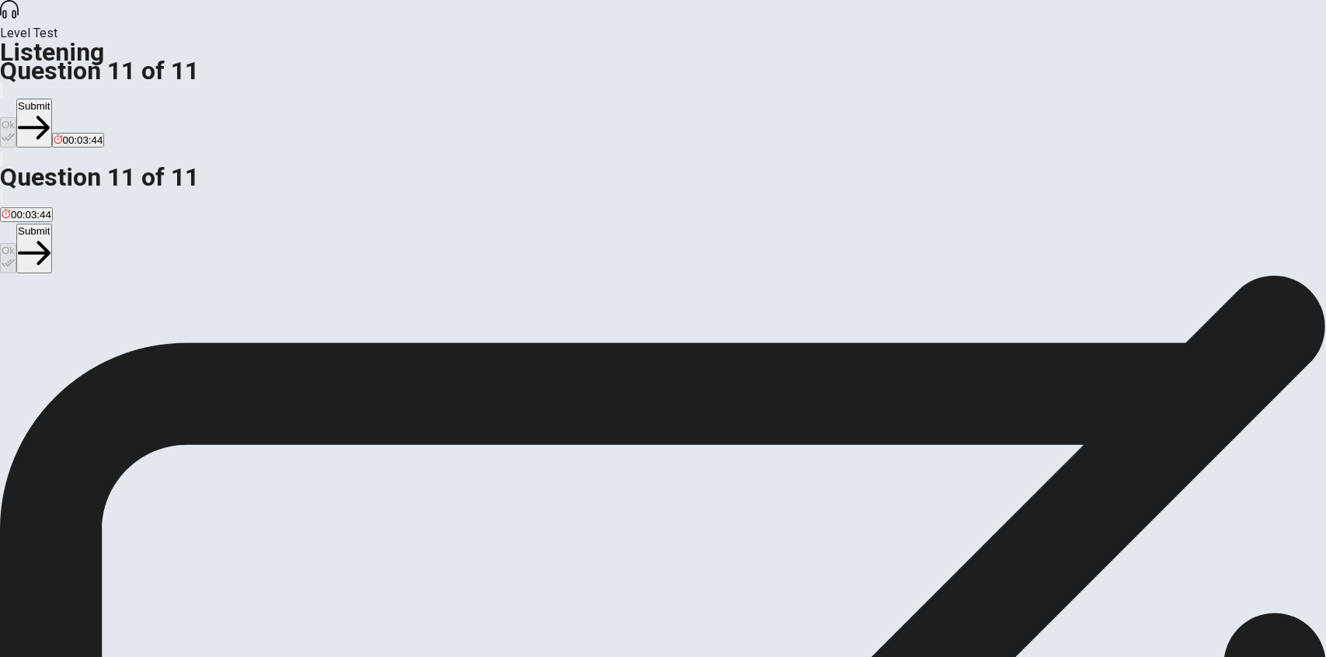
click at [51, 99] on button "Submit" at bounding box center [33, 123] width 35 height 49
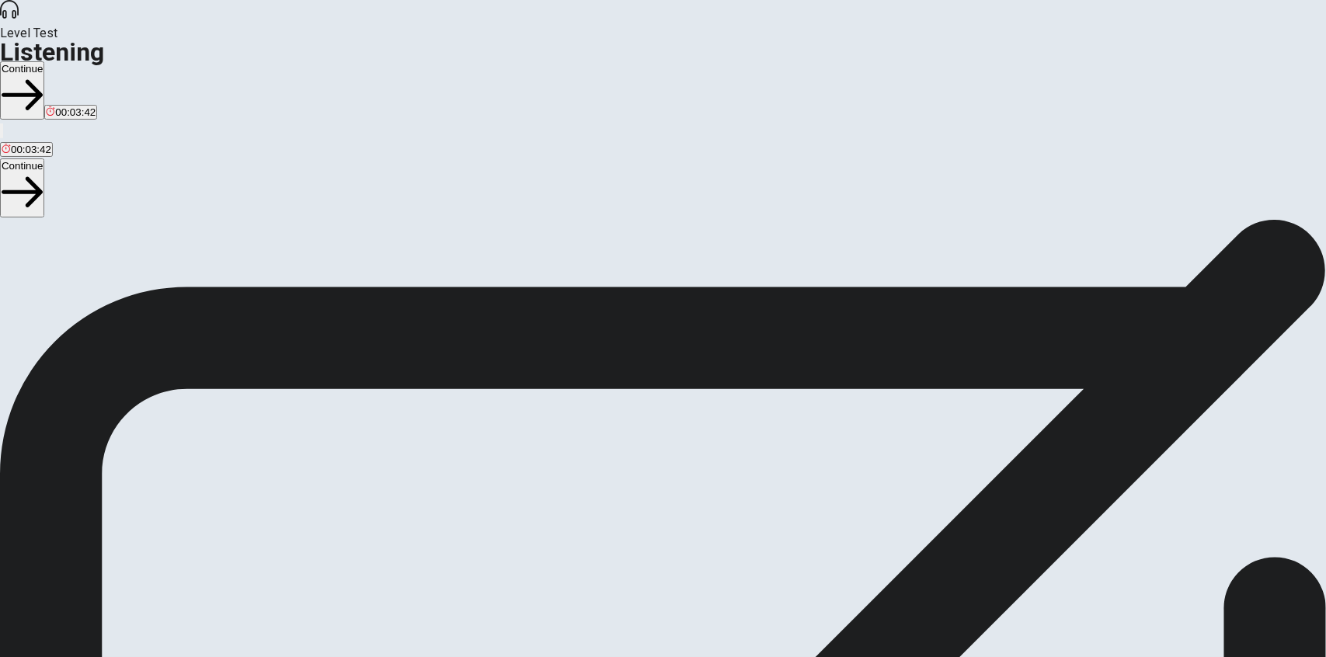
click at [44, 61] on button "Continue" at bounding box center [22, 90] width 44 height 58
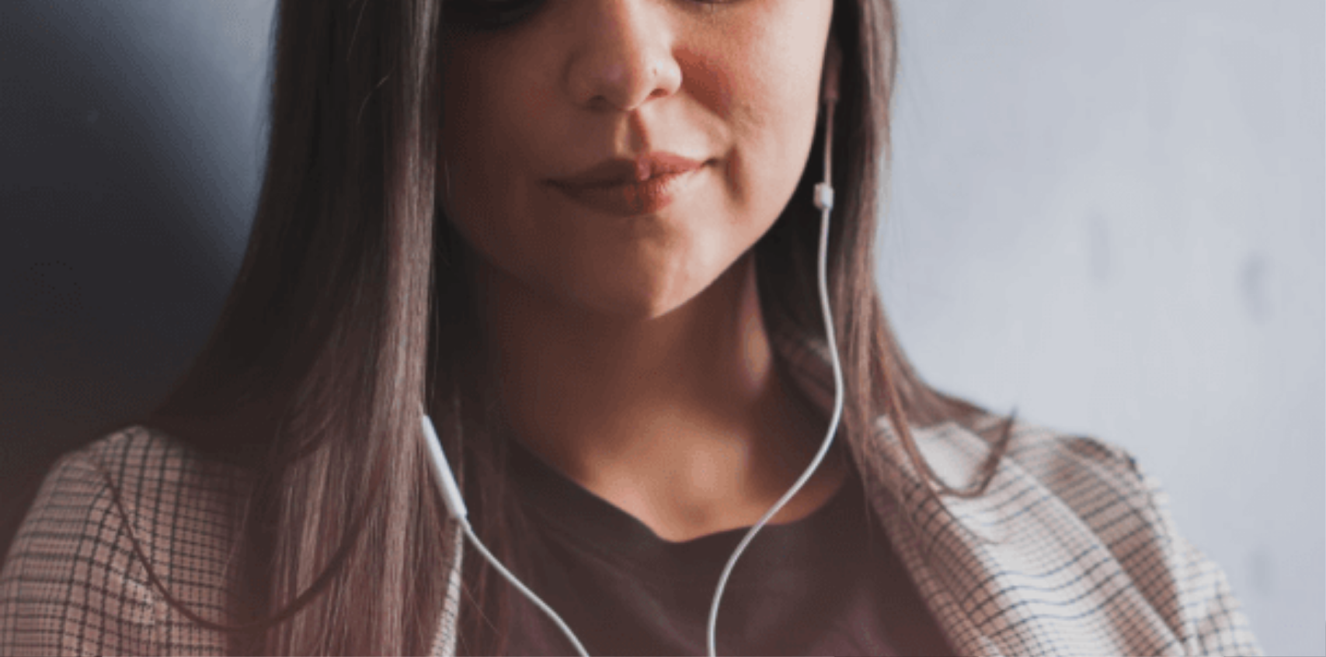
scroll to position [155, 0]
click at [206, 99] on span "The Speaking Section will begin soon." at bounding box center [103, 91] width 206 height 15
click at [44, 80] on button "Continue" at bounding box center [22, 109] width 44 height 58
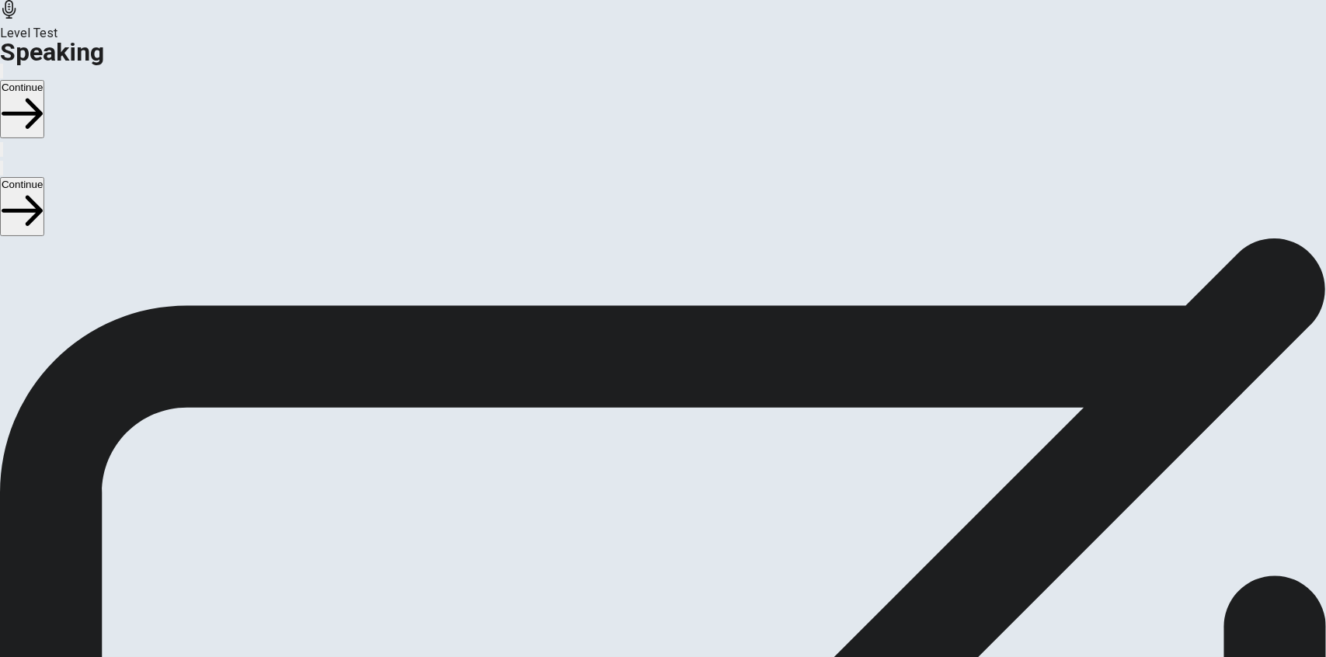
scroll to position [78, 0]
click at [670, 430] on icon at bounding box center [661, 440] width 18 height 21
click at [695, 469] on button "Record Again" at bounding box center [662, 507] width 65 height 76
click at [687, 417] on icon at bounding box center [663, 440] width 47 height 47
click at [670, 430] on icon at bounding box center [661, 440] width 18 height 21
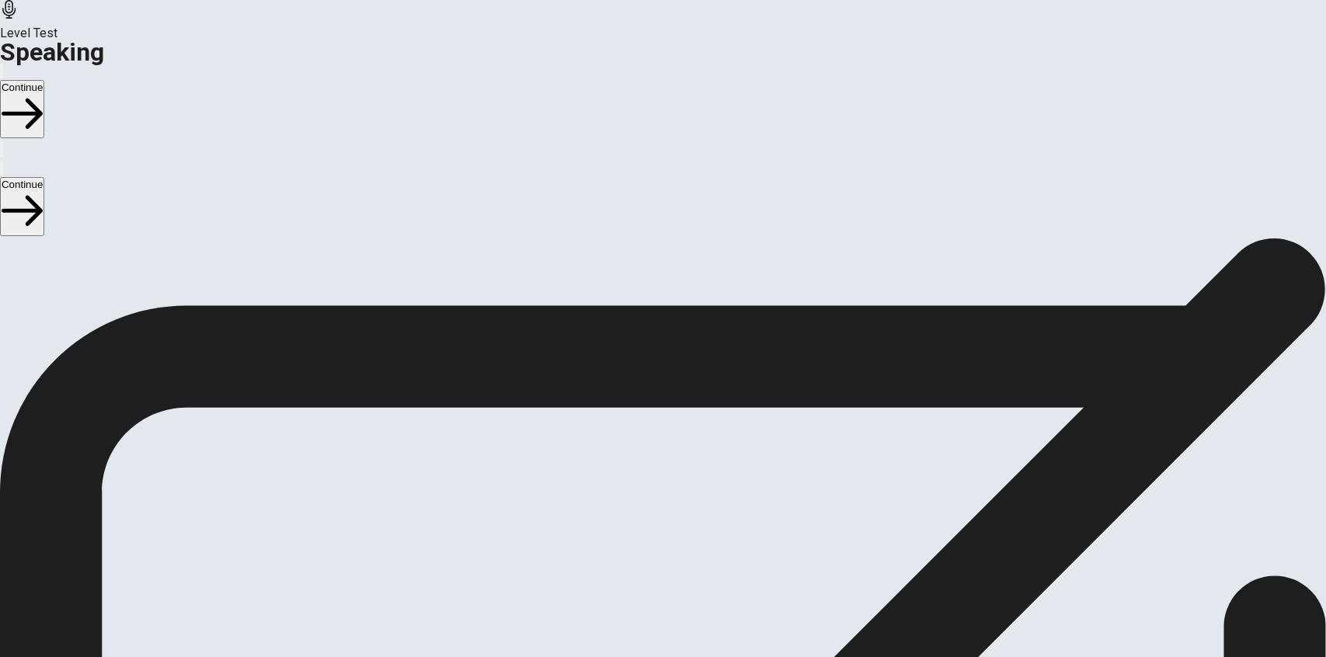
click at [687, 346] on icon at bounding box center [663, 369] width 47 height 47
click at [695, 520] on button "Record Again" at bounding box center [662, 558] width 65 height 76
click at [557, 211] on div "Checking the Microphone Check if your microphone works here. Record your voice.…" at bounding box center [663, 304] width 1326 height 186
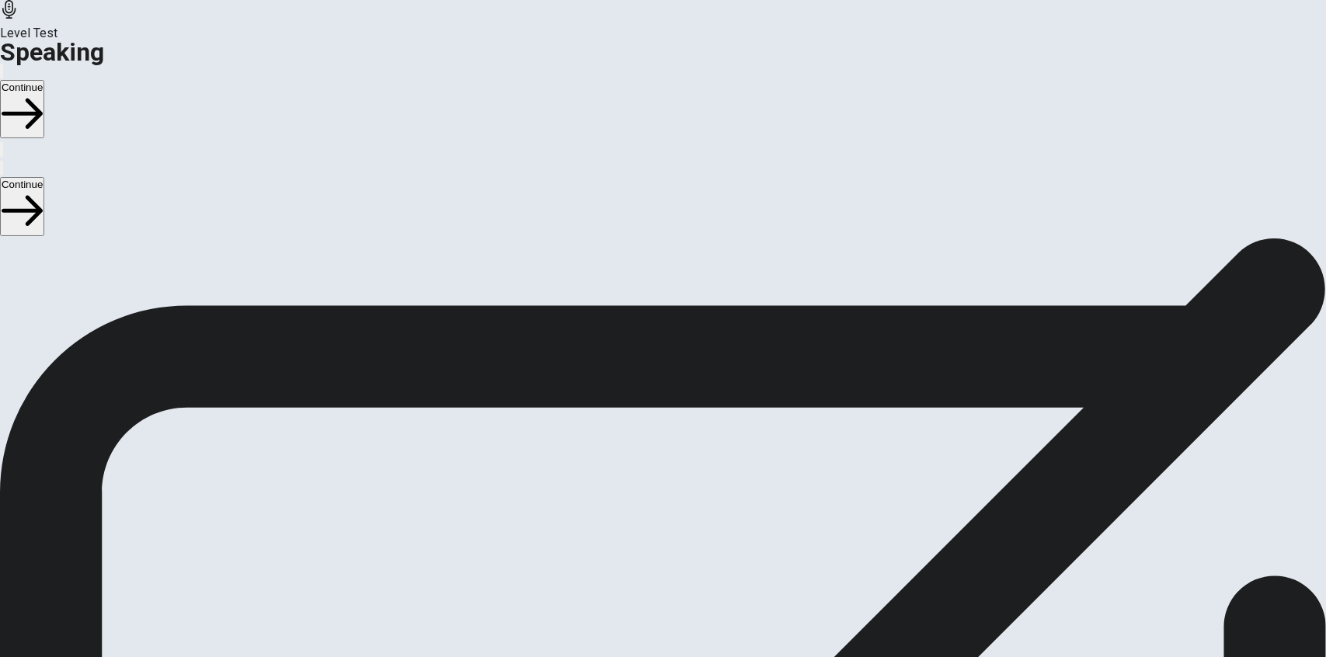
click at [645, 534] on icon "Play Audio" at bounding box center [645, 534] width 0 height 0
click at [662, 534] on icon "Pause Audio" at bounding box center [653, 543] width 16 height 19
click at [646, 523] on button "Play Audio" at bounding box center [644, 530] width 3 height 15
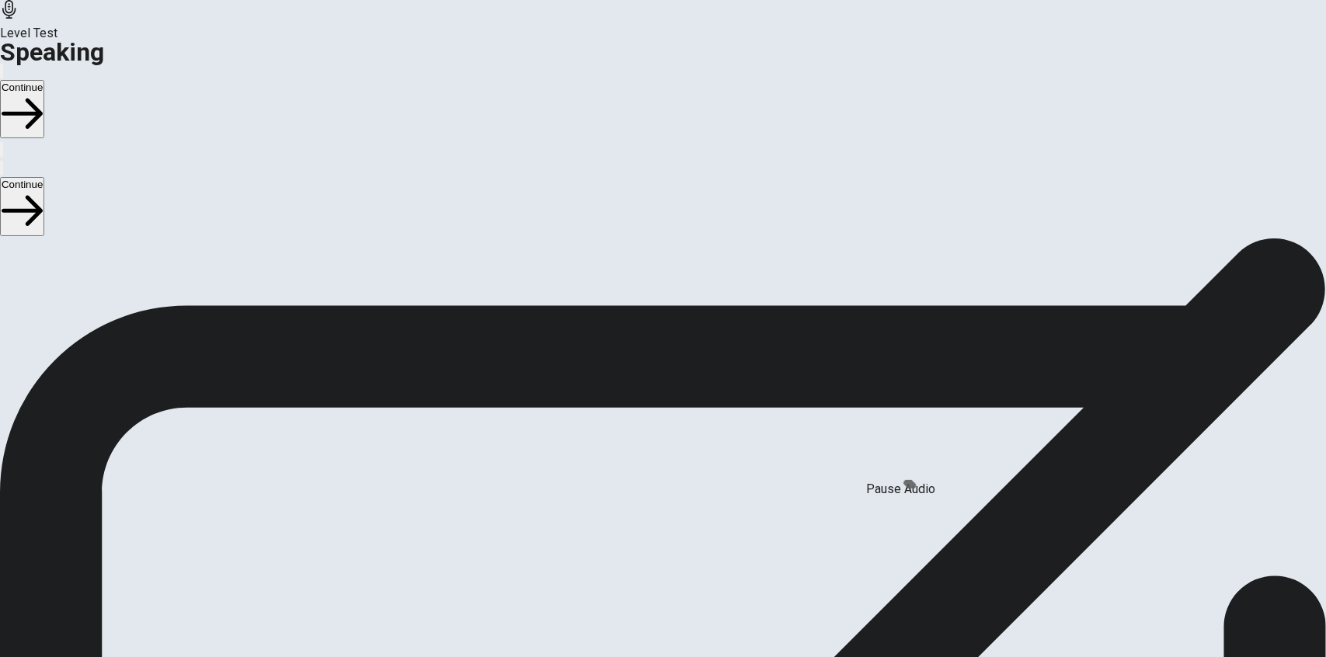
click at [646, 523] on button "Pause Audio" at bounding box center [644, 530] width 3 height 15
click at [646, 523] on button "Play Audio" at bounding box center [644, 530] width 3 height 15
click at [685, 398] on icon at bounding box center [662, 421] width 45 height 47
click at [660, 534] on icon "Record Again" at bounding box center [651, 543] width 19 height 19
click at [690, 477] on div "Stop Recording" at bounding box center [662, 575] width 55 height 197
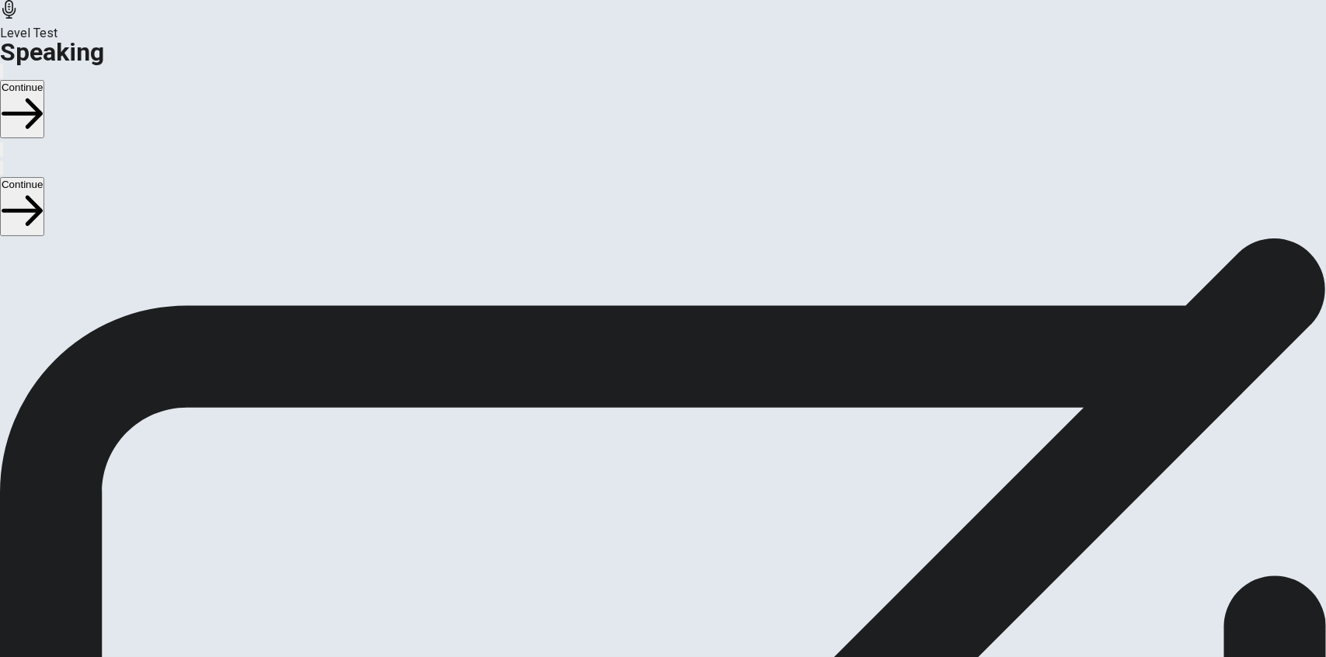
click at [661, 534] on icon "Play Audio" at bounding box center [653, 543] width 15 height 19
click at [687, 468] on div at bounding box center [663, 494] width 47 height 52
click at [695, 520] on button "Record Again" at bounding box center [662, 558] width 65 height 76
click at [682, 576] on icon at bounding box center [662, 603] width 40 height 55
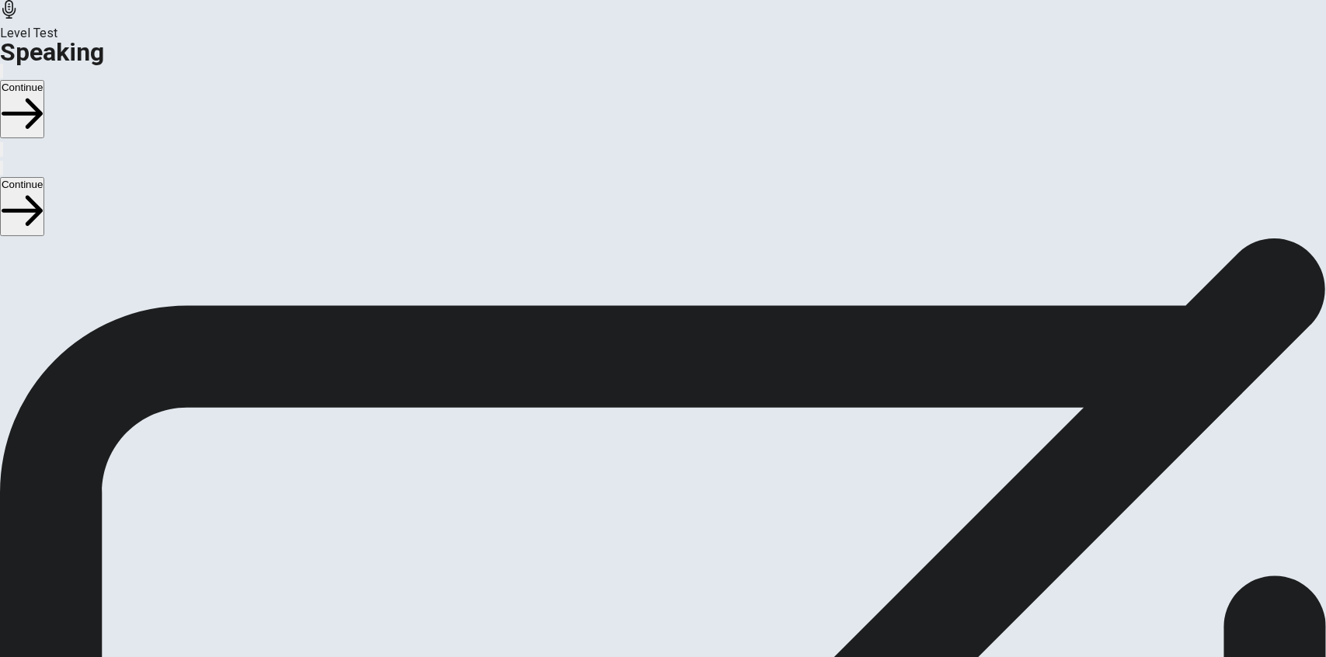
click at [687, 468] on div at bounding box center [663, 494] width 47 height 52
click at [670, 481] on icon at bounding box center [661, 491] width 18 height 21
click at [993, 398] on div "00:00:11 Record Again" at bounding box center [663, 497] width 1326 height 199
click at [695, 520] on button "Record Again" at bounding box center [662, 558] width 65 height 76
click at [690, 638] on span "Stop Recording" at bounding box center [662, 654] width 55 height 33
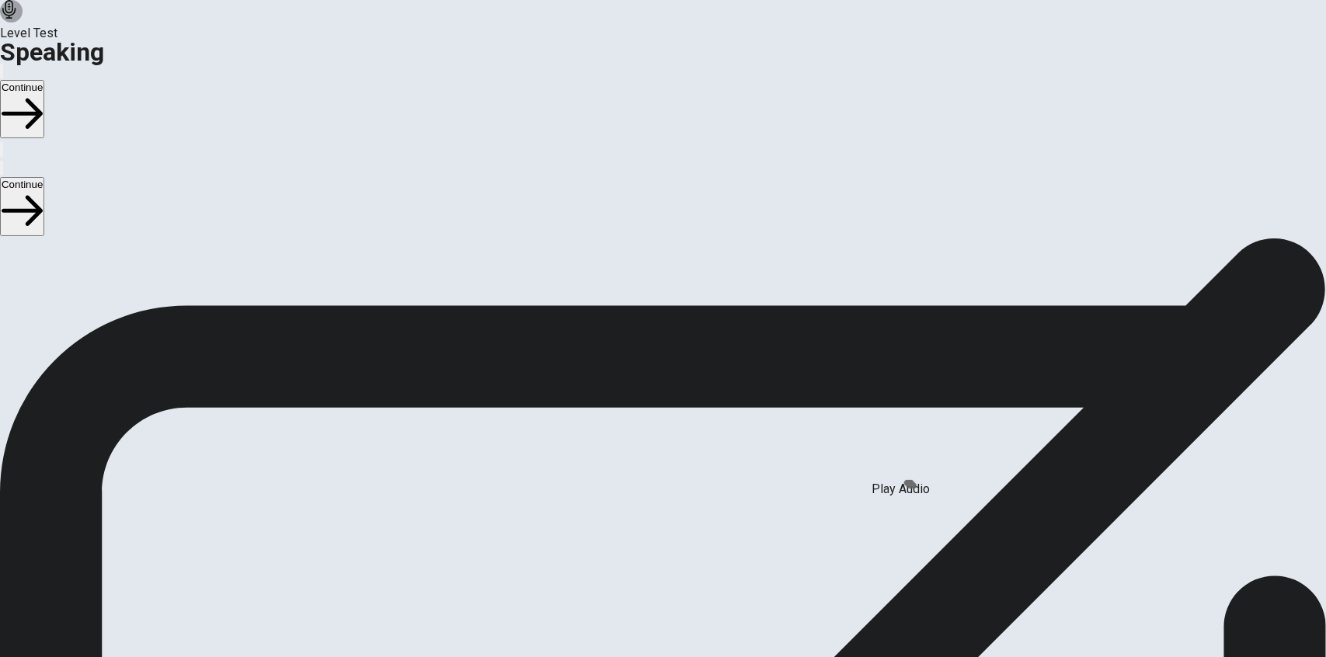
click at [645, 534] on icon "Play Audio" at bounding box center [645, 534] width 0 height 0
click at [695, 520] on button "Record Again" at bounding box center [662, 558] width 65 height 76
click at [1052, 398] on div "Record Again" at bounding box center [663, 445] width 1326 height 95
click at [663, 398] on div at bounding box center [663, 407] width 0 height 19
click at [695, 451] on button "Record Again" at bounding box center [662, 454] width 65 height 76
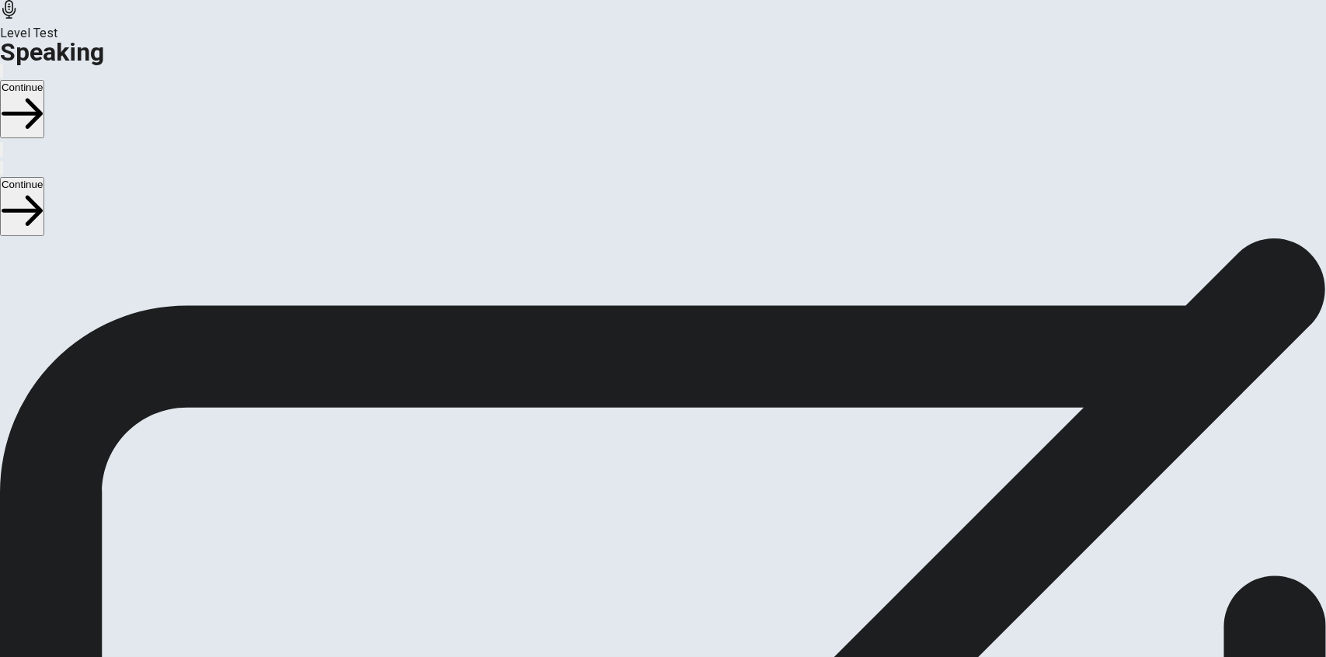
click at [680, 412] on icon at bounding box center [672, 419] width 15 height 15
click at [695, 457] on button "Record Again" at bounding box center [662, 454] width 65 height 76
click at [695, 520] on button "Record Again" at bounding box center [662, 558] width 65 height 76
click at [646, 523] on button "Play Audio" at bounding box center [644, 530] width 3 height 15
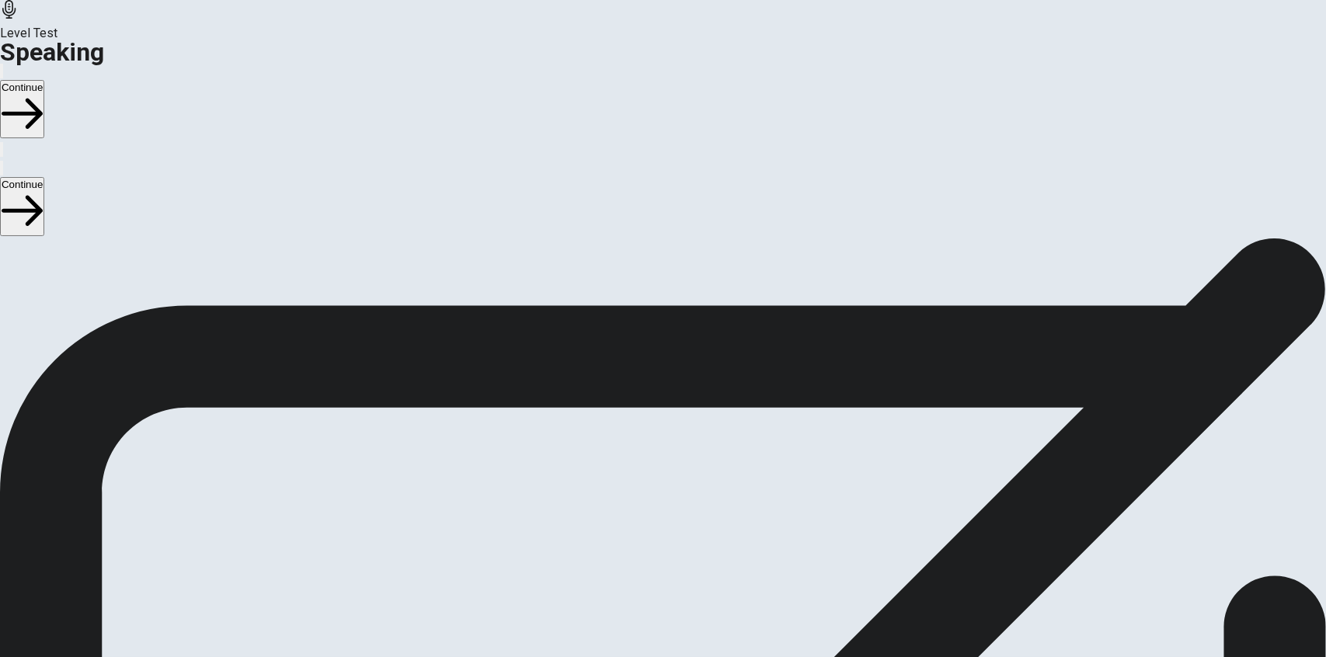
click at [1010, 398] on div "00:00:09" at bounding box center [663, 468] width 1326 height 141
click at [1230, 238] on div "Checking the Microphone Check if your microphone works here. Record your voice.…" at bounding box center [663, 238] width 1326 height 0
click at [687, 468] on icon at bounding box center [663, 491] width 47 height 47
click at [646, 523] on button "Play Audio" at bounding box center [644, 530] width 3 height 15
click at [673, 468] on icon at bounding box center [656, 491] width 33 height 47
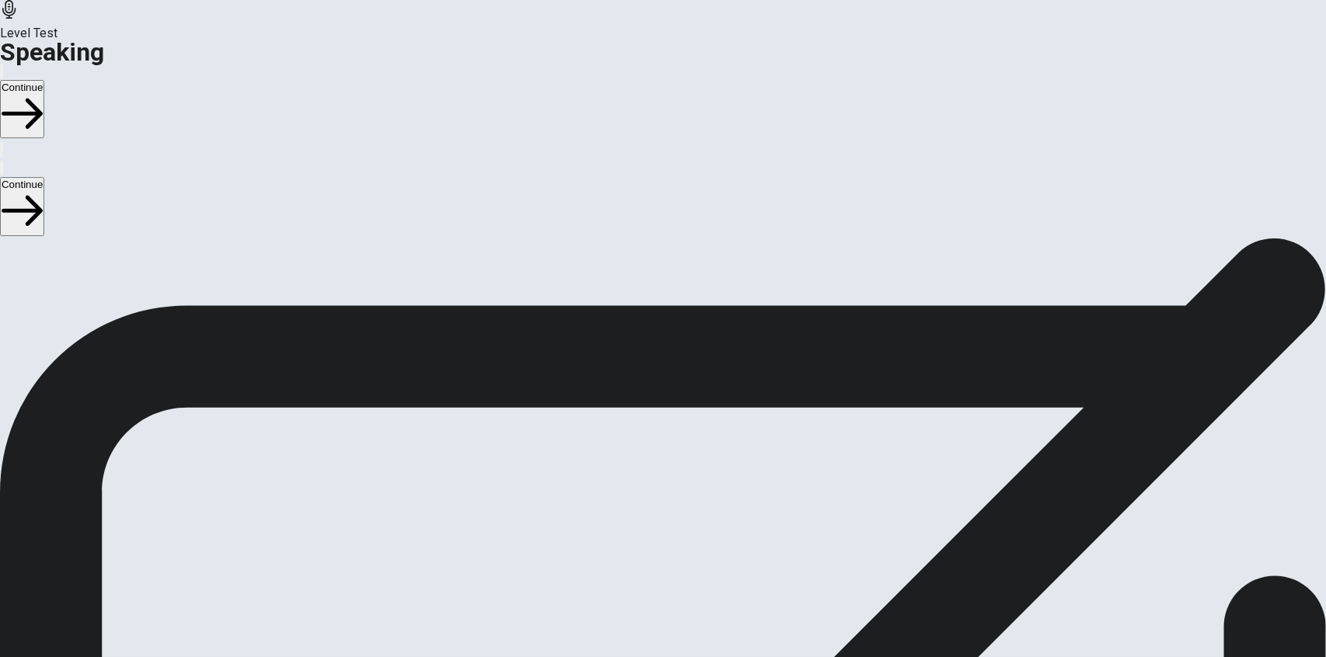
click at [662, 534] on icon "Pause Audio" at bounding box center [653, 543] width 16 height 19
click at [643, 523] on button "Record Again" at bounding box center [641, 530] width 3 height 15
click at [690, 638] on span "Stop Recording" at bounding box center [662, 654] width 55 height 33
click at [687, 468] on icon at bounding box center [663, 491] width 47 height 47
click at [687, 468] on div at bounding box center [663, 494] width 47 height 52
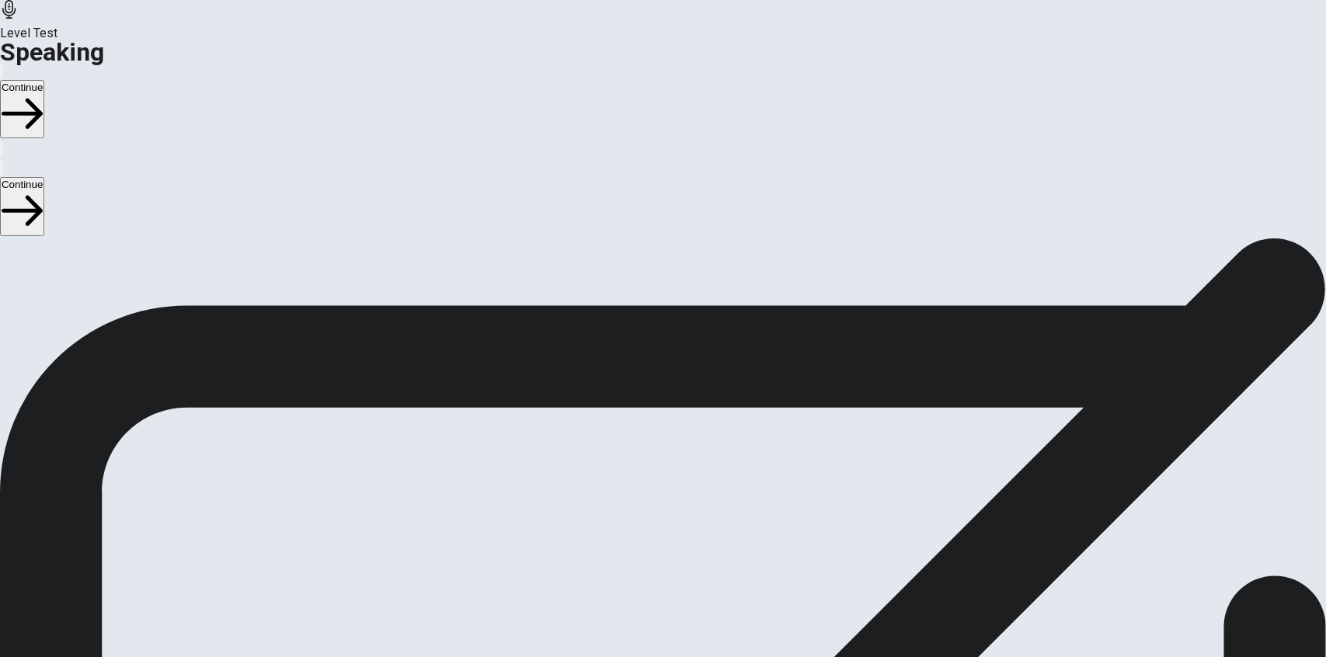
click at [795, 426] on div "00:00:15" at bounding box center [663, 468] width 1326 height 141
click at [695, 520] on button "Record Again" at bounding box center [662, 558] width 65 height 76
click at [789, 398] on div "Record Again" at bounding box center [663, 445] width 1326 height 95
click at [826, 398] on div "Record Again" at bounding box center [663, 445] width 1326 height 95
click at [663, 398] on div at bounding box center [663, 407] width 0 height 19
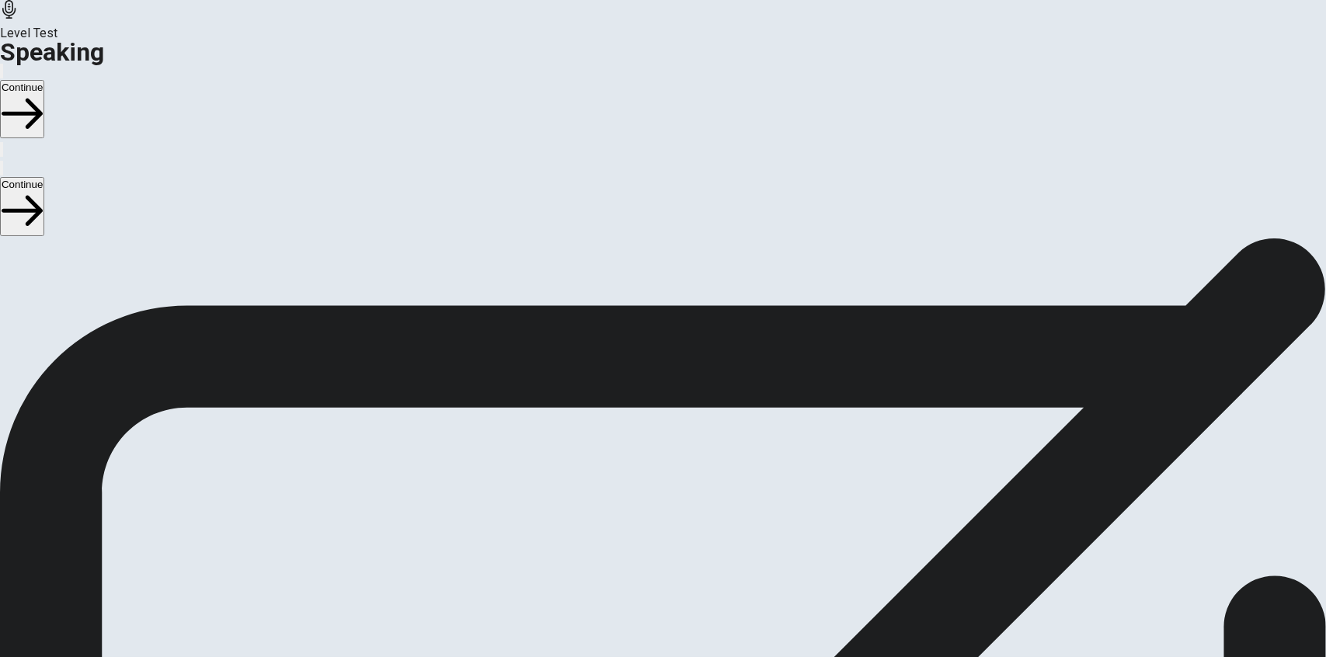
click at [663, 398] on div at bounding box center [663, 407] width 0 height 19
click at [695, 459] on button "Record Again" at bounding box center [662, 454] width 65 height 76
click at [183, 211] on div "Checking the Microphone Check if your microphone works here. Record your voice.…" at bounding box center [663, 351] width 1326 height 281
click at [675, 416] on icon at bounding box center [671, 420] width 7 height 9
click at [695, 452] on button "Record Again" at bounding box center [662, 454] width 65 height 76
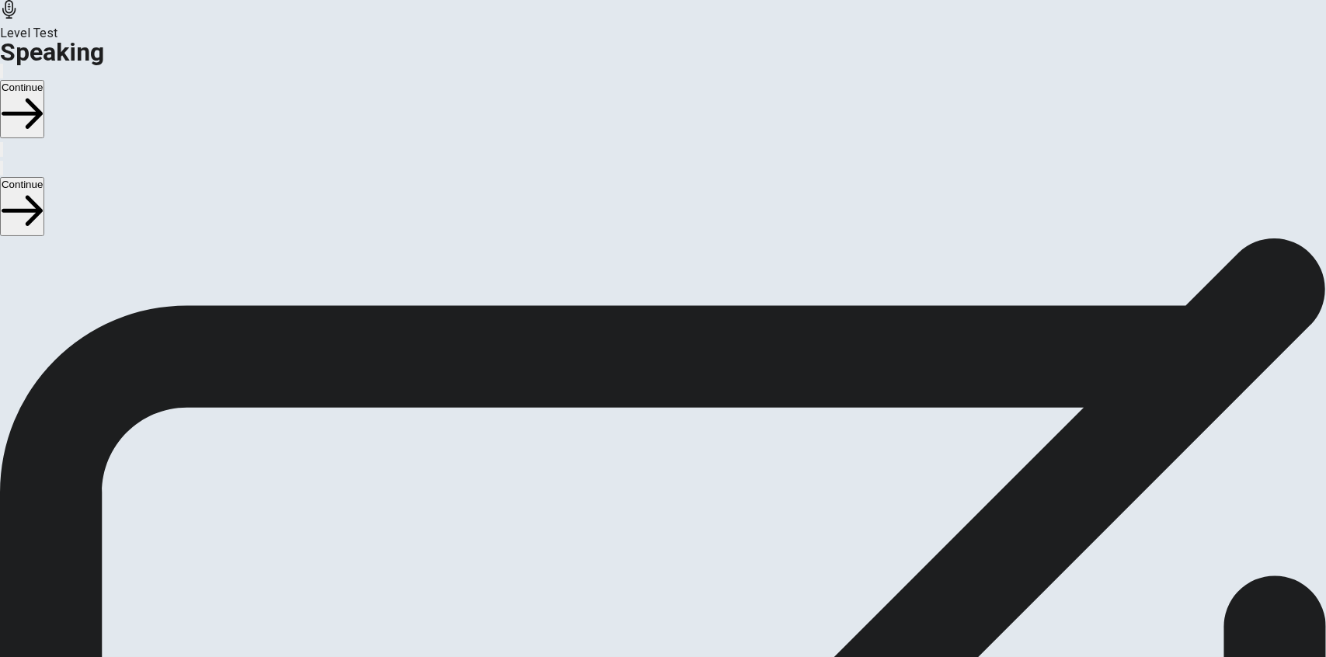
click at [690, 477] on div "Stop Recording" at bounding box center [662, 575] width 55 height 197
click at [1060, 398] on div "00:00:14 Record Again" at bounding box center [663, 497] width 1326 height 199
click at [687, 468] on icon at bounding box center [663, 491] width 47 height 47
click at [695, 520] on button "Record Again" at bounding box center [662, 558] width 65 height 76
click at [1034, 398] on div "00:00:15 Record Again" at bounding box center [663, 497] width 1326 height 199
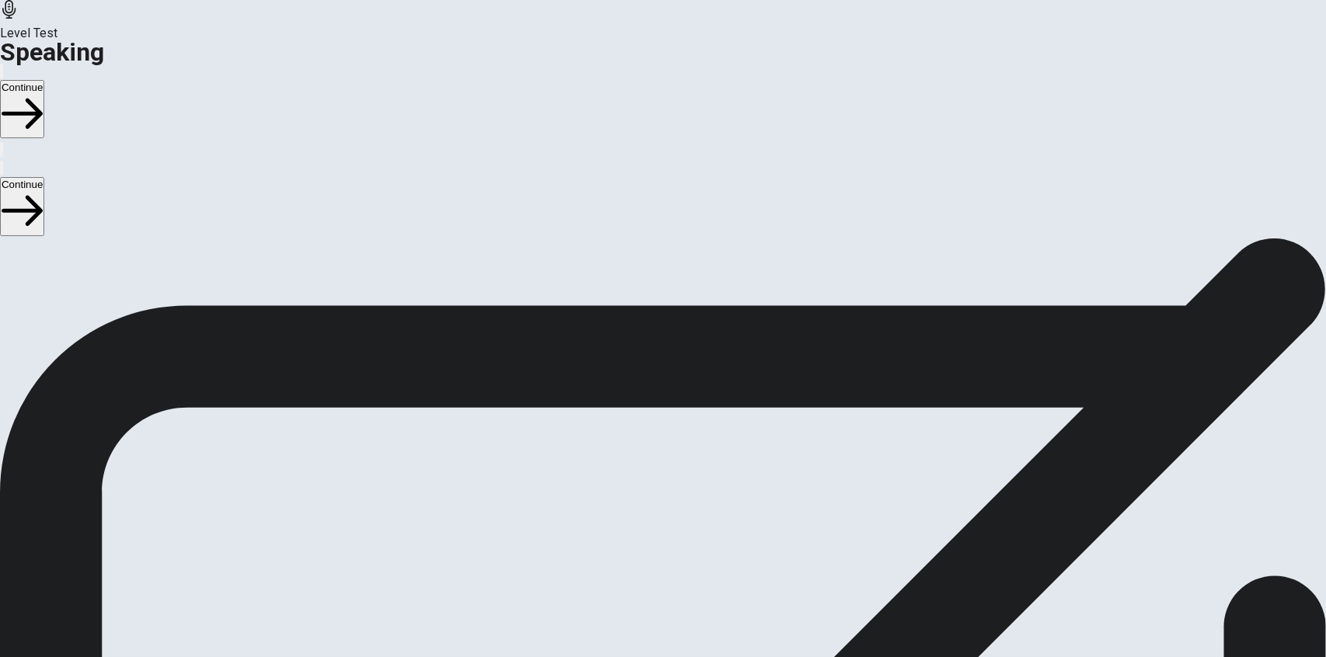
click at [687, 468] on div at bounding box center [663, 494] width 47 height 52
click at [695, 520] on button "Record Again" at bounding box center [662, 558] width 65 height 76
click at [690, 638] on span "Stop Recording" at bounding box center [662, 654] width 55 height 33
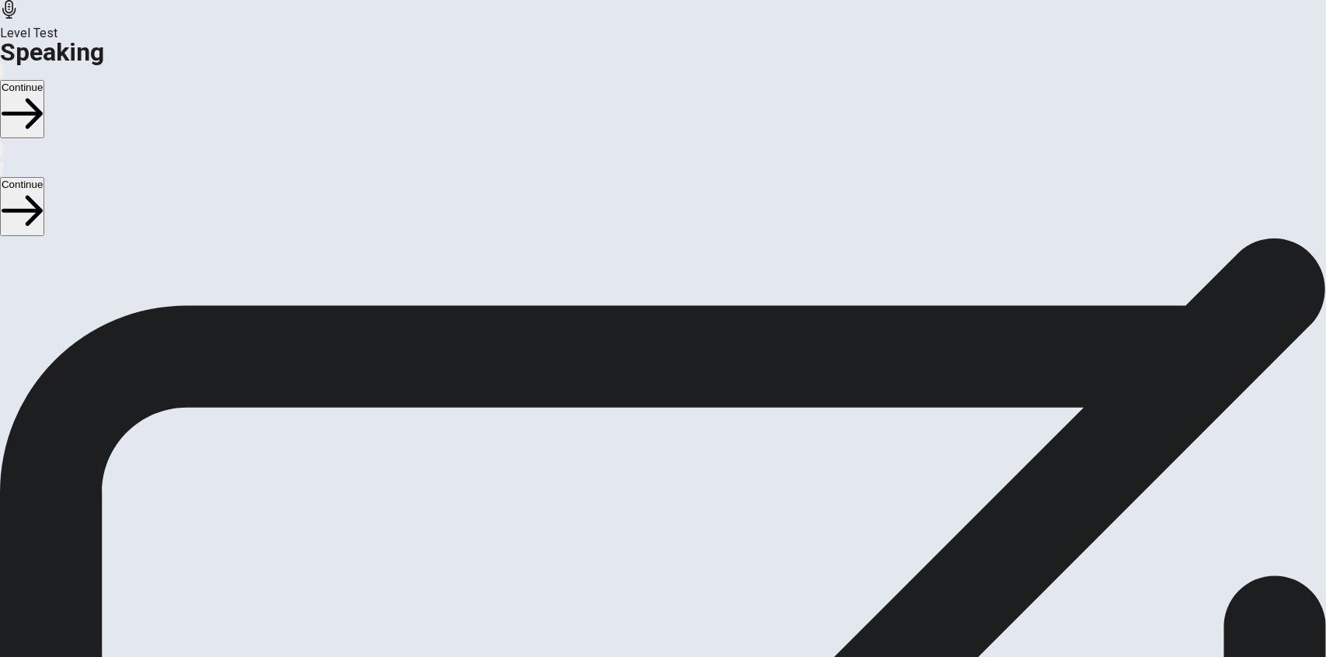
click at [642, 534] on icon "Record Again" at bounding box center [642, 534] width 0 height 0
click at [690, 638] on span "Stop Recording" at bounding box center [662, 654] width 55 height 33
click at [695, 520] on button "Record Again" at bounding box center [662, 558] width 65 height 76
click at [661, 534] on icon "Play Audio" at bounding box center [653, 543] width 15 height 19
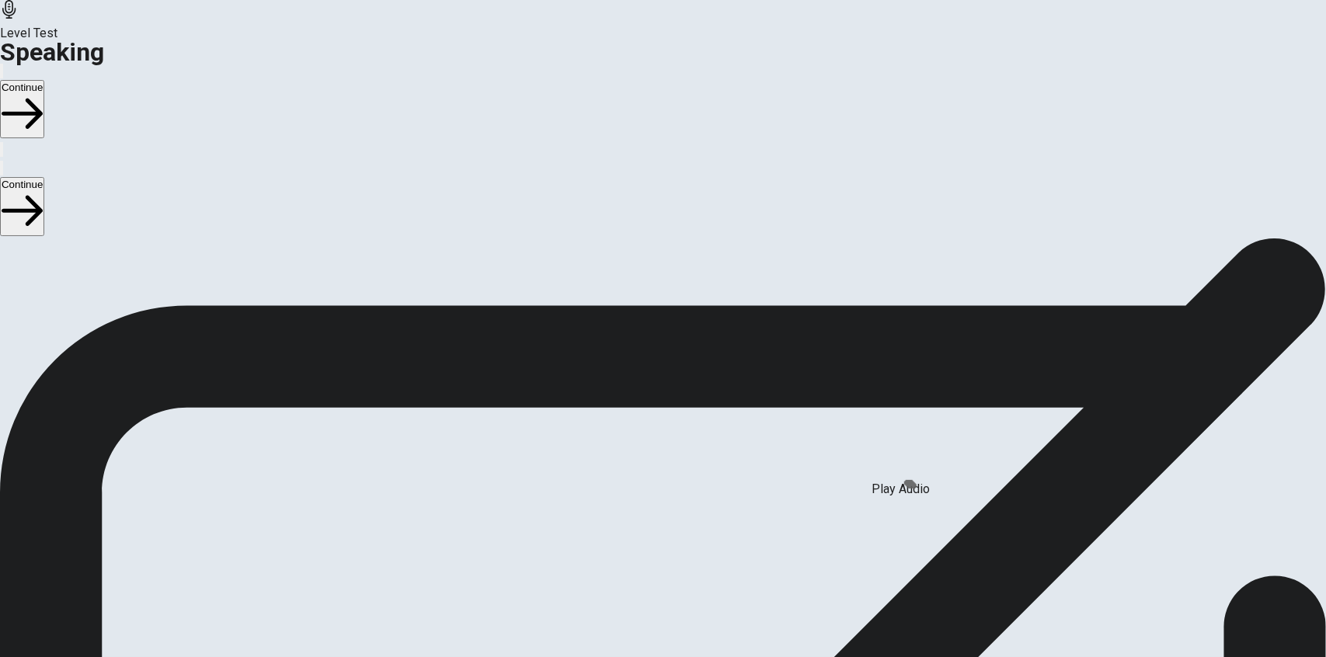
click at [661, 534] on icon "Play Audio" at bounding box center [653, 543] width 15 height 19
click at [662, 534] on icon "Pause Audio" at bounding box center [653, 543] width 16 height 19
click at [20, 77] on icon "button" at bounding box center [11, 84] width 19 height 14
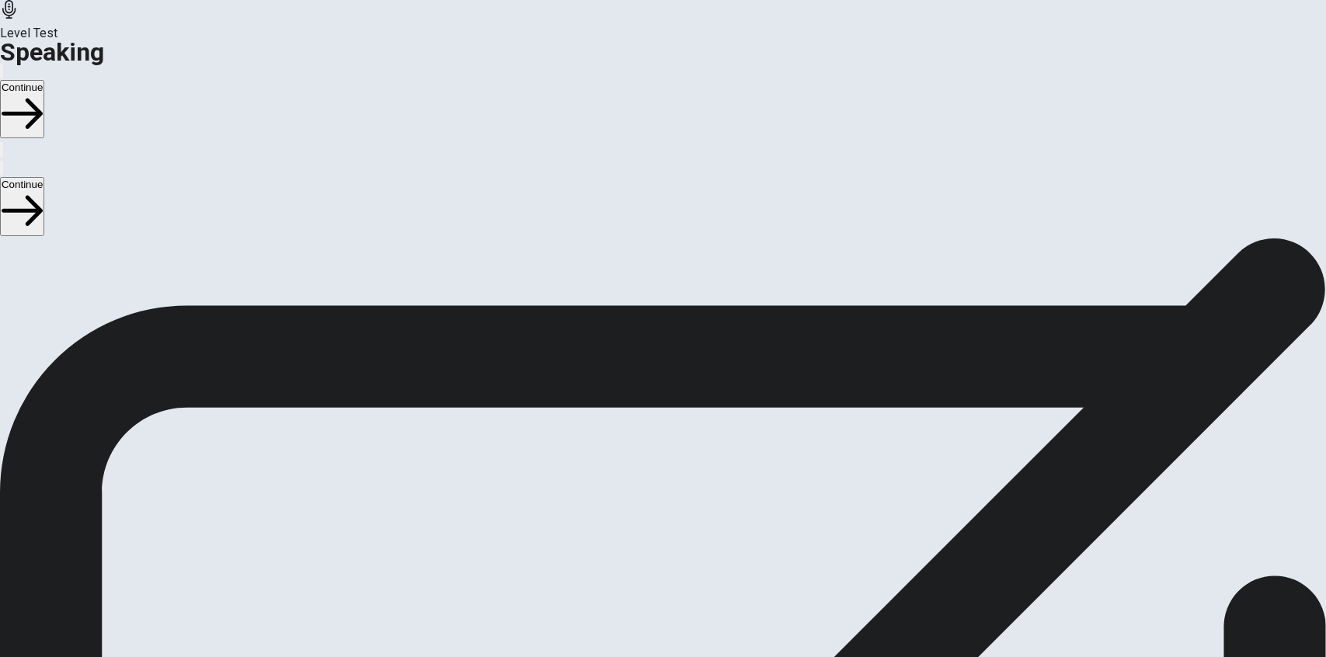
click at [395, 412] on span "Check if your microphone works here. Record your voice. Try to play it back. If…" at bounding box center [197, 340] width 395 height 164
click at [176, 160] on div "Checking the Microphone Check if your microphone works here. Record your voice.…" at bounding box center [663, 324] width 1326 height 328
click at [687, 417] on icon at bounding box center [663, 440] width 47 height 47
click at [646, 471] on button "Play Audio" at bounding box center [644, 478] width 3 height 15
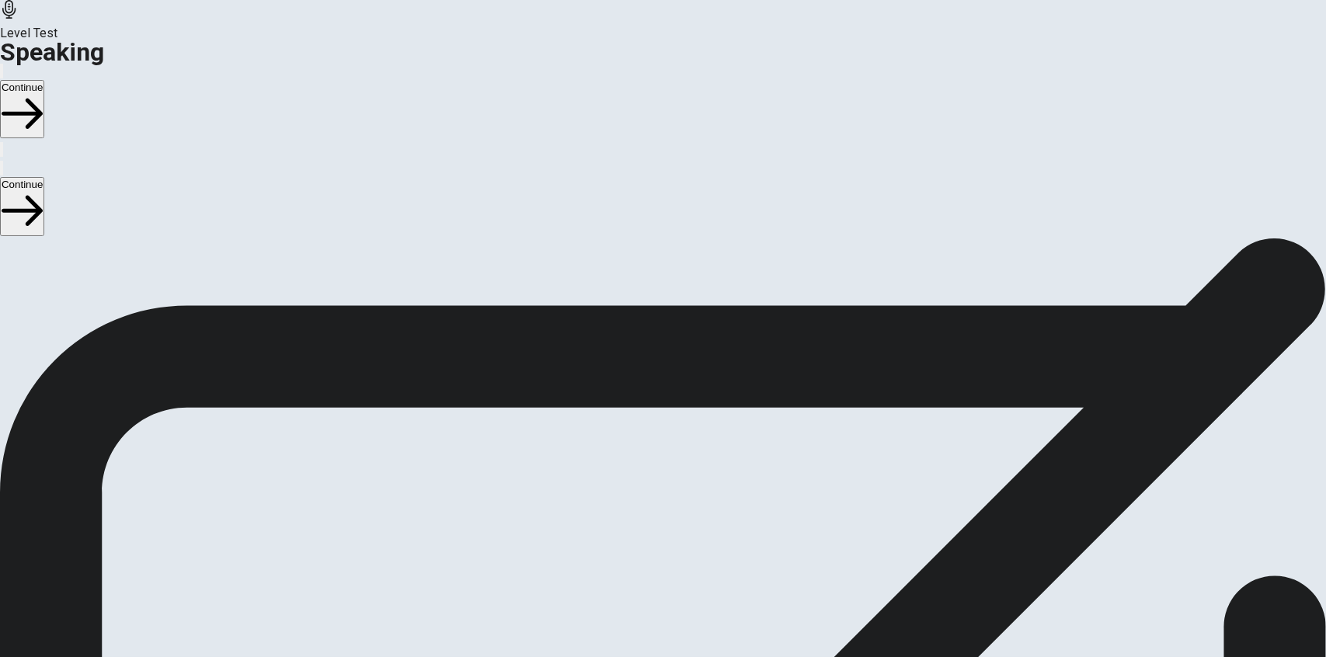
click at [329, 315] on span "Check if your microphone works here. Record your voice. Try to play it back. If…" at bounding box center [197, 262] width 395 height 164
click at [71, 344] on u "cannot" at bounding box center [51, 336] width 40 height 15
click at [687, 417] on div at bounding box center [663, 443] width 47 height 52
click at [687, 417] on icon at bounding box center [663, 440] width 47 height 47
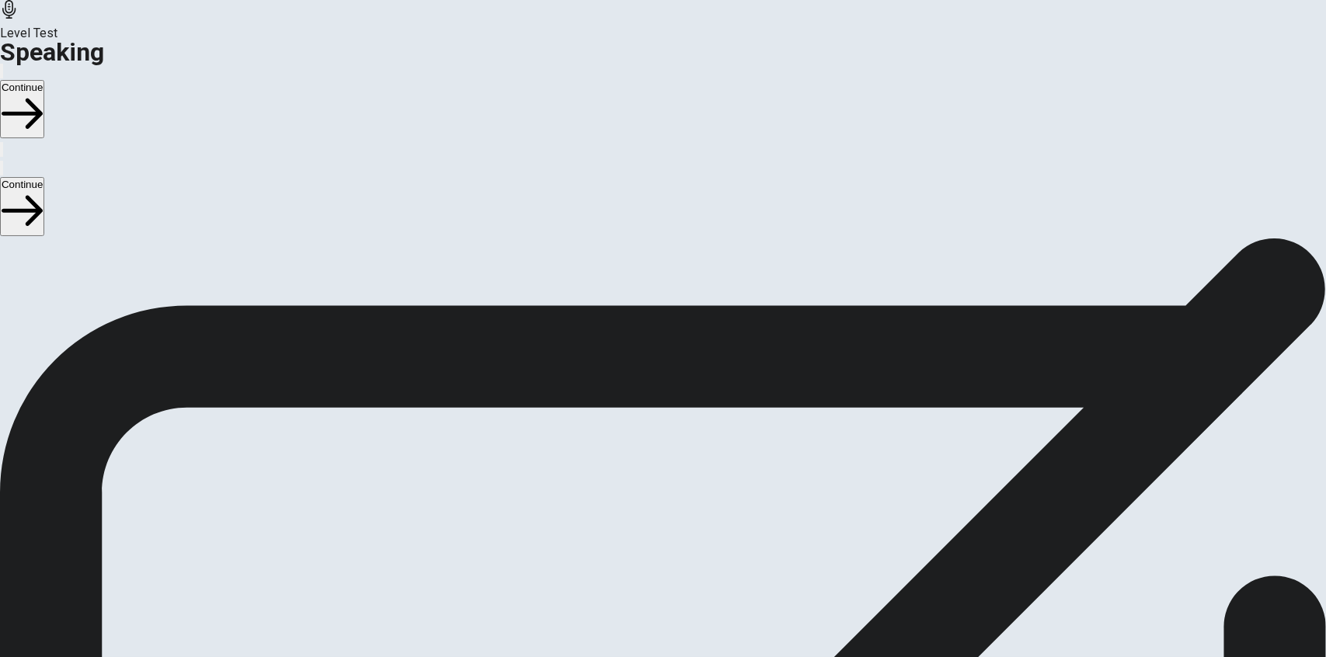
click at [646, 471] on button "Play Audio" at bounding box center [644, 478] width 3 height 15
click at [687, 417] on div at bounding box center [663, 443] width 47 height 52
click at [687, 417] on icon at bounding box center [663, 440] width 47 height 47
click at [758, 395] on div "00:00:09" at bounding box center [663, 416] width 1326 height 141
click at [687, 417] on icon at bounding box center [663, 440] width 47 height 47
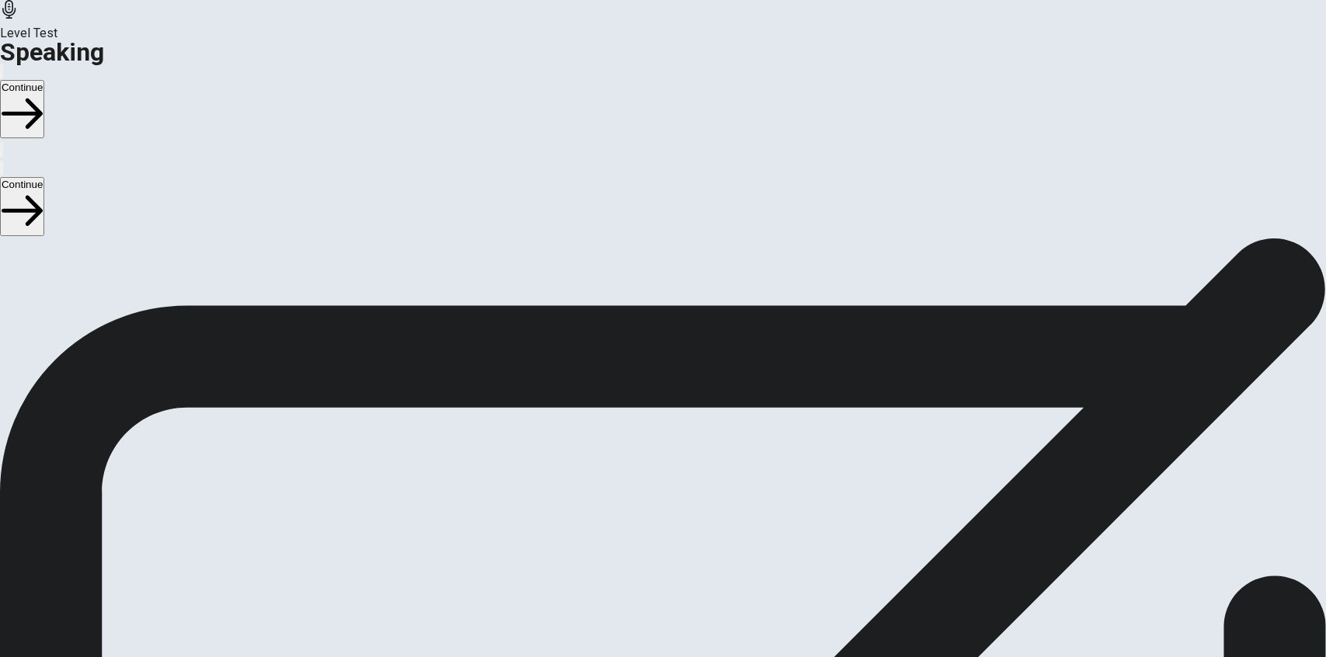
click at [687, 417] on icon at bounding box center [663, 440] width 47 height 47
click at [645, 482] on icon "Play Audio" at bounding box center [645, 482] width 0 height 0
click at [687, 417] on div at bounding box center [663, 443] width 47 height 52
click at [687, 417] on icon at bounding box center [663, 440] width 47 height 47
click at [673, 417] on icon at bounding box center [656, 440] width 33 height 47
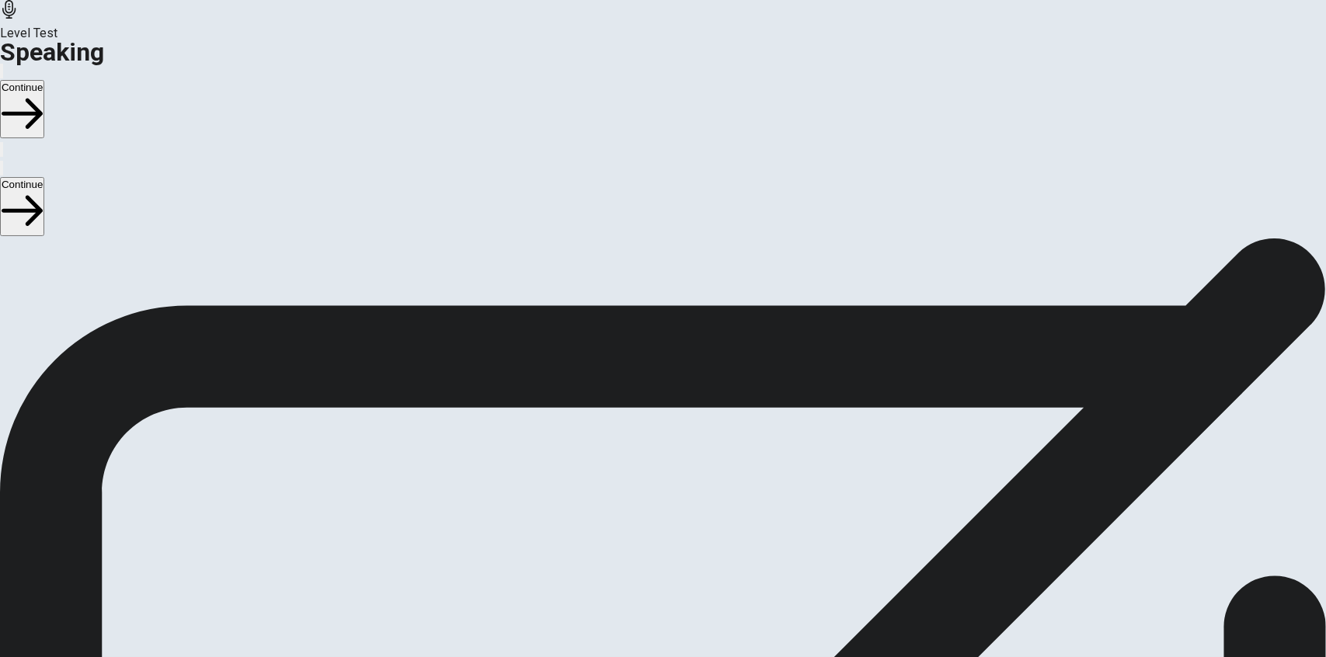
click at [642, 482] on icon "Record Again" at bounding box center [642, 482] width 0 height 0
drag, startPoint x: 895, startPoint y: 353, endPoint x: 896, endPoint y: 361, distance: 7.8
click at [690, 426] on div "Stop Recording" at bounding box center [662, 524] width 55 height 197
click at [661, 482] on icon "Play Audio" at bounding box center [653, 491] width 15 height 19
click at [695, 469] on button "Record Again" at bounding box center [662, 507] width 65 height 76
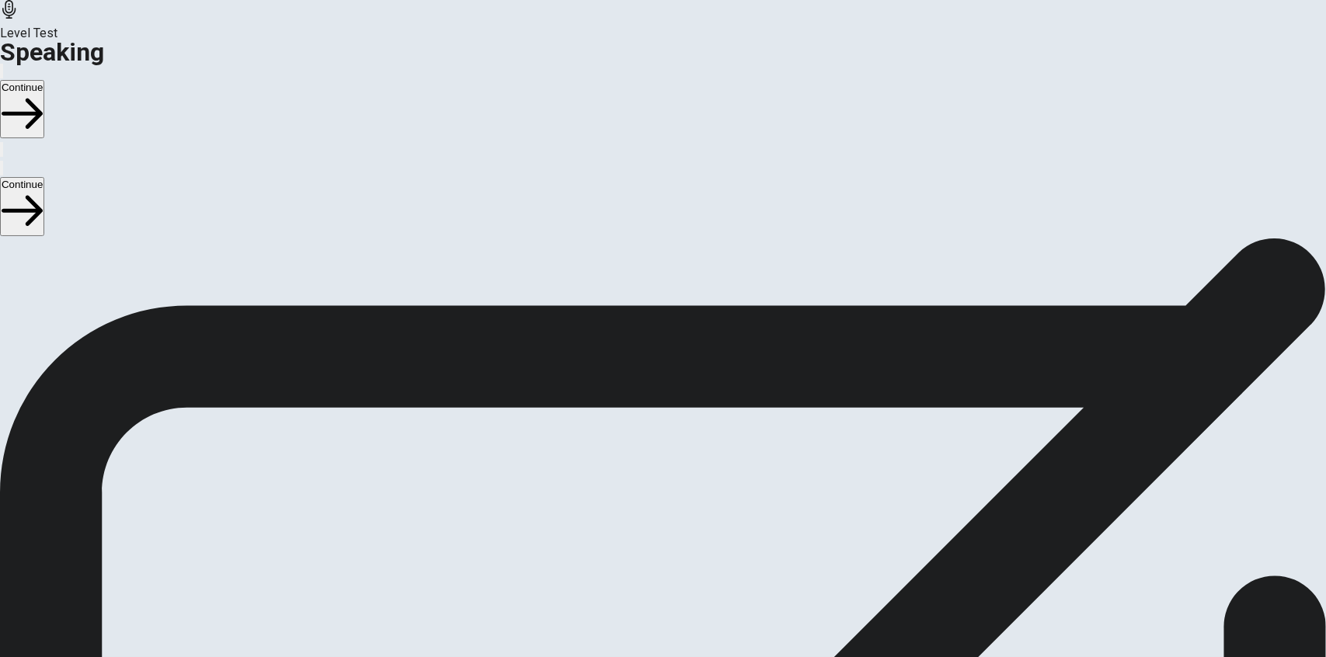
click at [690, 426] on div "Stop Recording" at bounding box center [662, 524] width 55 height 197
click at [695, 469] on button "Record Again" at bounding box center [662, 507] width 65 height 76
click at [690, 587] on span "Stop Recording" at bounding box center [662, 603] width 55 height 33
click at [646, 471] on button "Play Audio" at bounding box center [644, 478] width 3 height 15
click at [695, 469] on button "Record Again" at bounding box center [662, 507] width 65 height 76
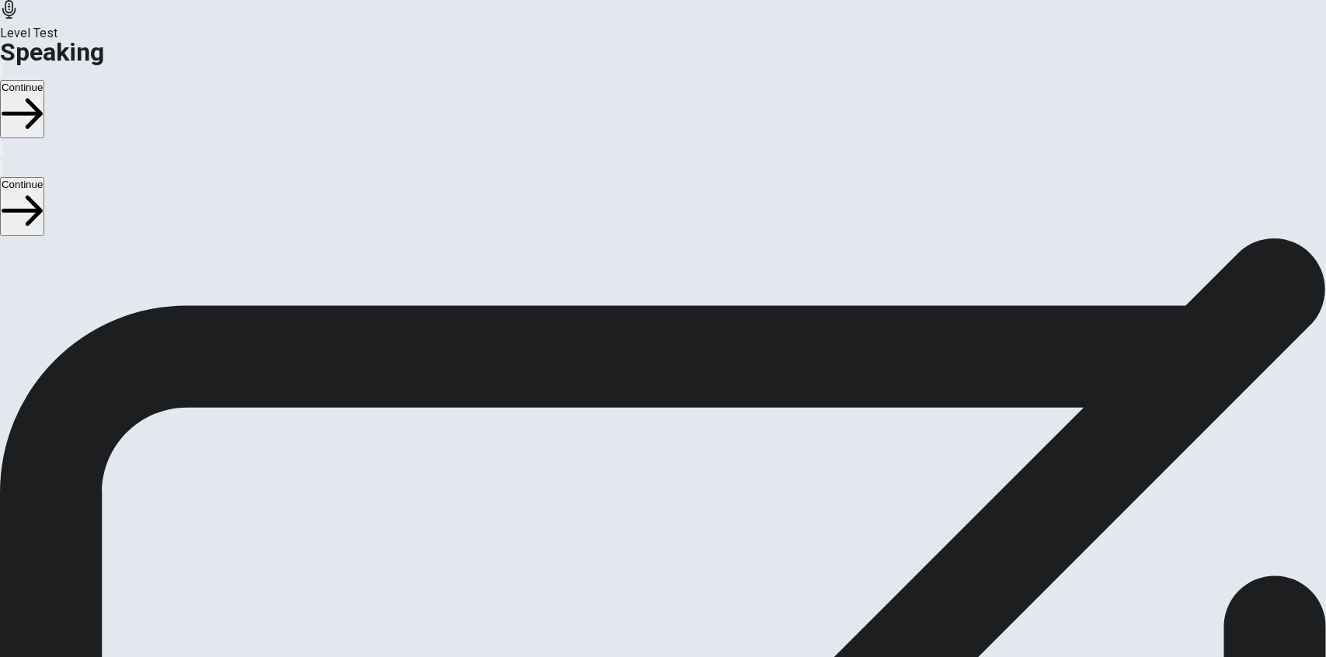
click at [690, 587] on span "Stop Recording" at bounding box center [662, 603] width 55 height 33
click at [645, 482] on icon "Play Audio" at bounding box center [645, 482] width 0 height 0
click at [687, 417] on div at bounding box center [663, 443] width 47 height 52
click at [395, 301] on span "Check if your microphone works here. Record your voice. Try to play it back. If…" at bounding box center [197, 262] width 395 height 164
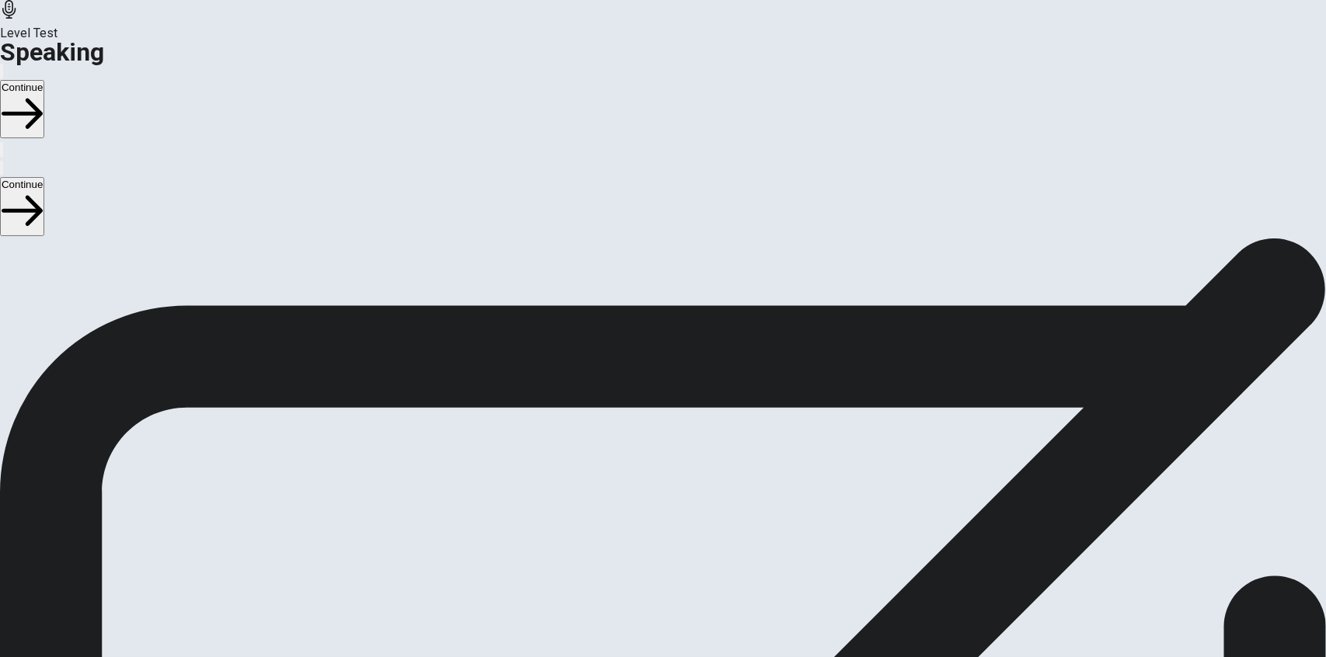
click at [687, 468] on div at bounding box center [663, 494] width 47 height 52
click at [695, 520] on button "Record Again" at bounding box center [662, 558] width 65 height 76
click at [690, 638] on span "Stop Recording" at bounding box center [662, 654] width 55 height 33
click at [646, 523] on button "Play Audio" at bounding box center [644, 530] width 3 height 15
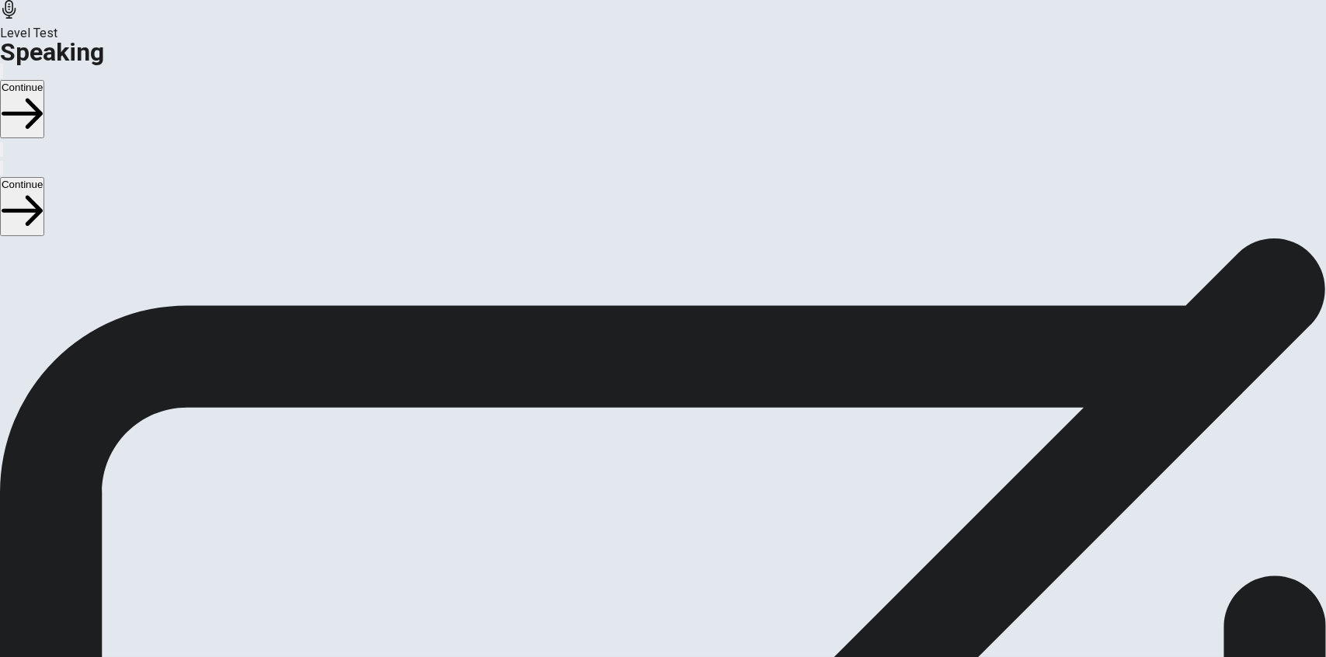
click at [687, 468] on div at bounding box center [663, 494] width 47 height 52
click at [676, 488] on icon at bounding box center [661, 498] width 30 height 21
click at [695, 520] on button "Record Again" at bounding box center [662, 558] width 65 height 76
click at [673, 468] on icon at bounding box center [656, 491] width 33 height 47
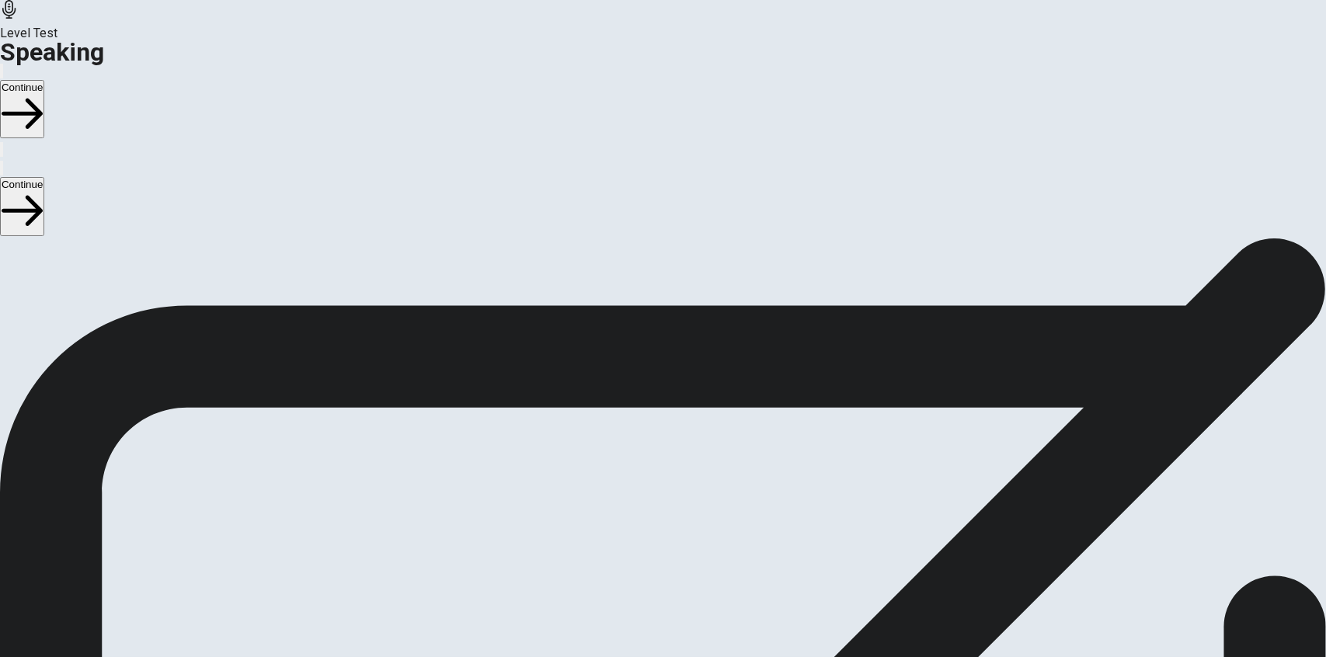
click at [661, 534] on icon "Play Audio" at bounding box center [653, 543] width 15 height 19
click at [734, 433] on div "00:00:07" at bounding box center [663, 468] width 1326 height 141
click at [760, 439] on div "00:00:07" at bounding box center [663, 468] width 1326 height 141
click at [687, 468] on div at bounding box center [663, 494] width 47 height 52
click at [642, 534] on icon "Record Again" at bounding box center [642, 534] width 0 height 0
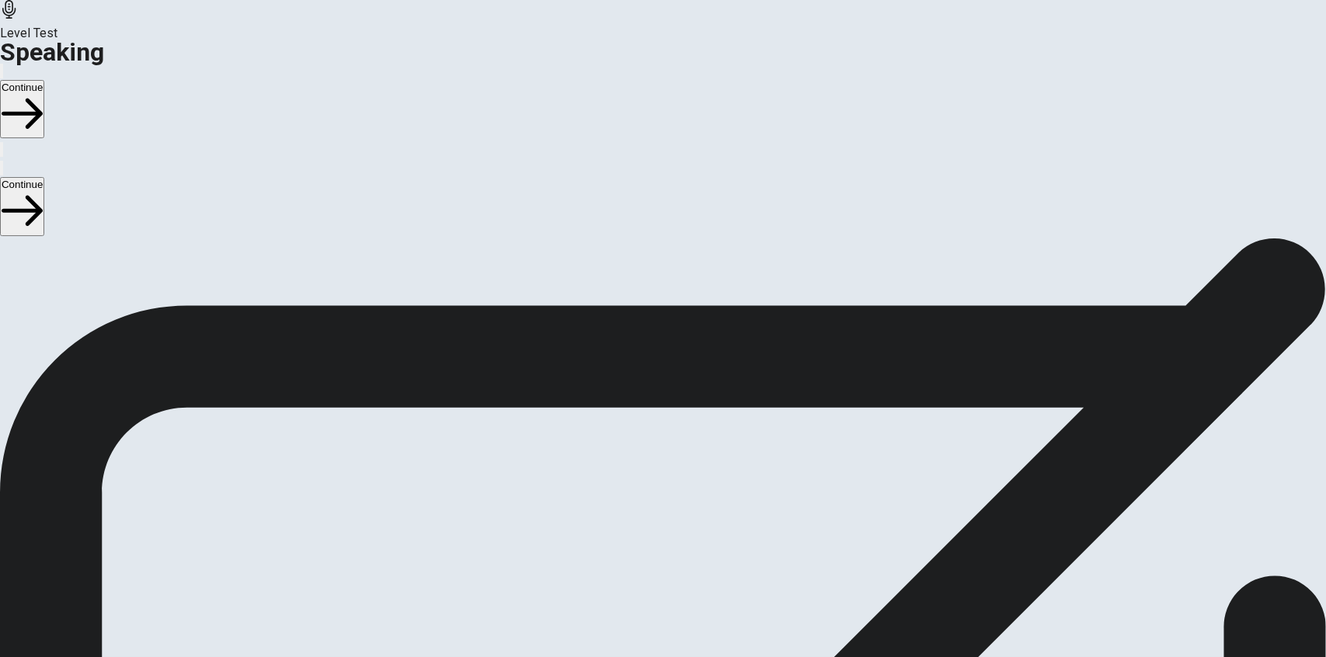
click at [690, 477] on div "Stop Recording" at bounding box center [662, 575] width 55 height 197
click at [642, 534] on icon "Record Again" at bounding box center [642, 534] width 0 height 0
click at [690, 477] on div "Stop Recording" at bounding box center [662, 575] width 55 height 197
click at [643, 523] on button "Record Again" at bounding box center [641, 530] width 3 height 15
click at [818, 464] on div "00:00:15 Stop Recording" at bounding box center [663, 536] width 1326 height 277
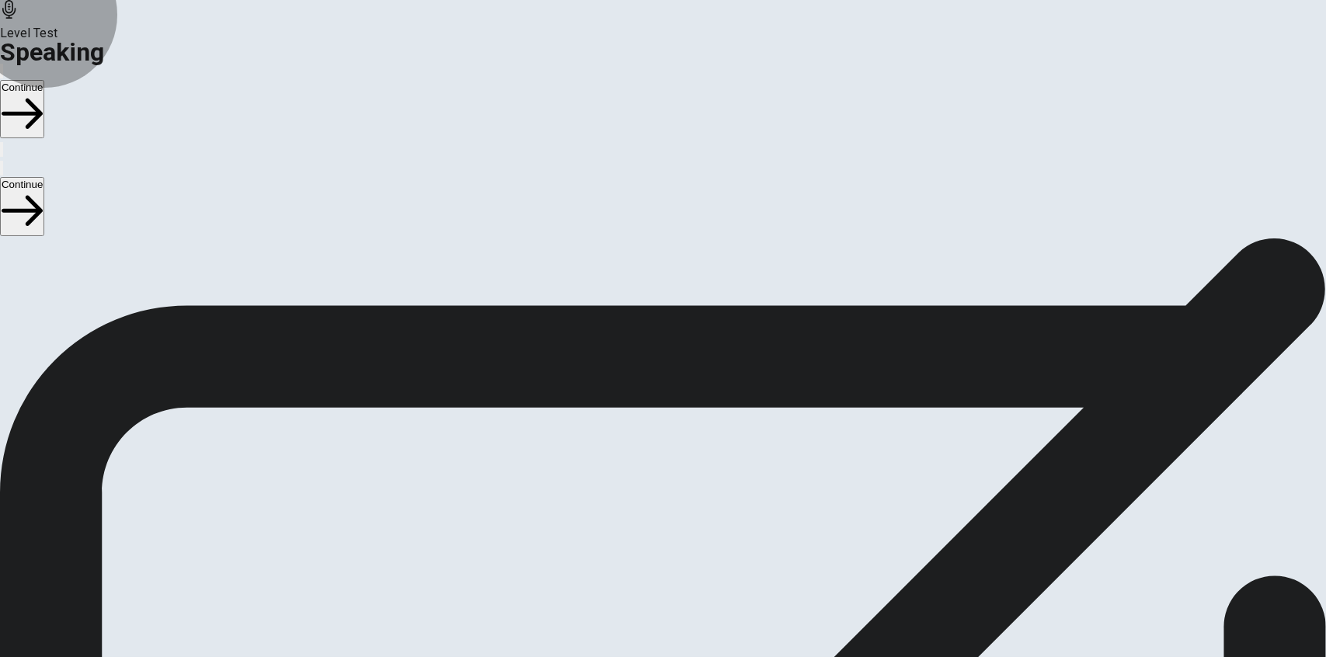
click at [695, 520] on button "Record Again" at bounding box center [662, 558] width 65 height 76
click at [690, 638] on span "Stop Recording" at bounding box center [662, 654] width 55 height 33
click at [646, 523] on button "Play Audio" at bounding box center [644, 530] width 3 height 15
click at [695, 520] on button "Record Again" at bounding box center [662, 558] width 65 height 76
click at [690, 477] on div "Stop Recording" at bounding box center [662, 575] width 55 height 197
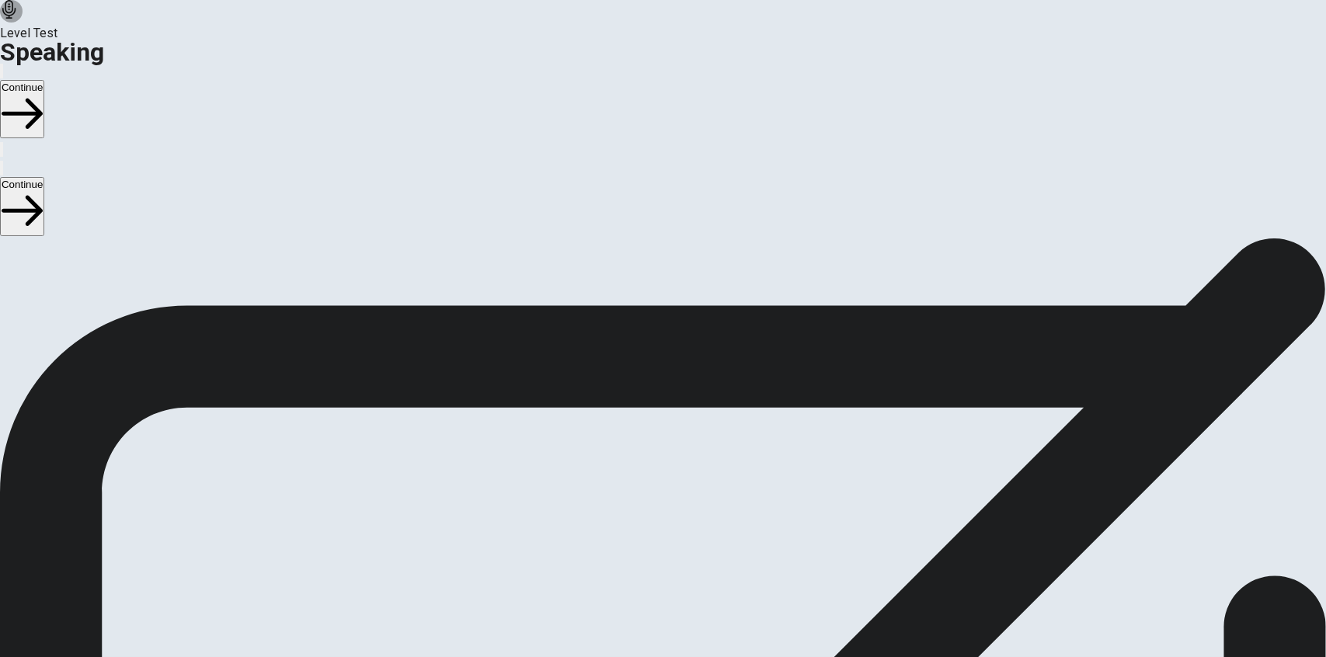
click at [646, 523] on button "Play Audio" at bounding box center [644, 530] width 3 height 15
click at [395, 395] on span "Check if your microphone works here. Record your voice. Try to play it back. If…" at bounding box center [197, 313] width 395 height 164
click at [738, 398] on div "00:00:12 Record Again" at bounding box center [663, 497] width 1326 height 199
click at [695, 520] on button "Record Again" at bounding box center [662, 558] width 65 height 76
click at [690, 638] on span "Stop Recording" at bounding box center [662, 654] width 55 height 33
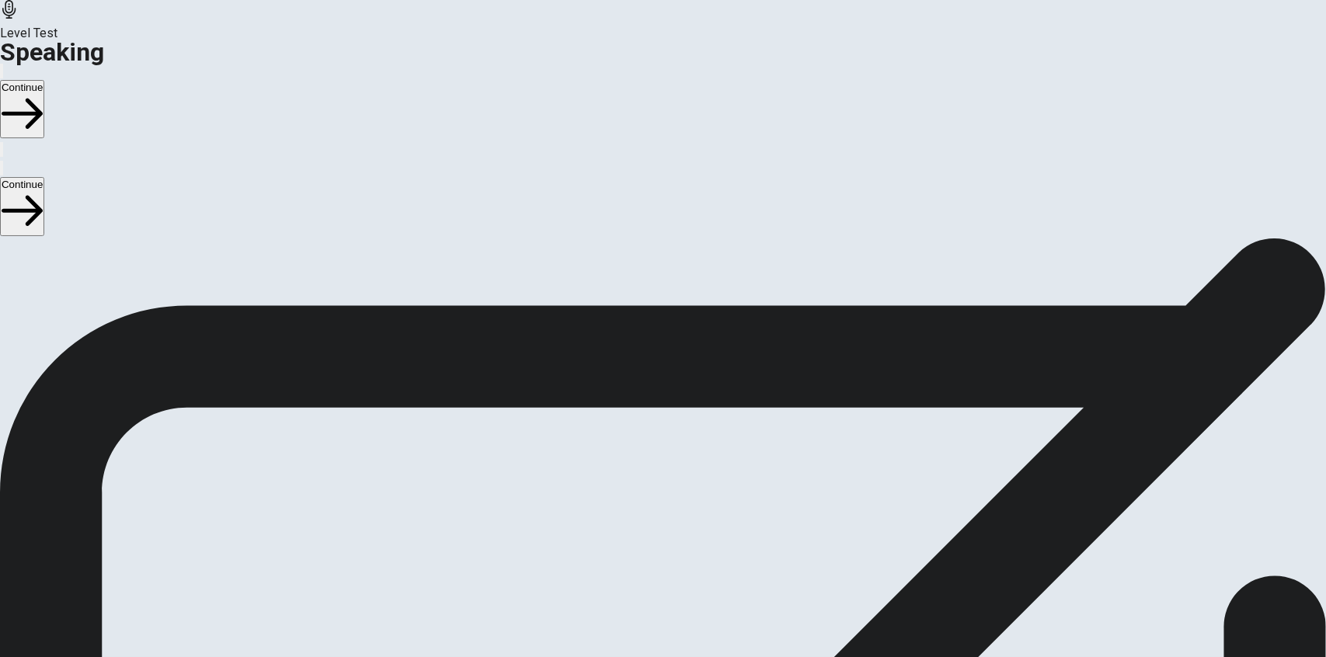
click at [44, 80] on button "Continue" at bounding box center [22, 109] width 44 height 58
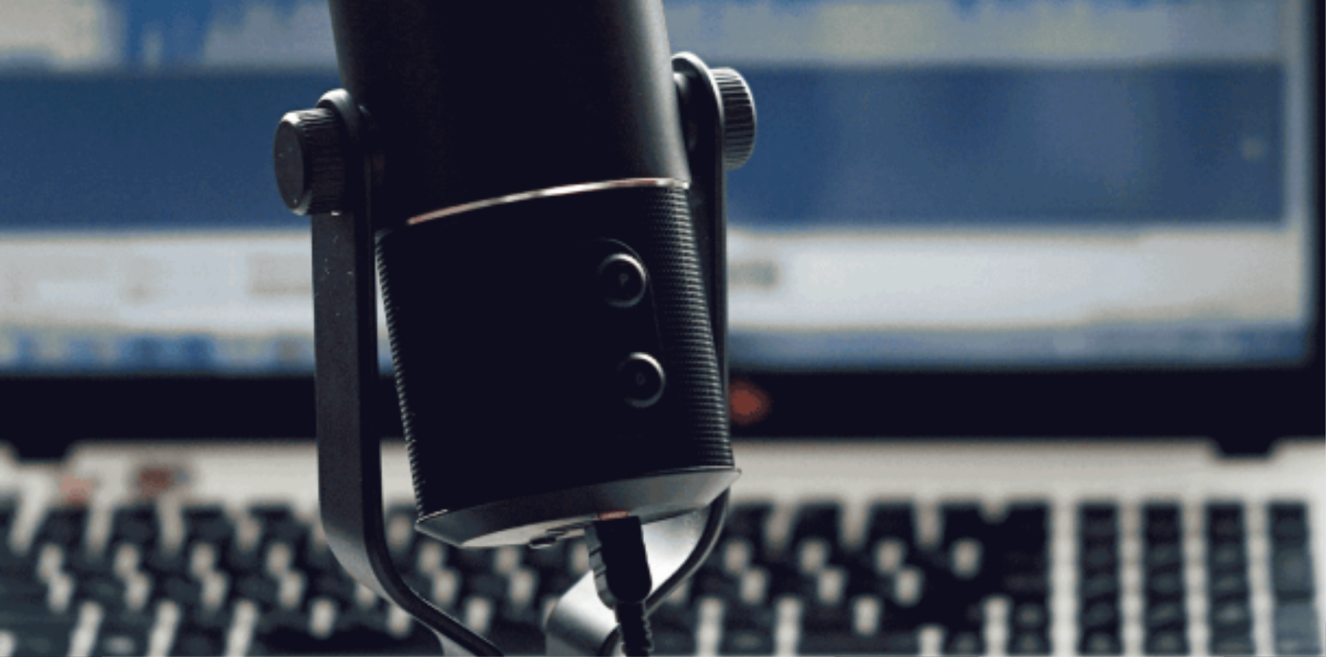
click at [44, 80] on button "Continue" at bounding box center [22, 109] width 44 height 58
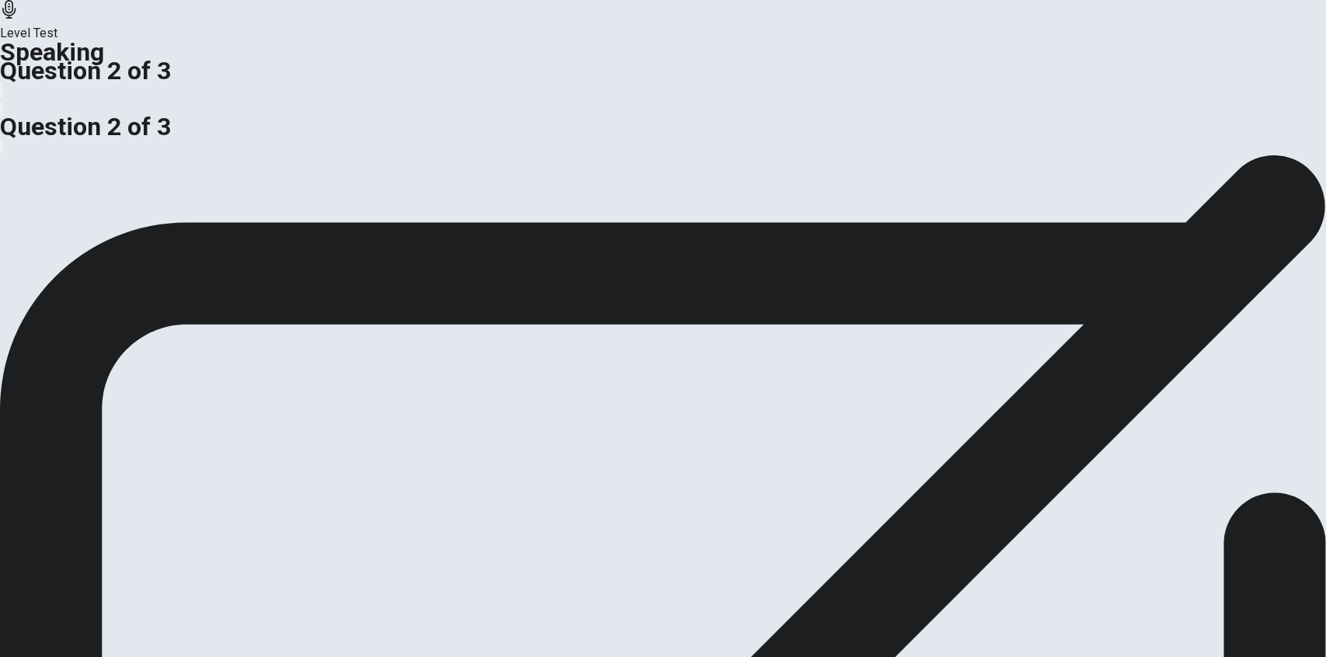
scroll to position [104, 0]
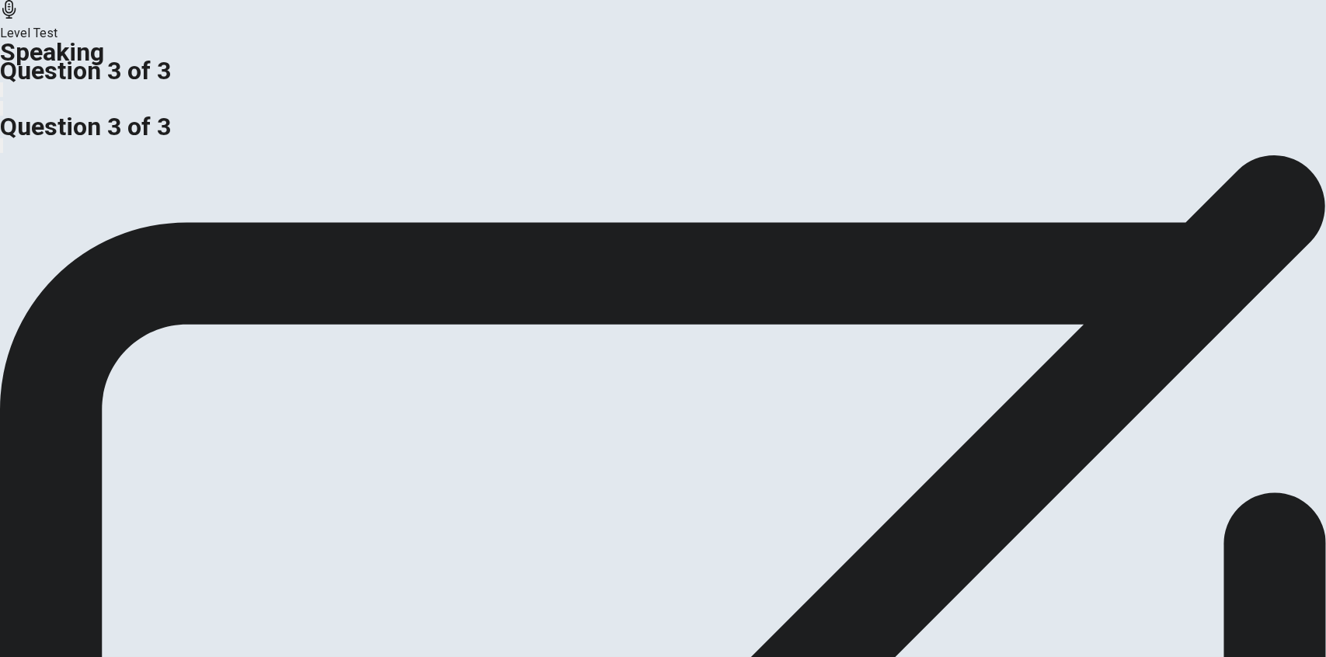
scroll to position [0, 0]
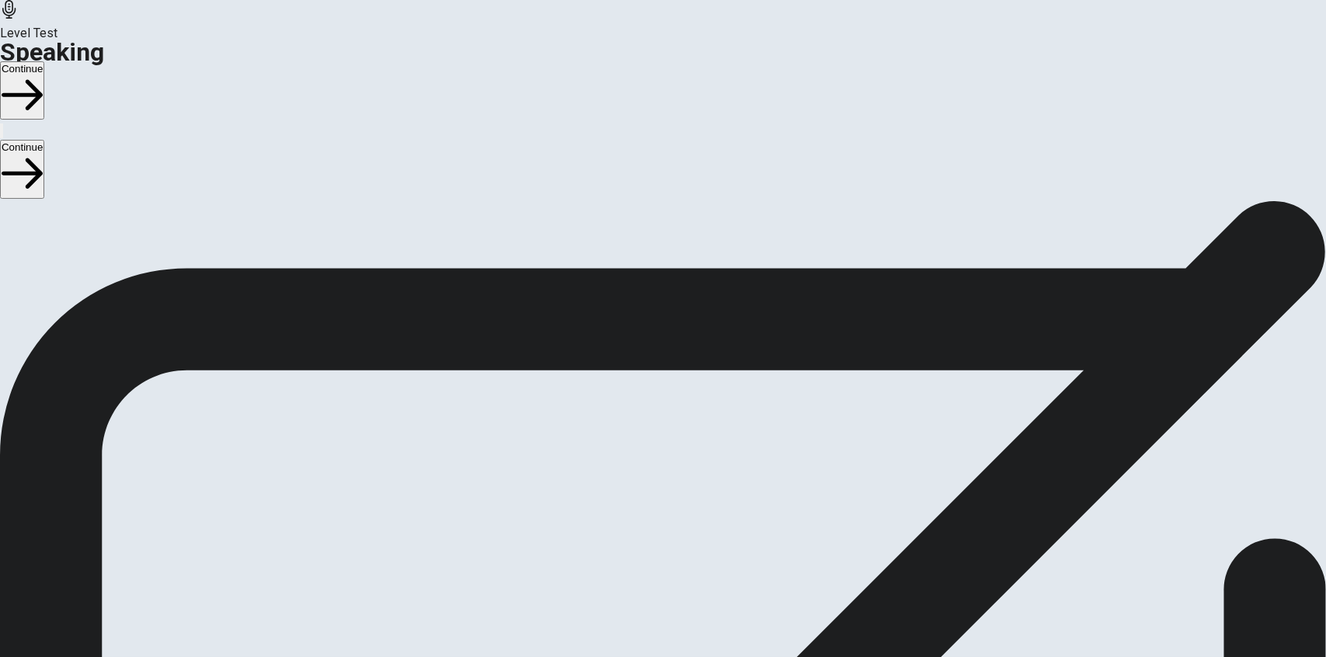
drag, startPoint x: 1015, startPoint y: 4, endPoint x: 1004, endPoint y: 30, distance: 27.8
click at [1007, 23] on div "Level Test Speaking Continue" at bounding box center [663, 70] width 1326 height 140
click at [44, 61] on button "Continue" at bounding box center [22, 90] width 44 height 58
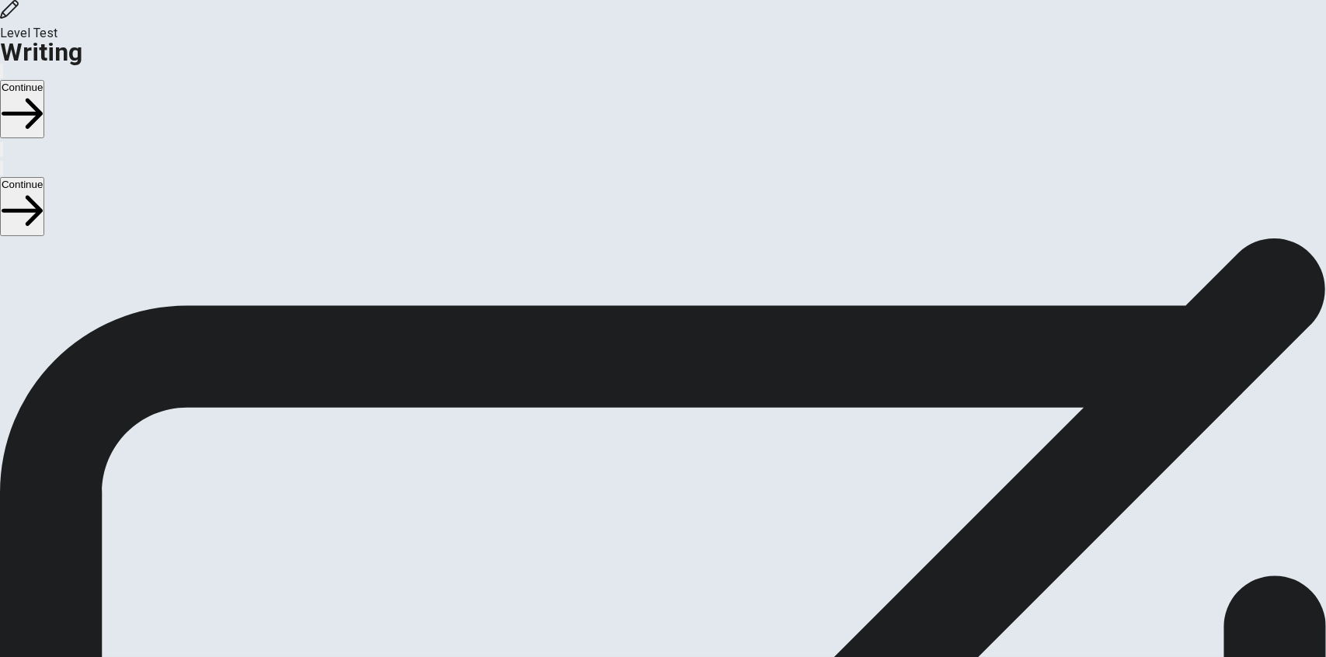
click at [44, 80] on button "Continue" at bounding box center [22, 109] width 44 height 58
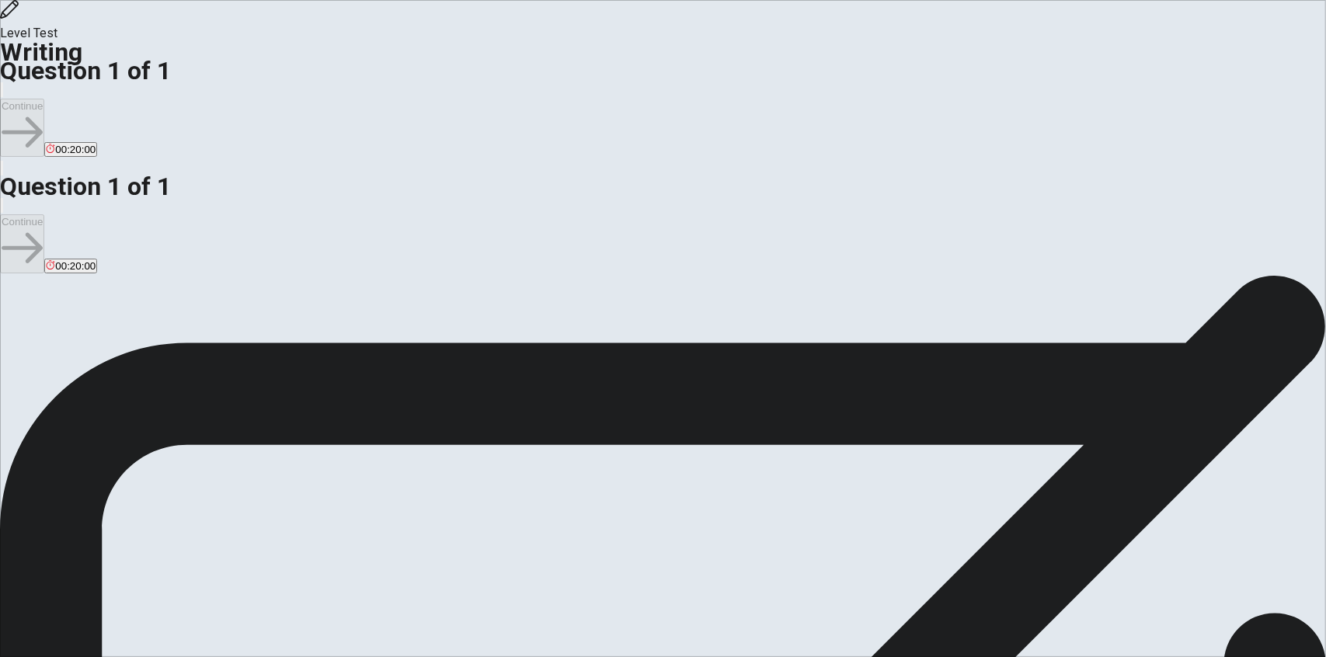
type textarea "t"
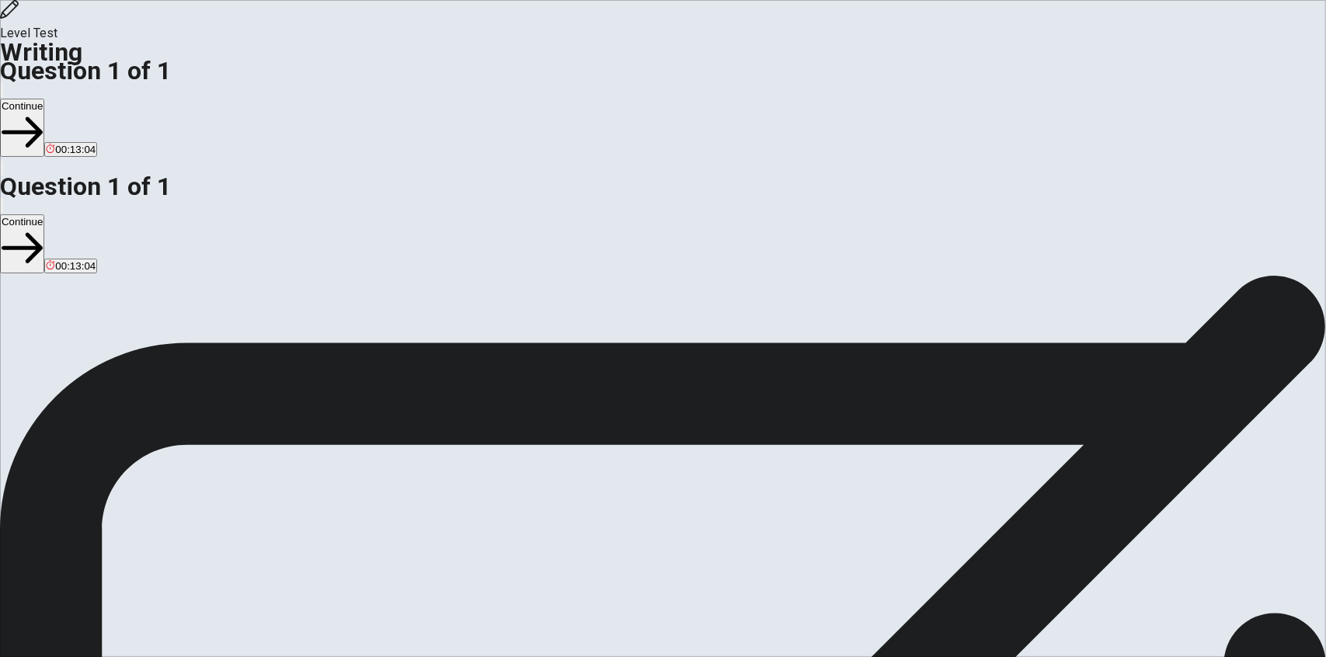
type textarea "There is a disagreement regarding the issue whether national exams are necessar…"
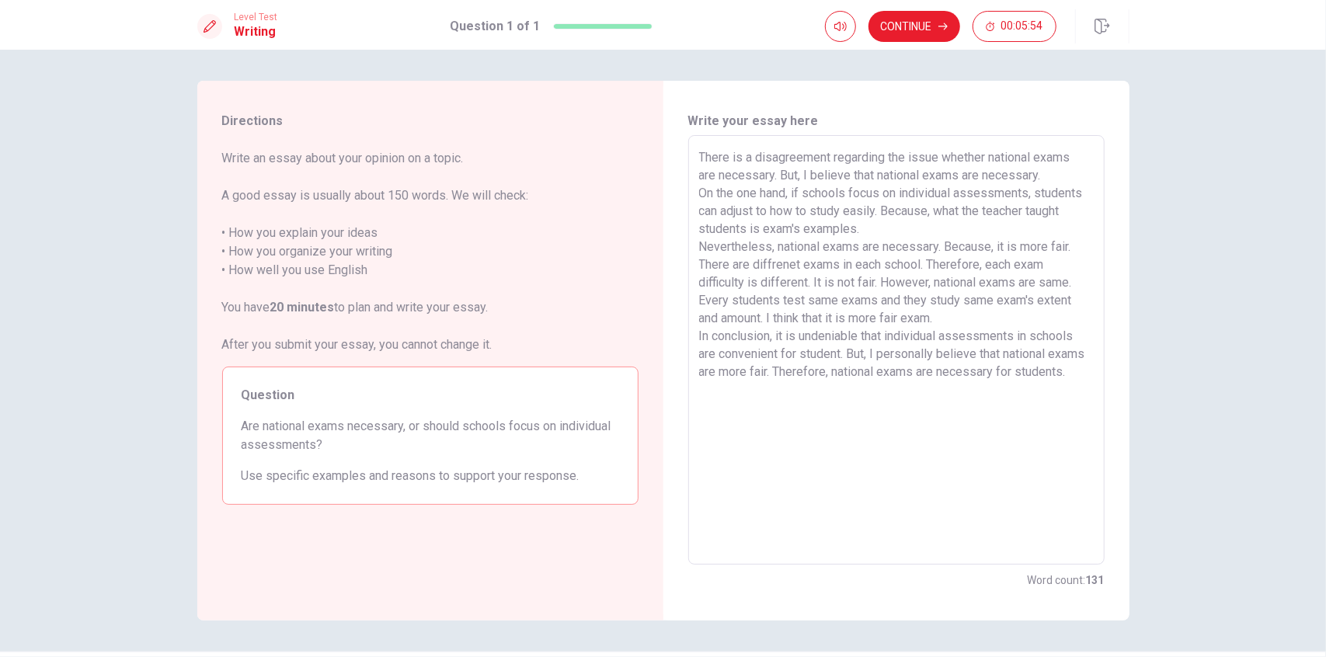
click at [1070, 284] on textarea "There is a disagreement regarding the issue whether national exams are necessar…" at bounding box center [896, 350] width 395 height 404
click at [766, 318] on textarea "There is a disagreement regarding the issue whether national exams are necessar…" at bounding box center [896, 350] width 395 height 404
drag, startPoint x: 718, startPoint y: 334, endPoint x: 860, endPoint y: 339, distance: 142.2
click at [860, 339] on textarea "There is a disagreement regarding the issue whether national exams are necessar…" at bounding box center [896, 350] width 395 height 404
click at [1024, 323] on textarea "There is a disagreement regarding the issue whether national exams are necessar…" at bounding box center [896, 350] width 395 height 404
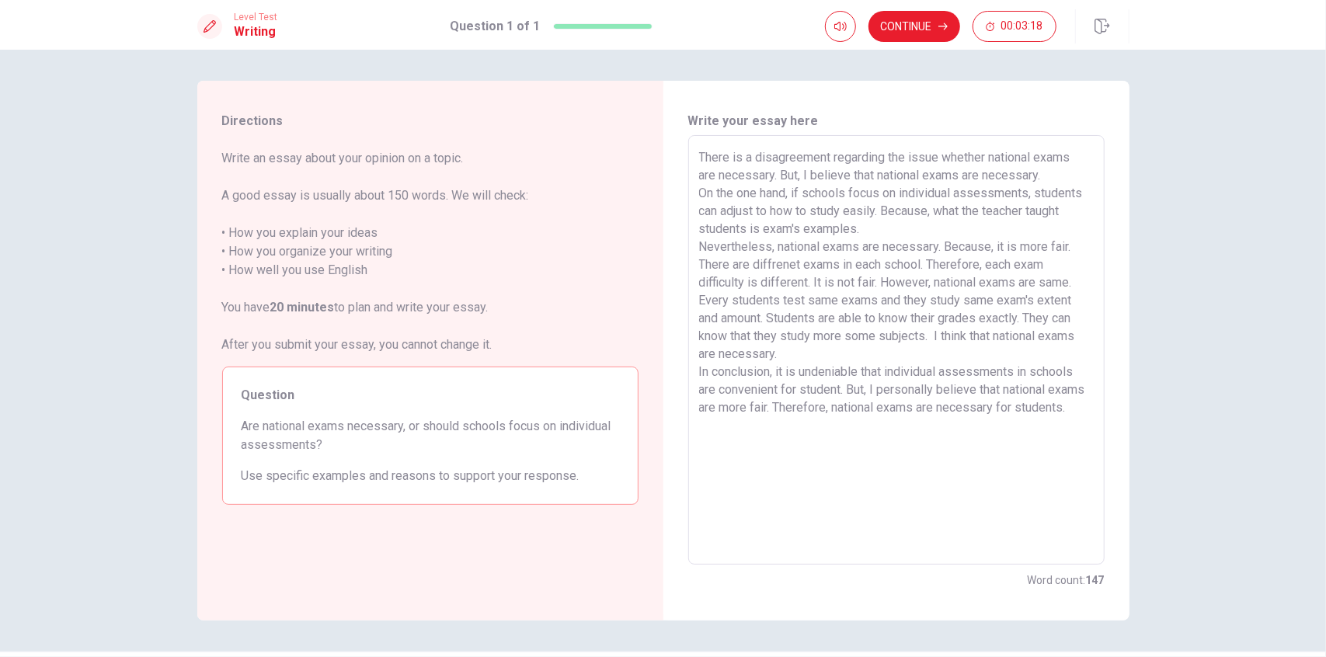
click at [780, 339] on textarea "There is a disagreement regarding the issue whether national exams are necessar…" at bounding box center [896, 350] width 395 height 404
click at [975, 339] on textarea "There is a disagreement regarding the issue whether national exams are necessar…" at bounding box center [896, 350] width 395 height 404
click at [870, 223] on textarea "There is a disagreement regarding the issue whether national exams are necessar…" at bounding box center [896, 350] width 395 height 404
type textarea "There is a disagreement regarding the issue whether national exams are necessar…"
click at [927, 30] on button "Continue" at bounding box center [914, 26] width 92 height 31
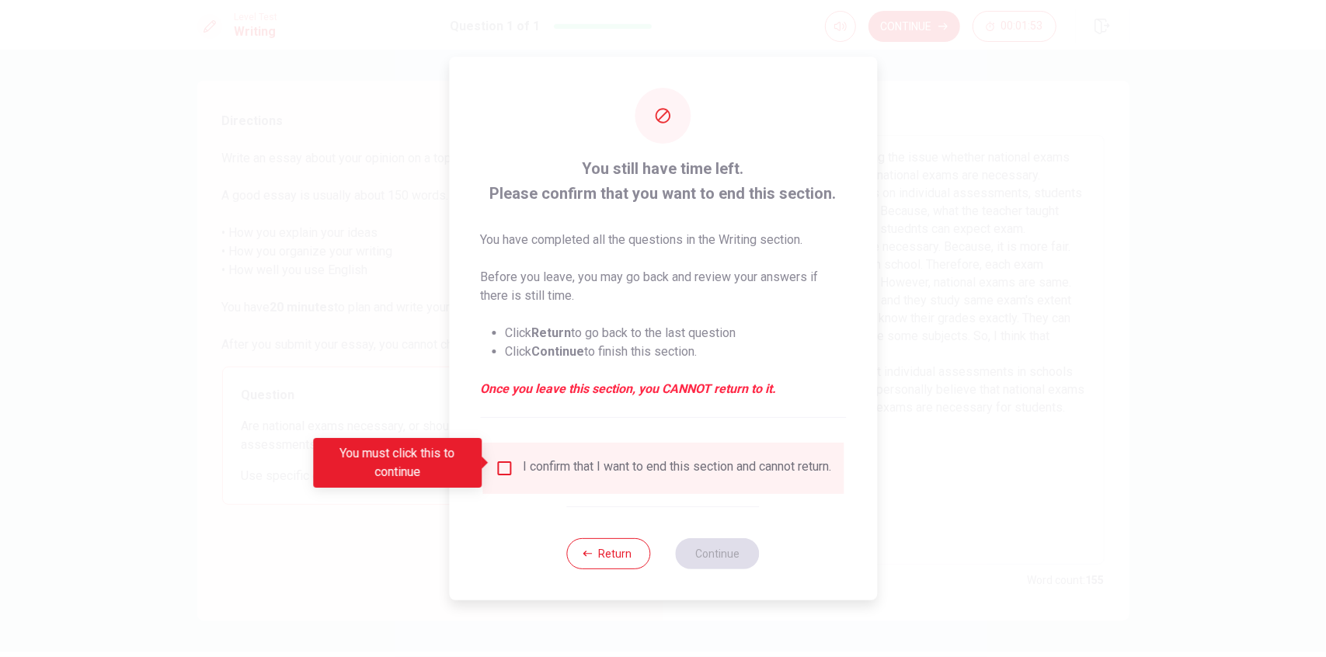
click at [517, 464] on div "I confirm that I want to end this section and cannot return." at bounding box center [663, 468] width 336 height 19
click at [497, 467] on input "You must click this to continue" at bounding box center [504, 468] width 19 height 19
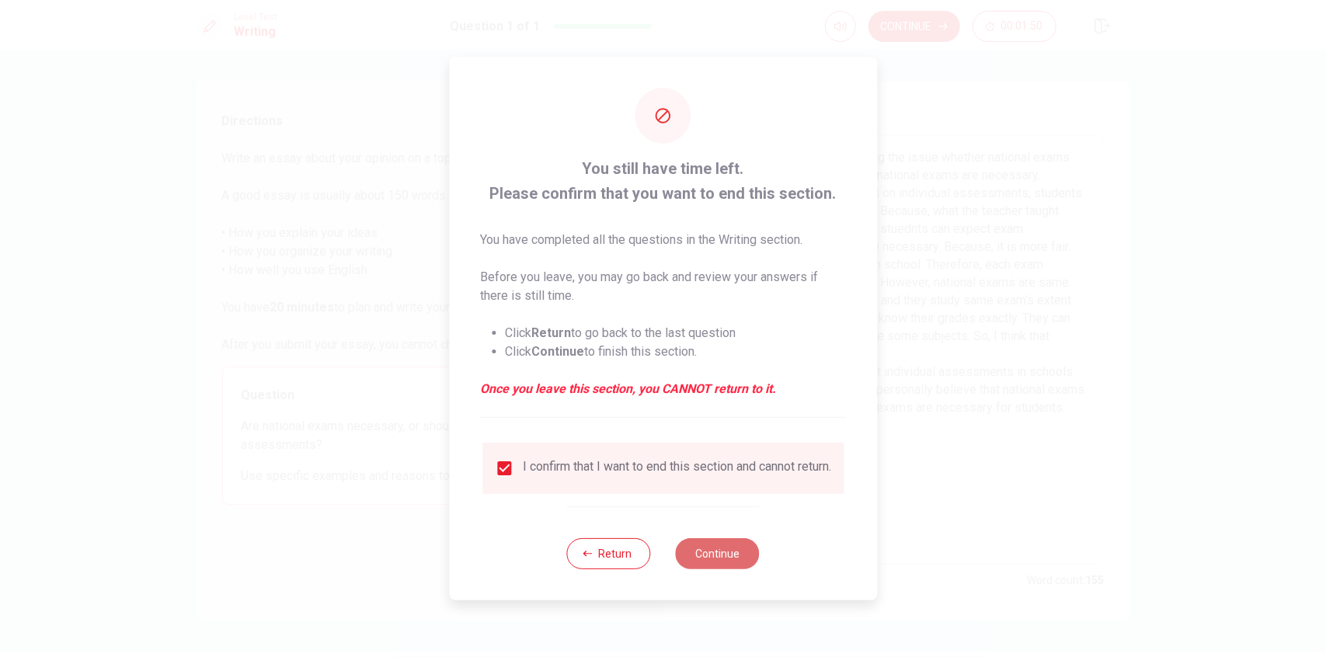
click at [708, 560] on button "Continue" at bounding box center [718, 553] width 84 height 31
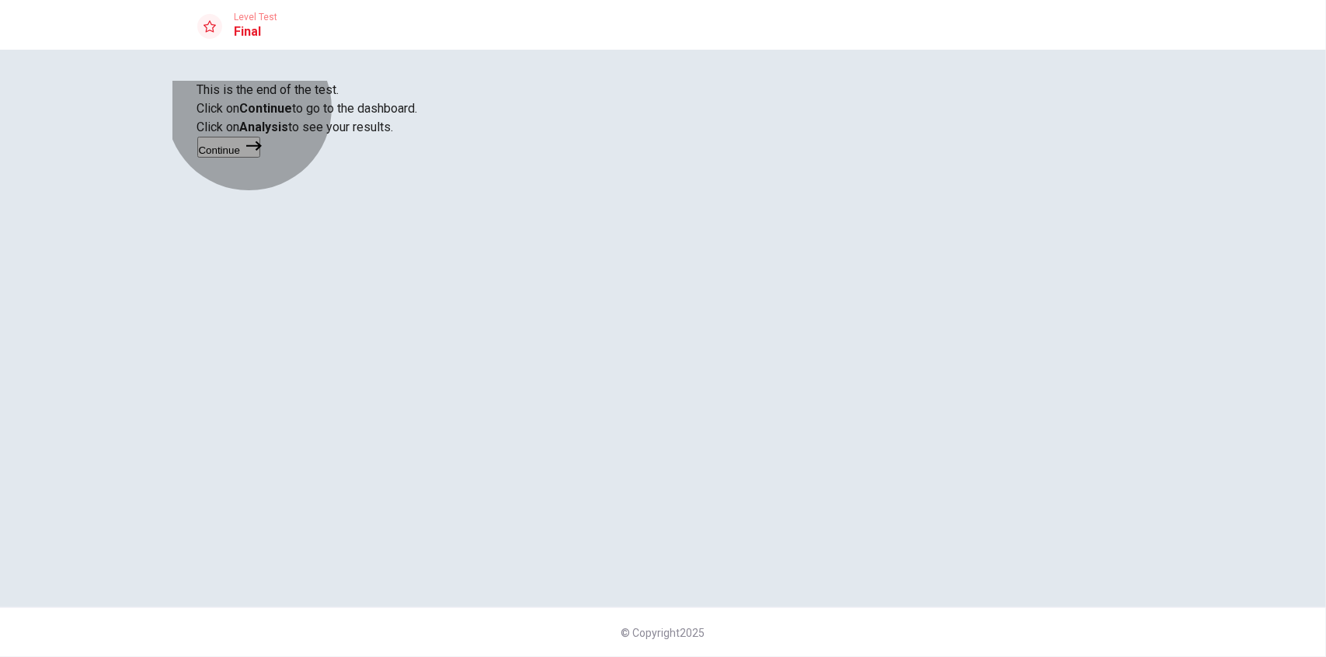
click at [260, 158] on button "Continue" at bounding box center [228, 147] width 63 height 21
